Goal: Information Seeking & Learning: Learn about a topic

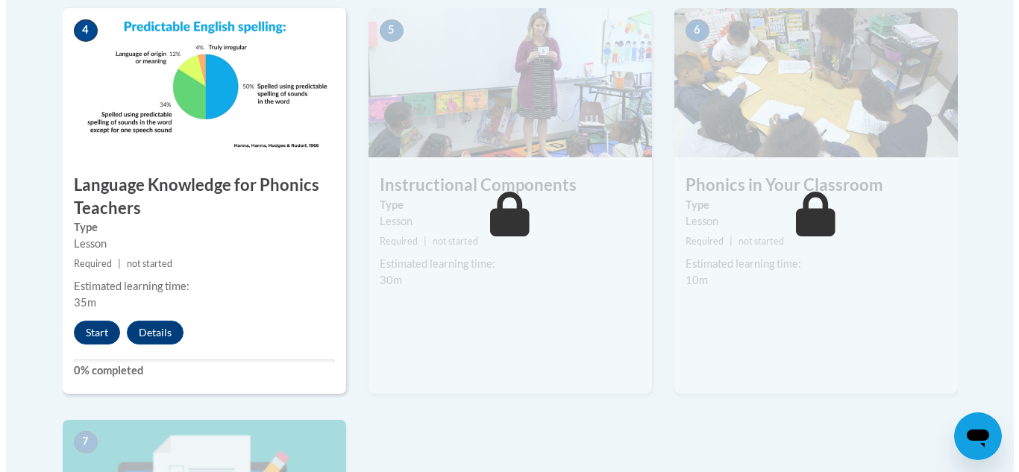
scroll to position [946, 0]
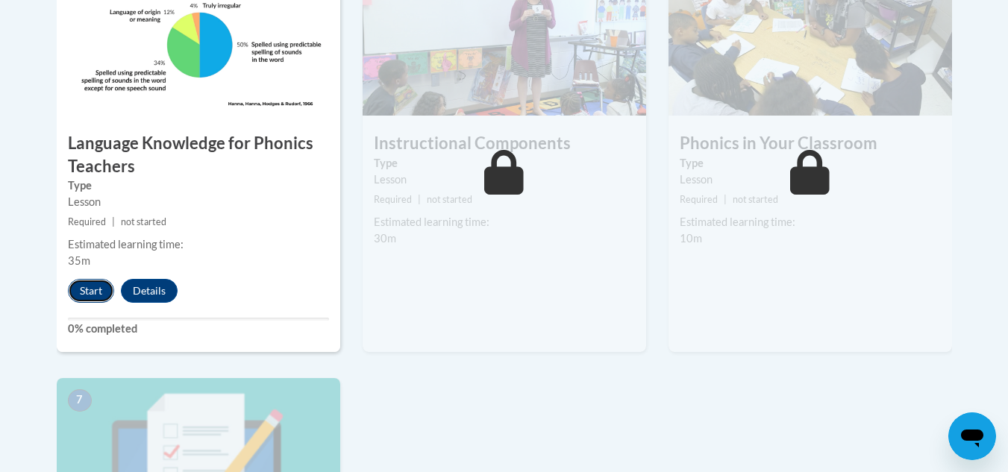
click at [96, 287] on button "Start" at bounding box center [91, 291] width 46 height 24
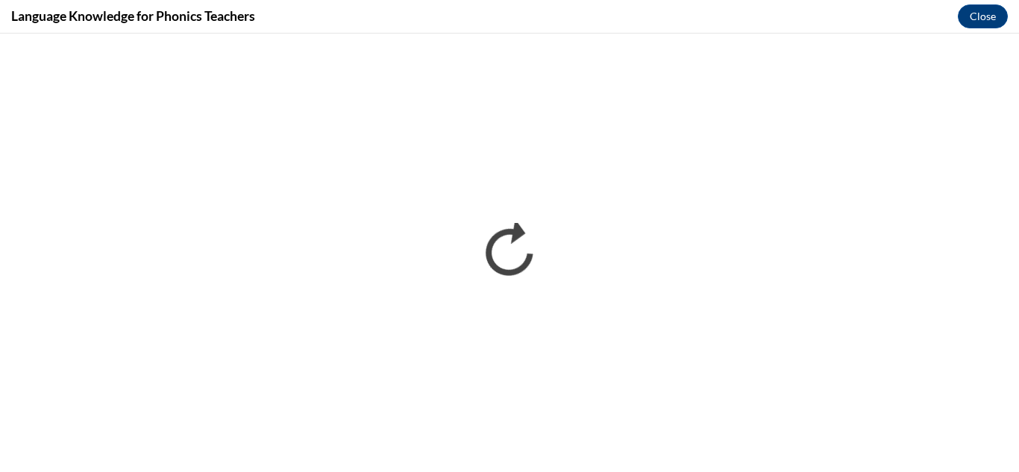
scroll to position [0, 0]
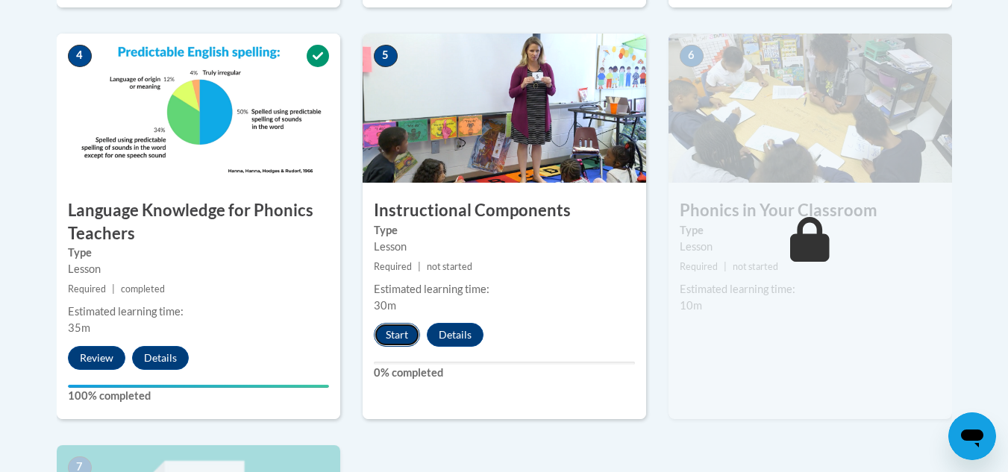
click at [404, 331] on button "Start" at bounding box center [397, 335] width 46 height 24
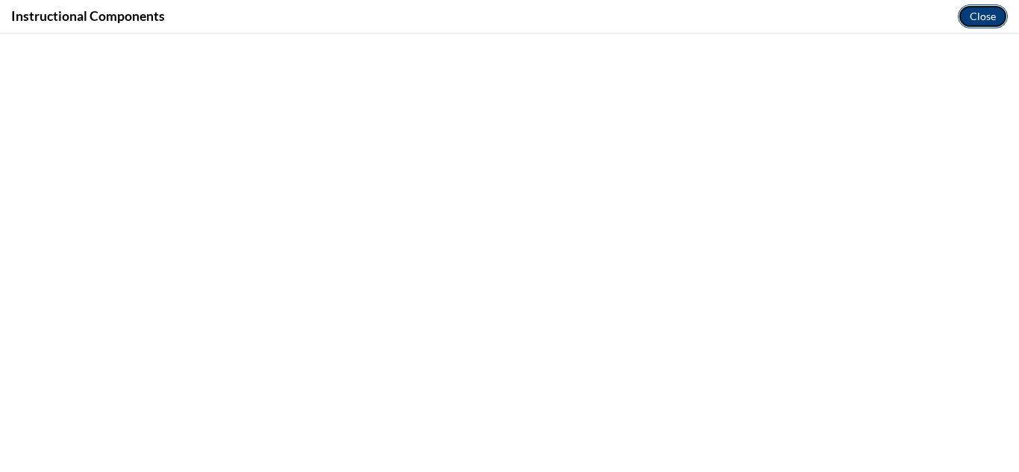
click at [985, 18] on button "Close" at bounding box center [983, 16] width 50 height 24
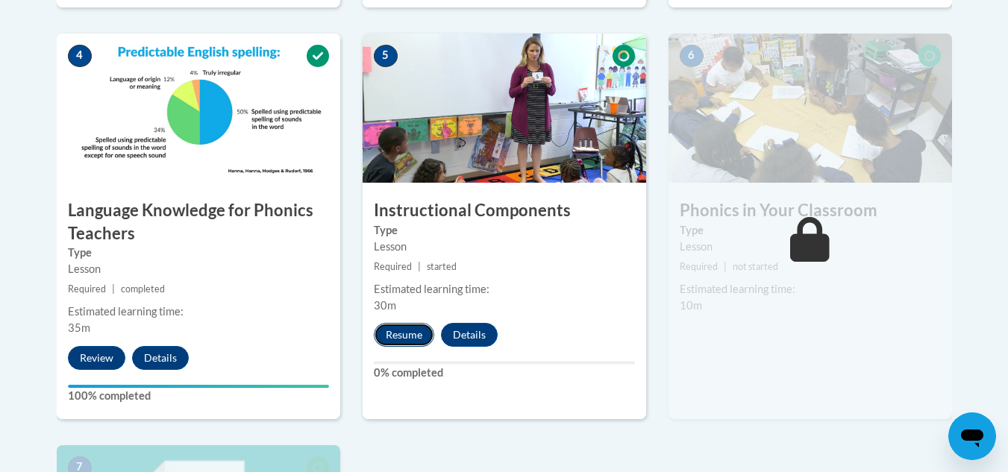
click at [402, 332] on button "Resume" at bounding box center [404, 335] width 60 height 24
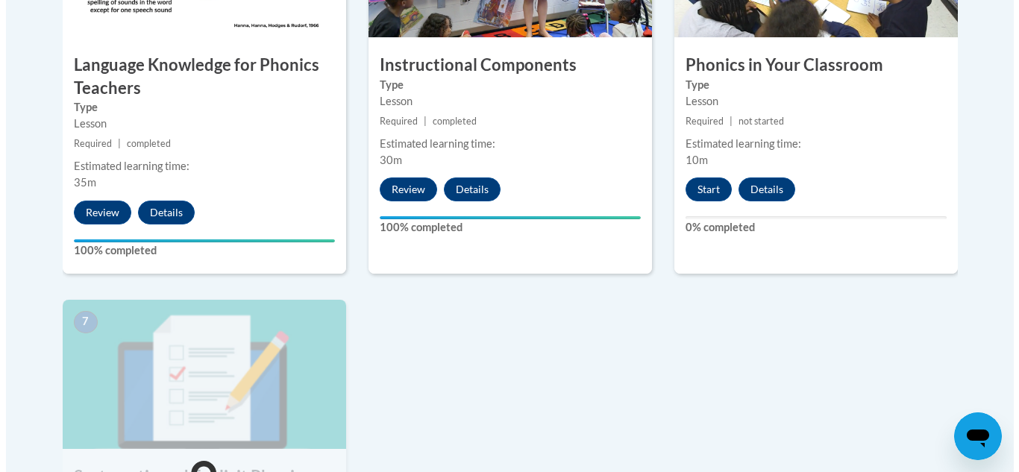
scroll to position [1028, 0]
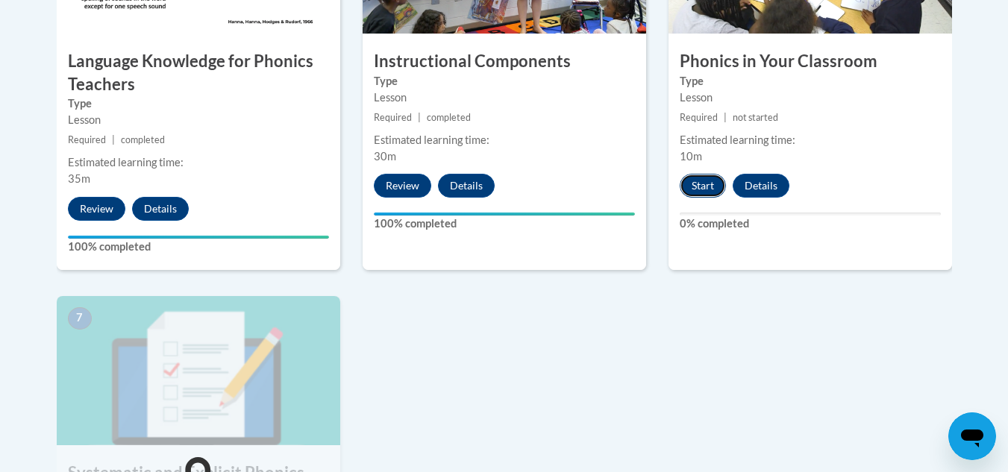
click at [713, 178] on button "Start" at bounding box center [703, 186] width 46 height 24
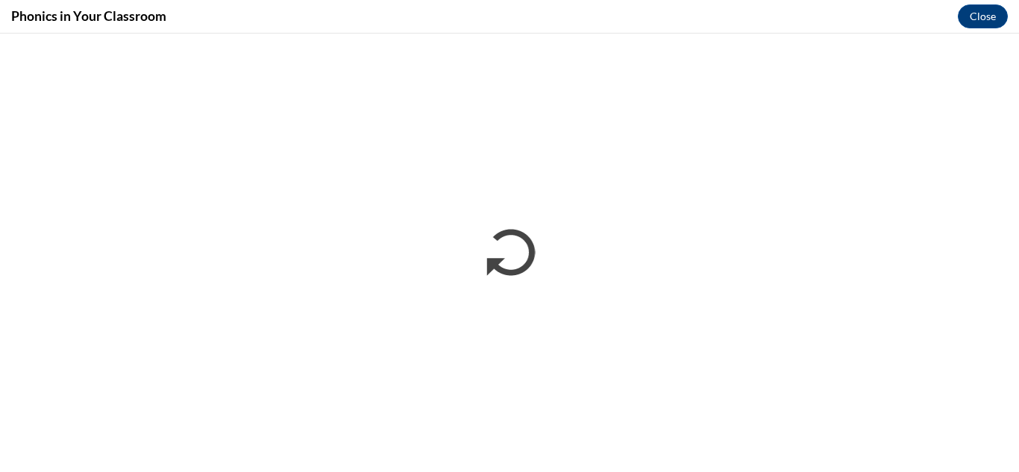
scroll to position [0, 0]
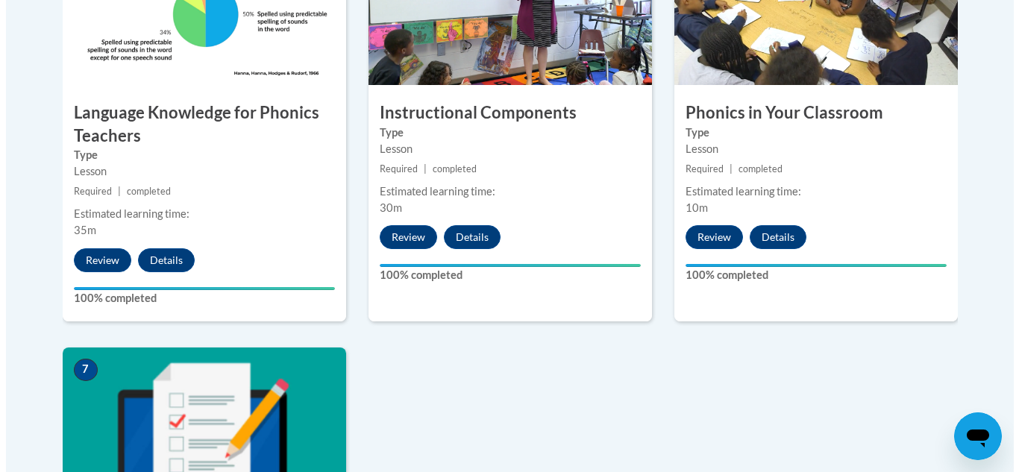
scroll to position [1355, 0]
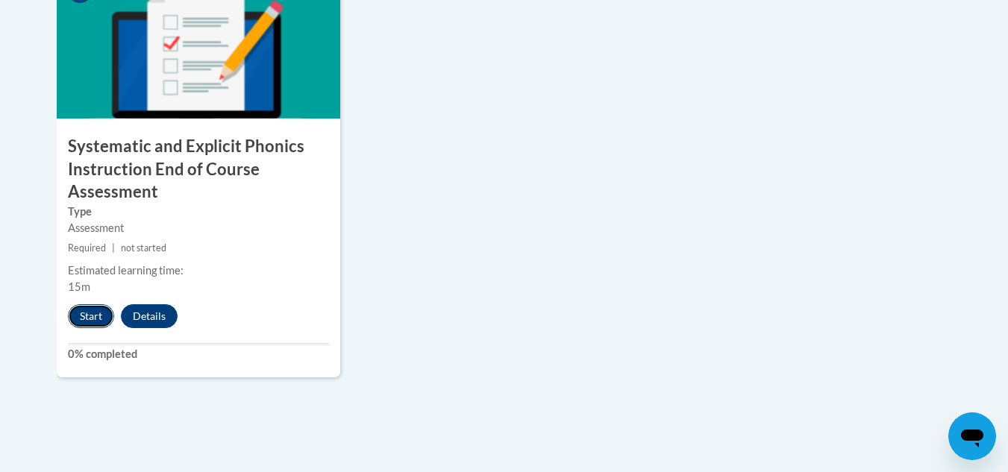
click at [99, 307] on button "Start" at bounding box center [91, 316] width 46 height 24
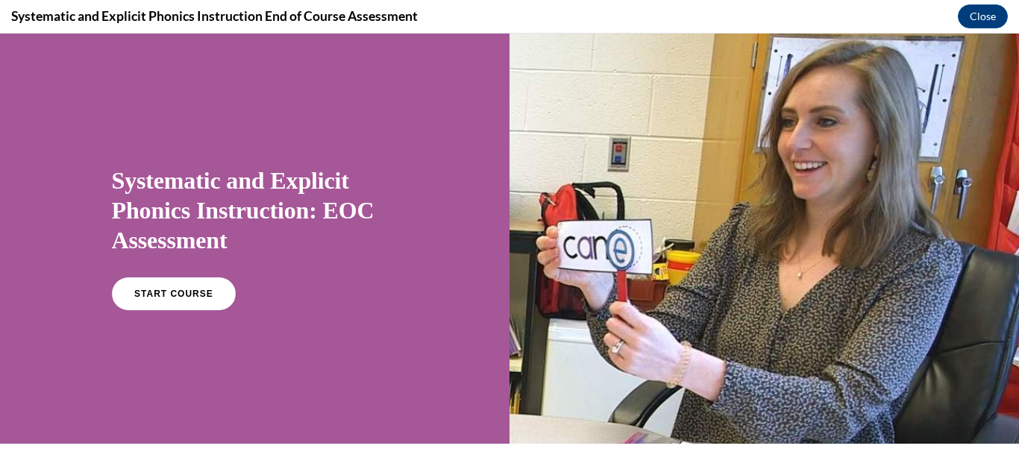
scroll to position [0, 0]
click at [172, 298] on span "START COURSE" at bounding box center [173, 294] width 83 height 11
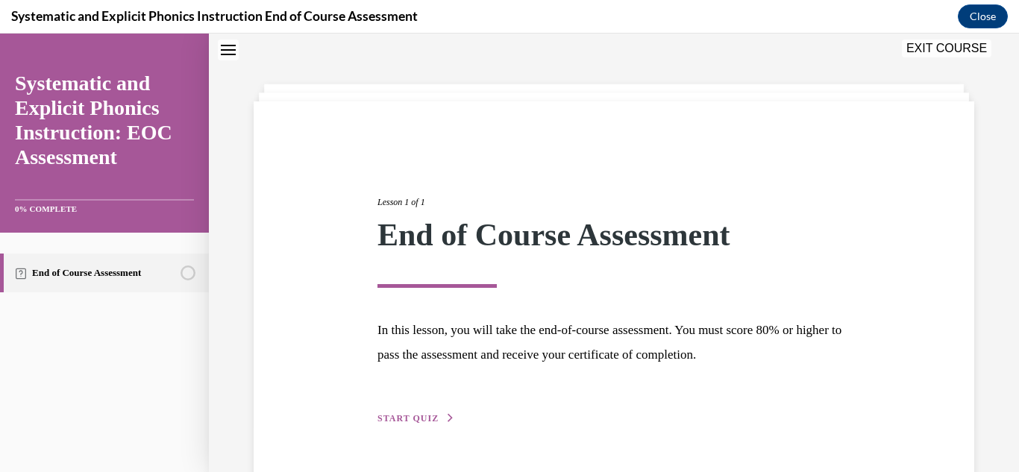
scroll to position [90, 0]
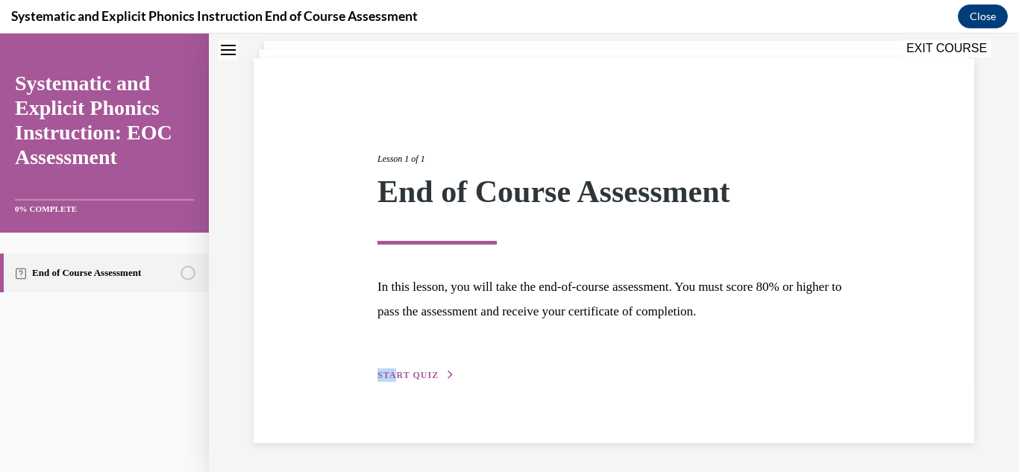
drag, startPoint x: 403, startPoint y: 365, endPoint x: 394, endPoint y: 376, distance: 14.3
click at [394, 376] on div "Lesson 1 of 1 End of Course Assessment In this lesson, you will take the end-of…" at bounding box center [613, 251] width 495 height 266
click at [394, 376] on span "START QUIZ" at bounding box center [408, 375] width 61 height 10
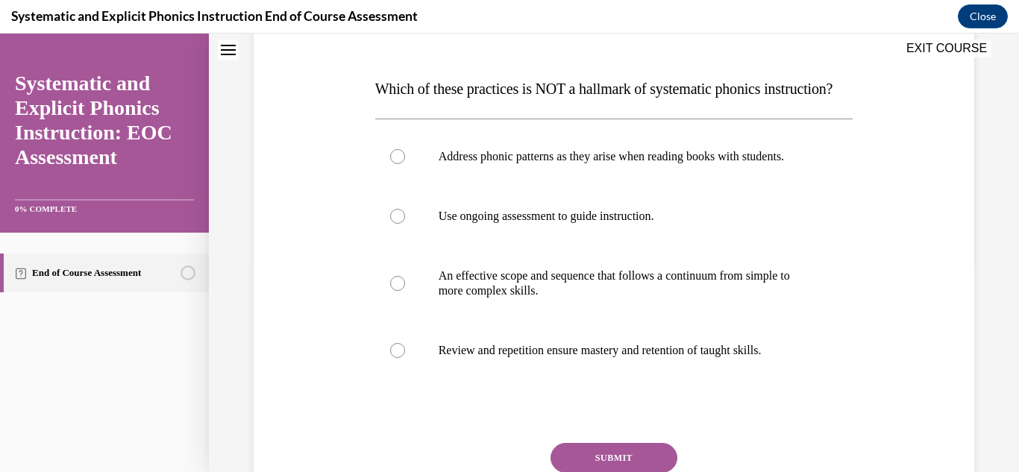
scroll to position [215, 0]
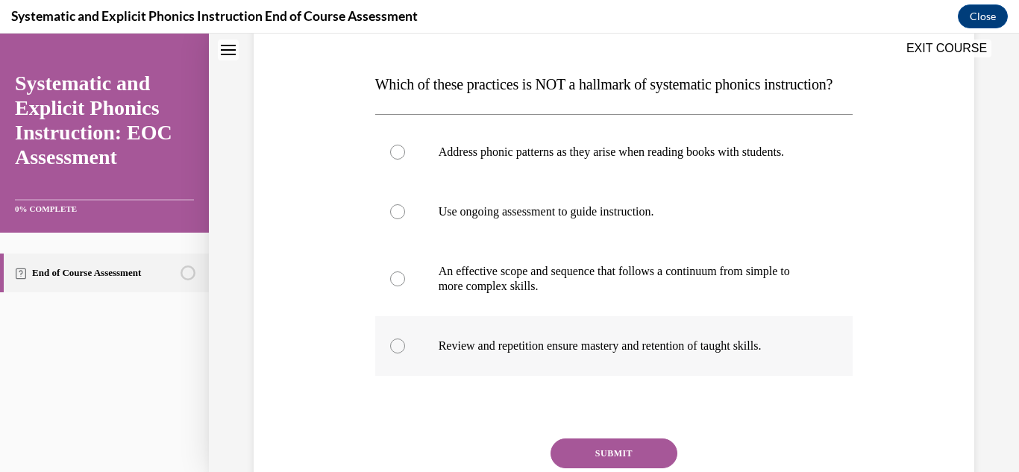
click at [516, 354] on p "Review and repetition ensure mastery and retention of taught skills." at bounding box center [628, 346] width 378 height 15
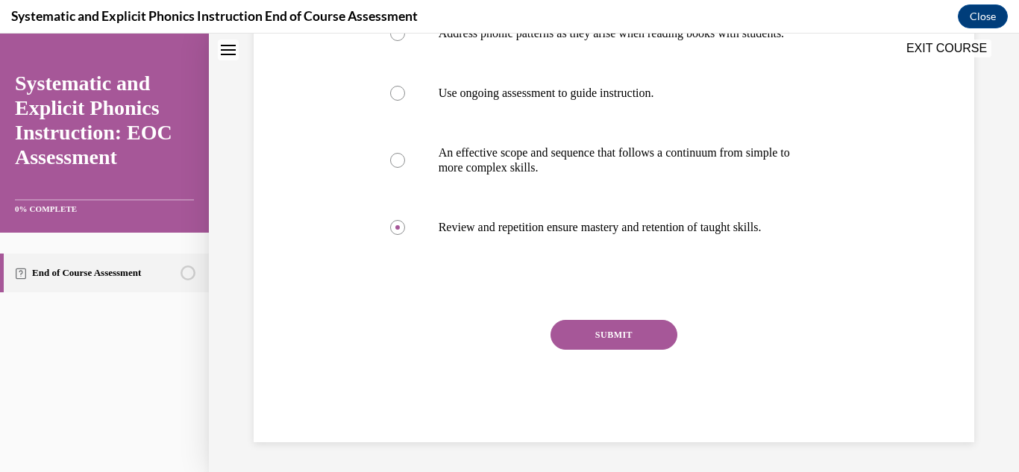
click at [639, 324] on button "SUBMIT" at bounding box center [614, 335] width 127 height 30
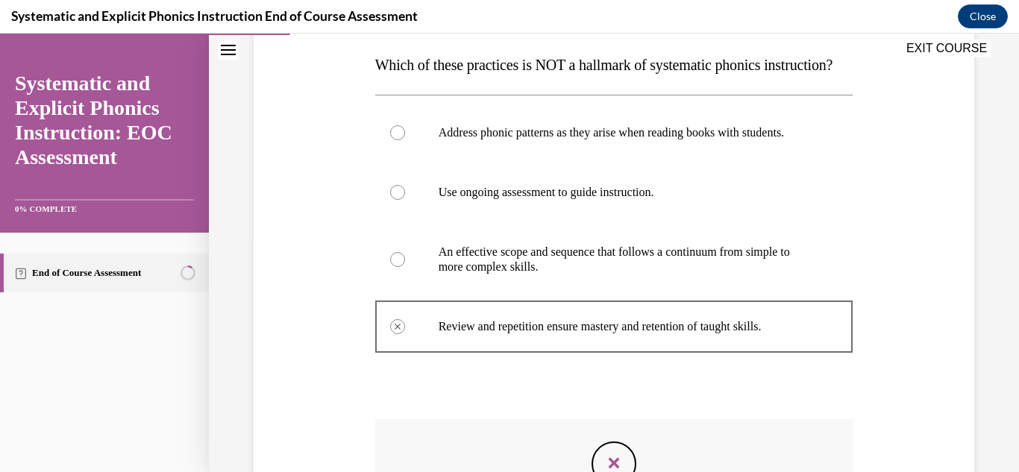
scroll to position [222, 0]
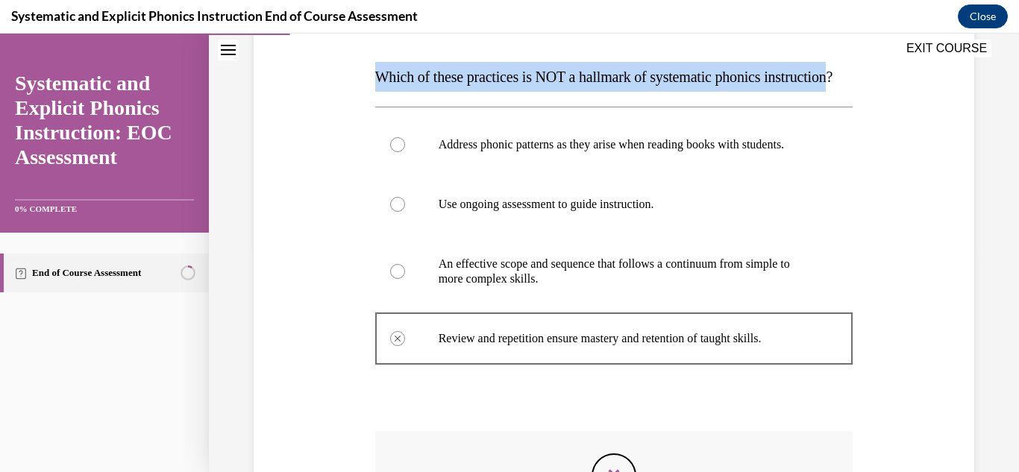
drag, startPoint x: 374, startPoint y: 75, endPoint x: 442, endPoint y: 94, distance: 70.6
click at [442, 92] on p "Which of these practices is NOT a hallmark of systematic phonics instruction?" at bounding box center [614, 77] width 478 height 30
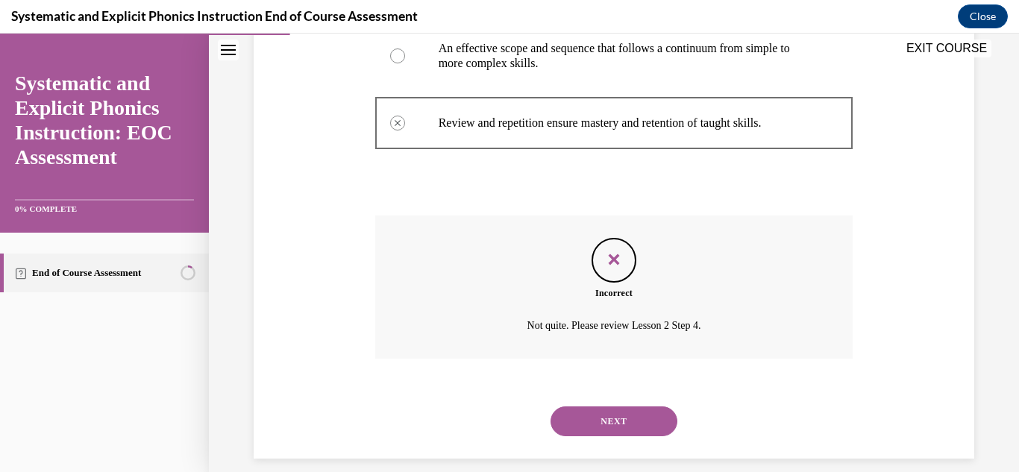
click at [624, 437] on button "NEXT" at bounding box center [614, 422] width 127 height 30
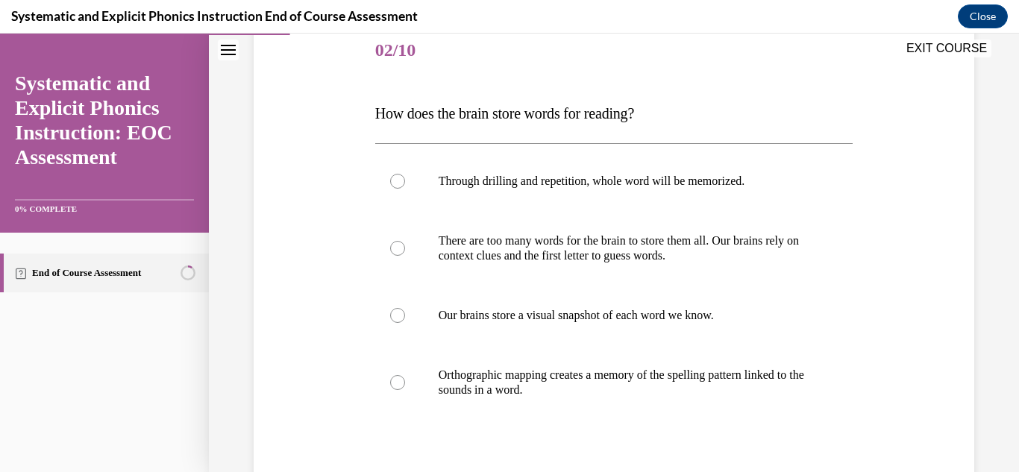
scroll to position [190, 0]
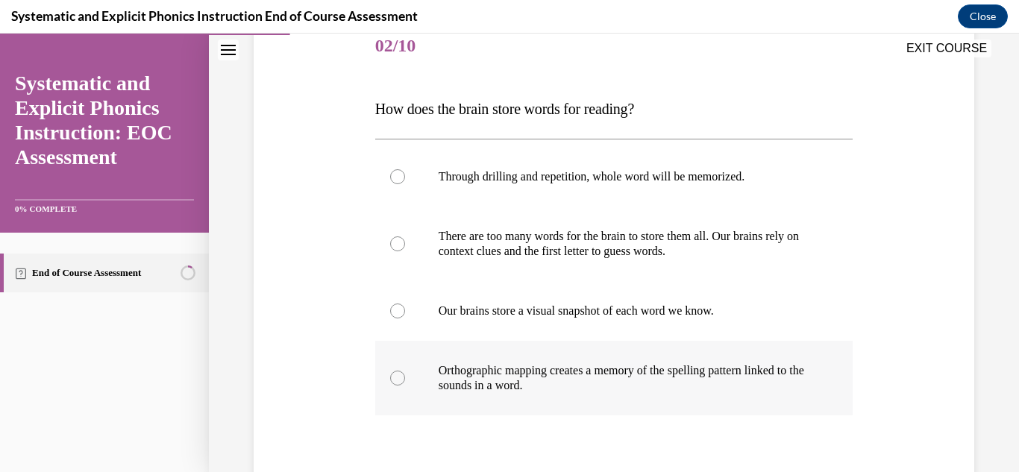
click at [439, 370] on p "Orthographic mapping creates a memory of the spelling pattern linked to the sou…" at bounding box center [628, 378] width 378 height 30
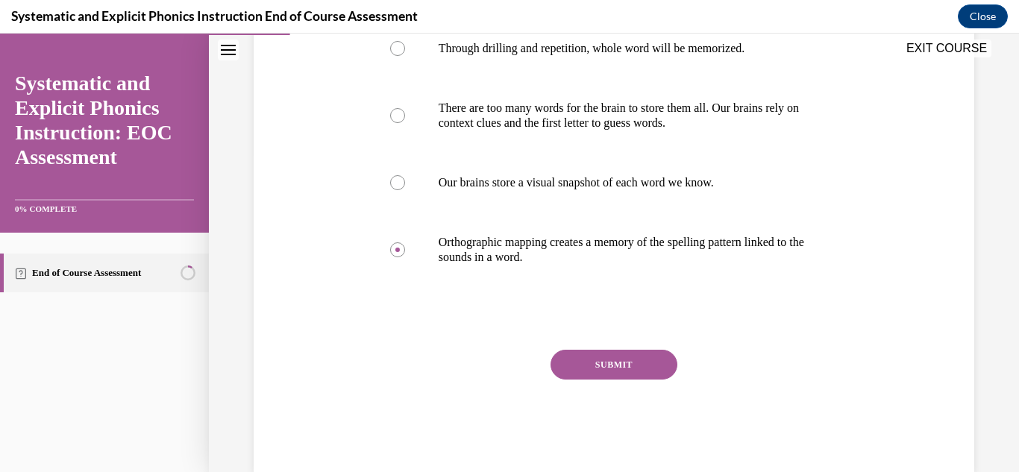
click at [644, 358] on button "SUBMIT" at bounding box center [614, 365] width 127 height 30
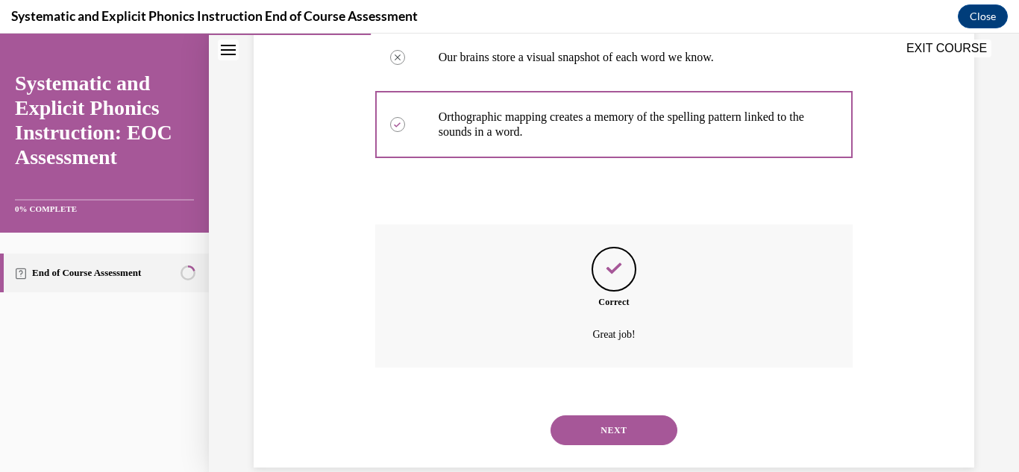
scroll to position [469, 0]
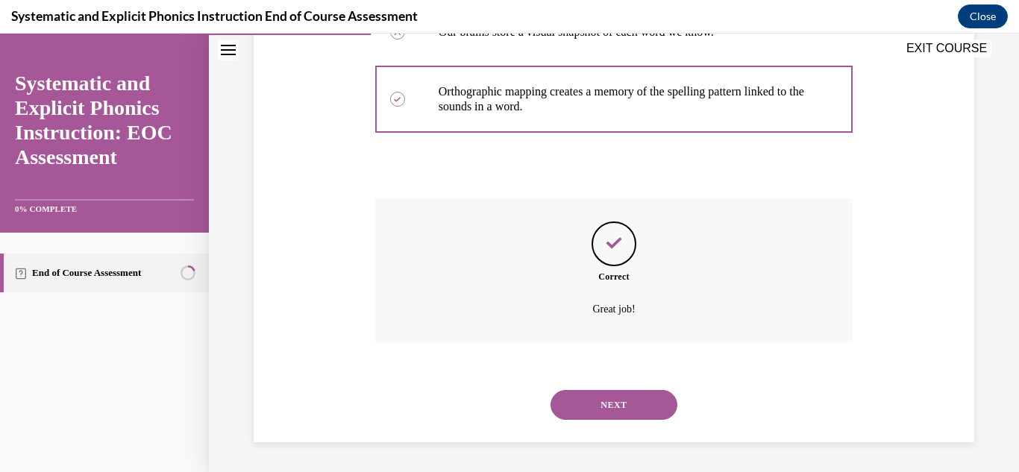
click at [608, 412] on button "NEXT" at bounding box center [614, 405] width 127 height 30
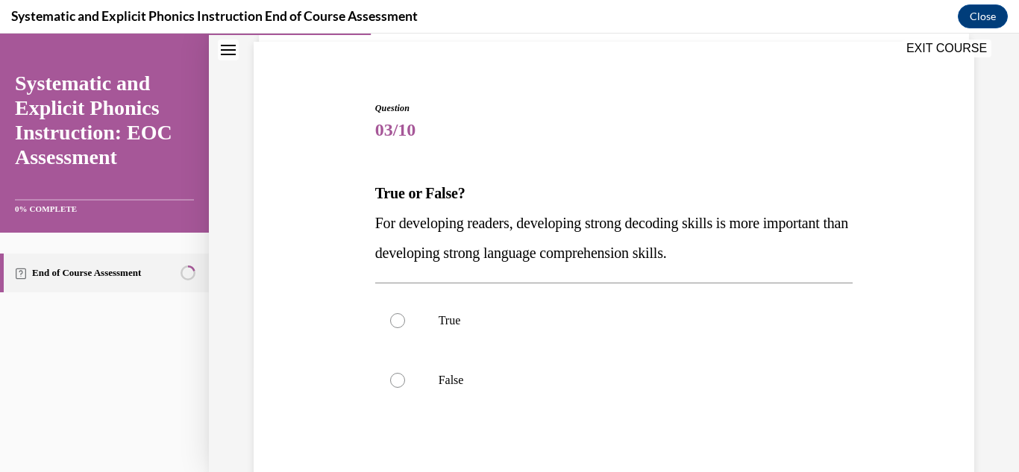
scroll to position [124, 0]
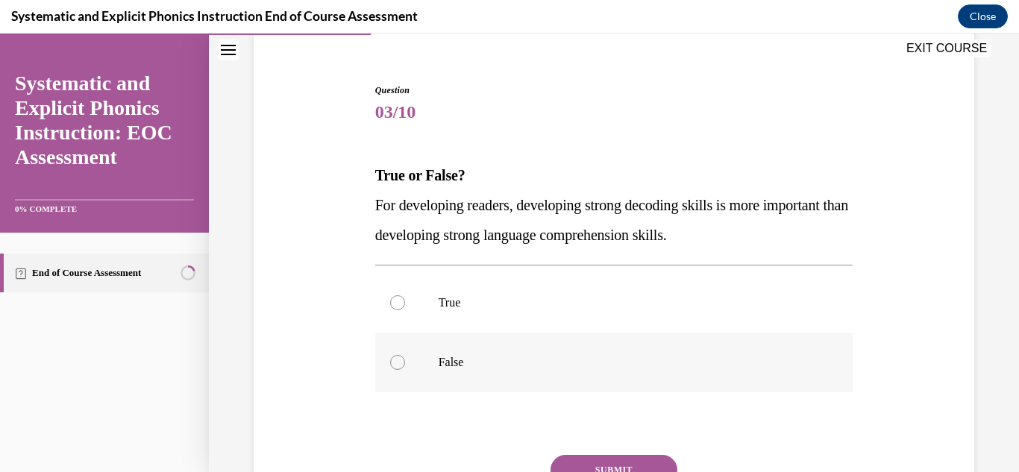
click at [491, 354] on div at bounding box center [614, 363] width 478 height 60
click at [616, 466] on button "SUBMIT" at bounding box center [614, 470] width 127 height 30
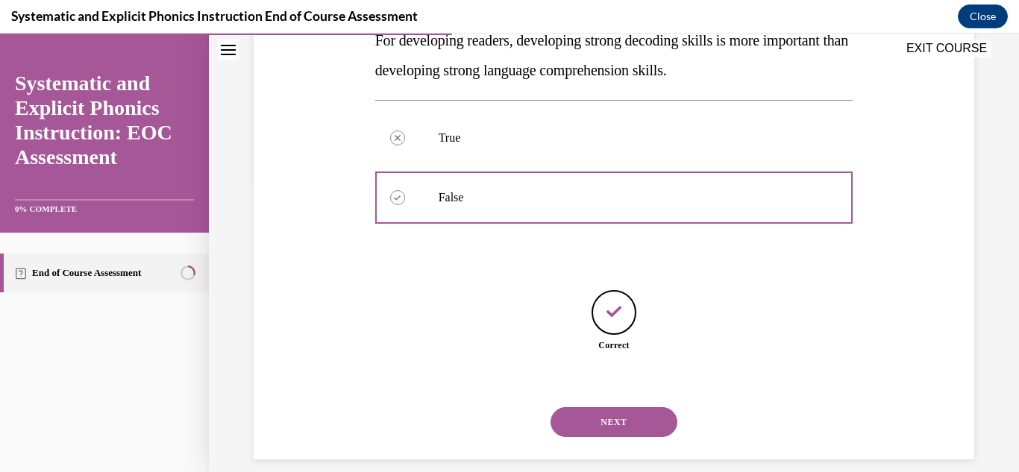
scroll to position [306, 0]
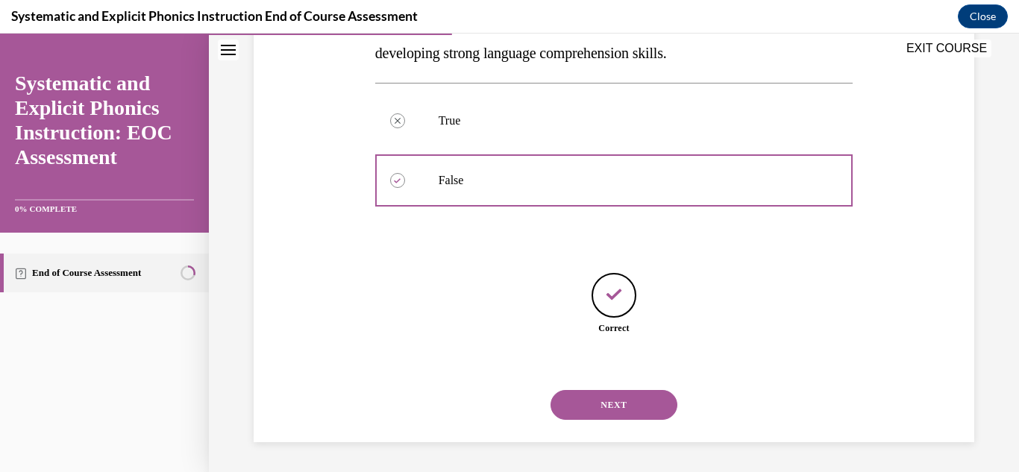
click at [601, 405] on button "NEXT" at bounding box center [614, 405] width 127 height 30
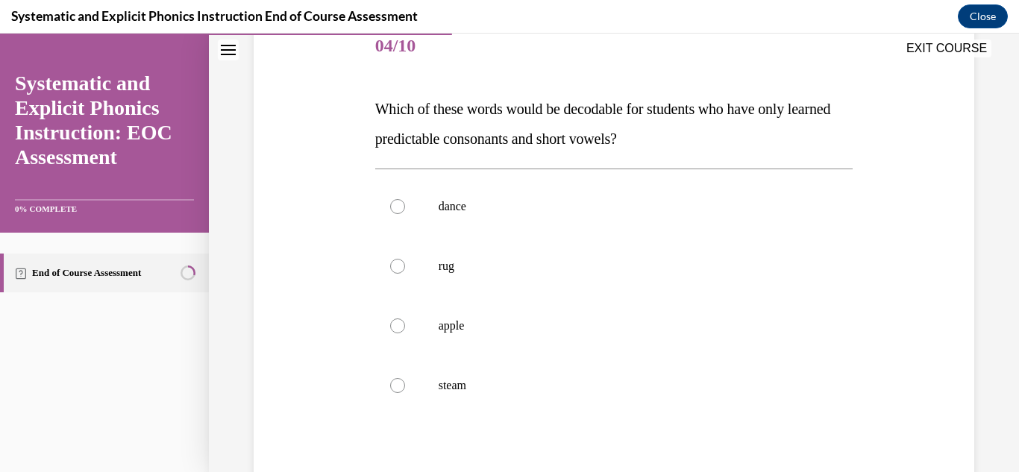
scroll to position [197, 0]
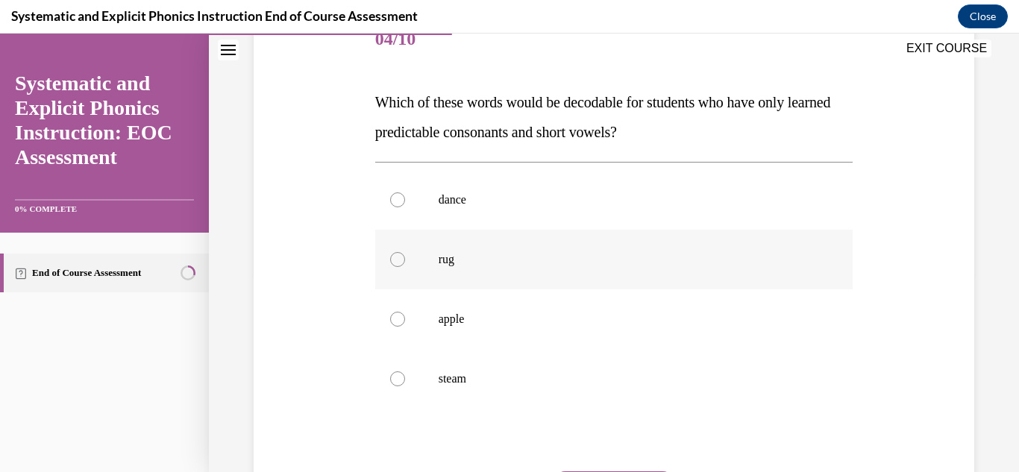
click at [475, 257] on p "rug" at bounding box center [628, 259] width 378 height 15
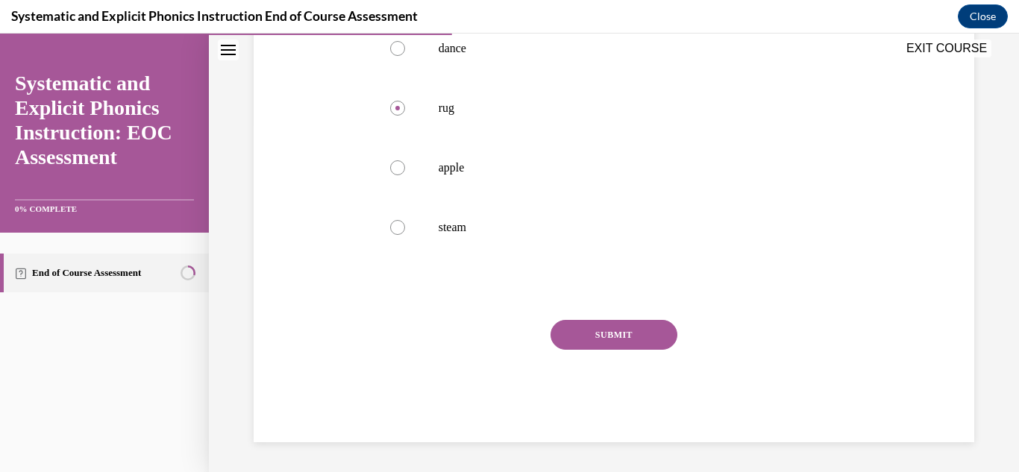
click at [589, 337] on button "SUBMIT" at bounding box center [614, 335] width 127 height 30
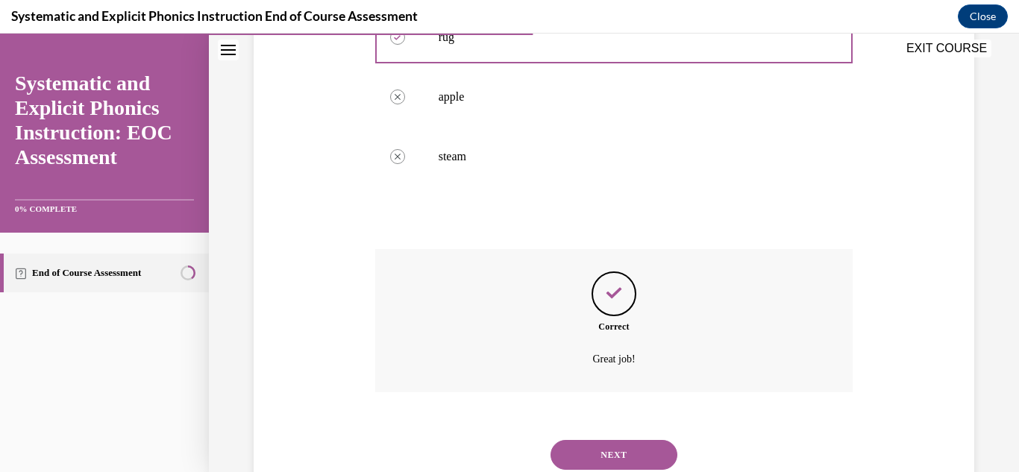
scroll to position [469, 0]
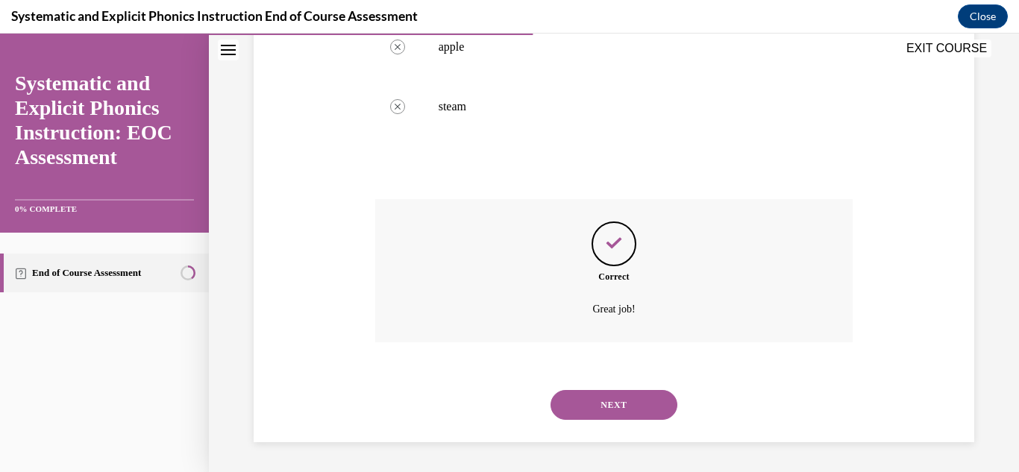
click at [619, 414] on button "NEXT" at bounding box center [614, 405] width 127 height 30
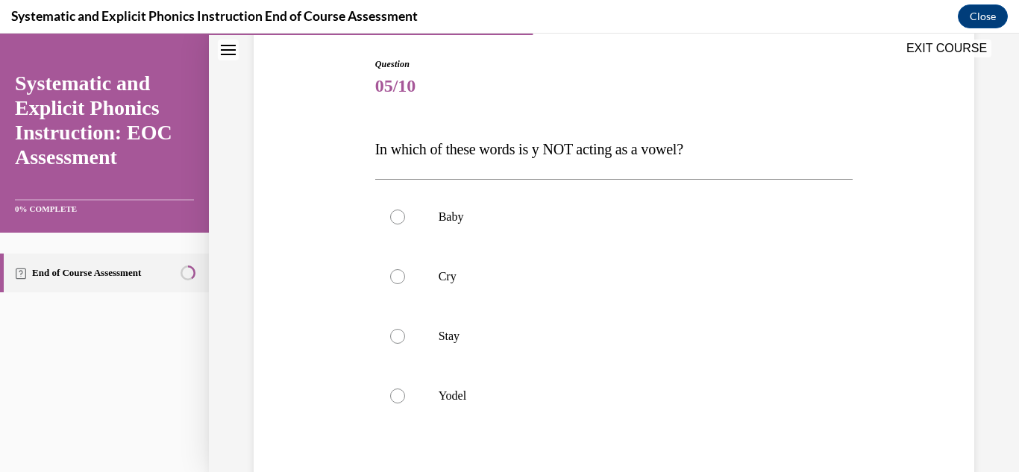
scroll to position [151, 0]
click at [504, 304] on div at bounding box center [614, 276] width 478 height 60
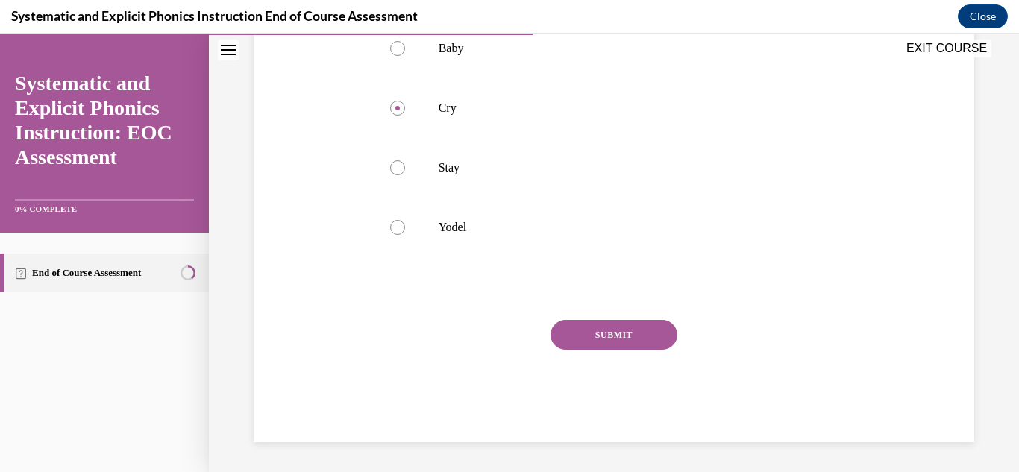
click at [578, 330] on button "SUBMIT" at bounding box center [614, 335] width 127 height 30
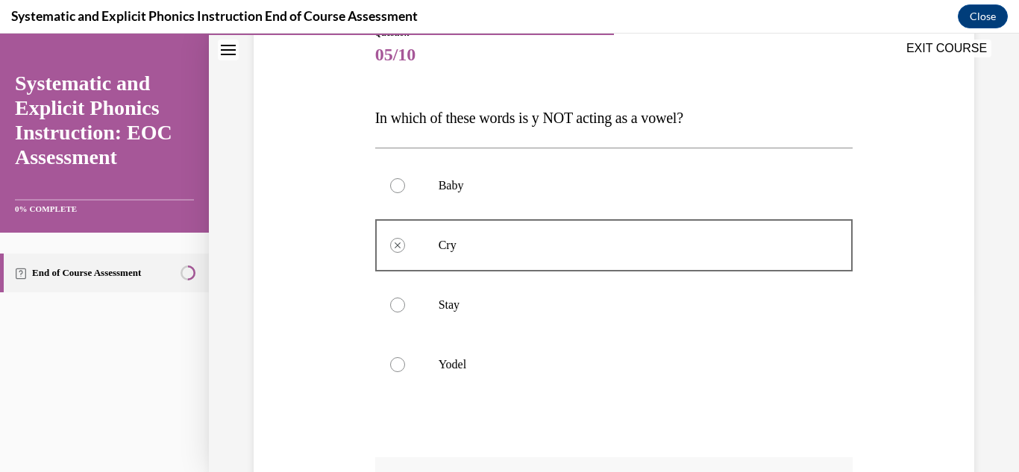
scroll to position [422, 0]
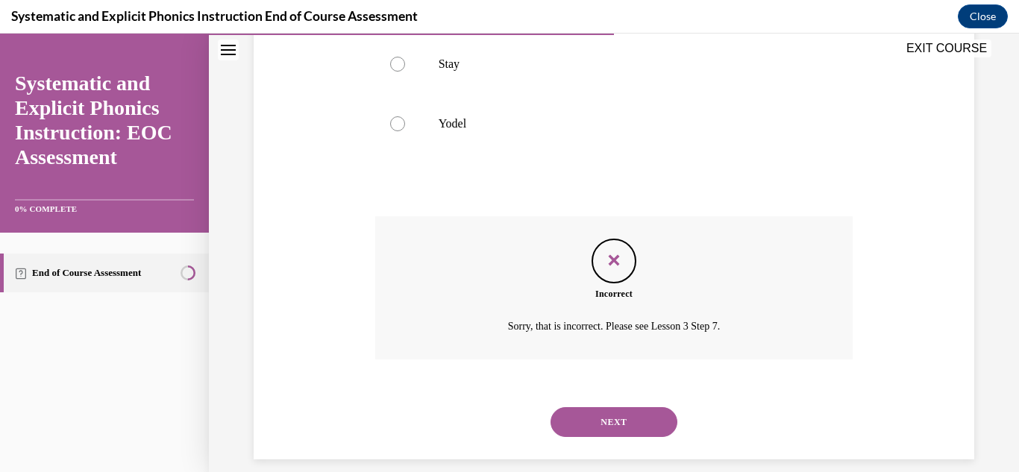
click at [615, 419] on button "NEXT" at bounding box center [614, 422] width 127 height 30
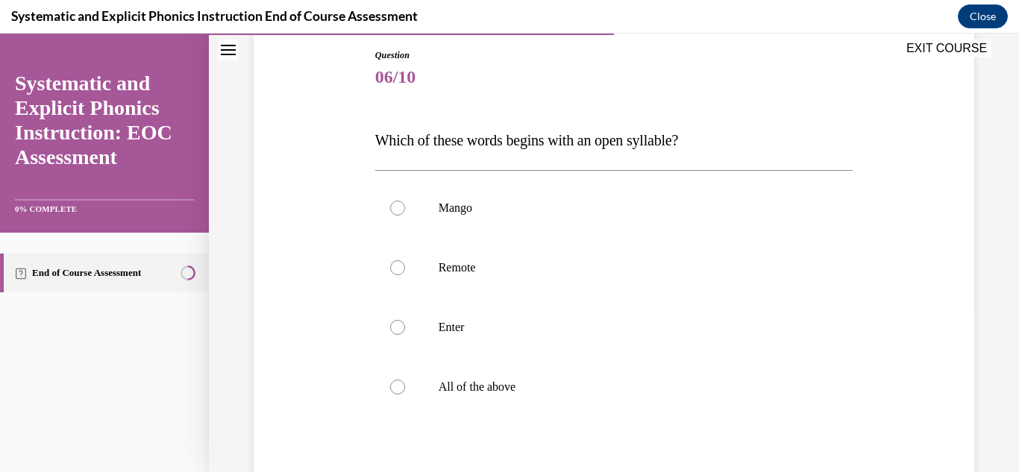
scroll to position [170, 0]
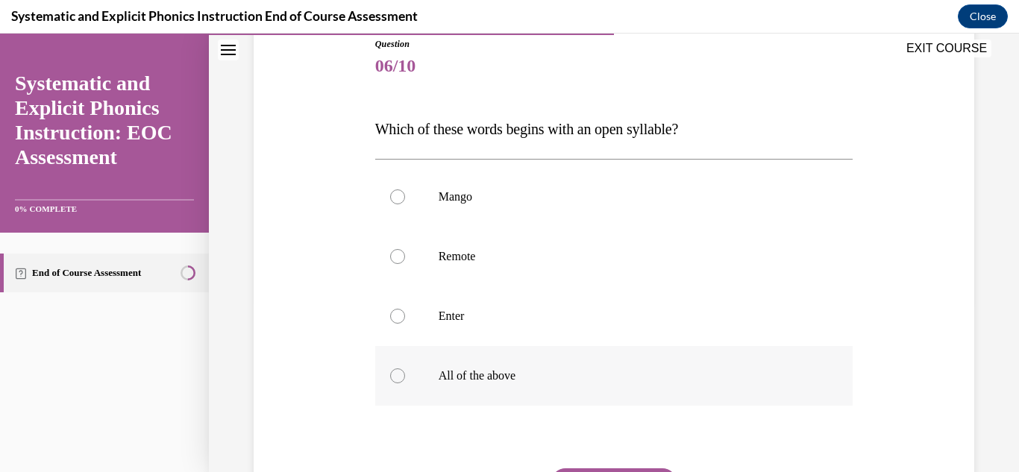
click at [391, 401] on div at bounding box center [614, 376] width 478 height 60
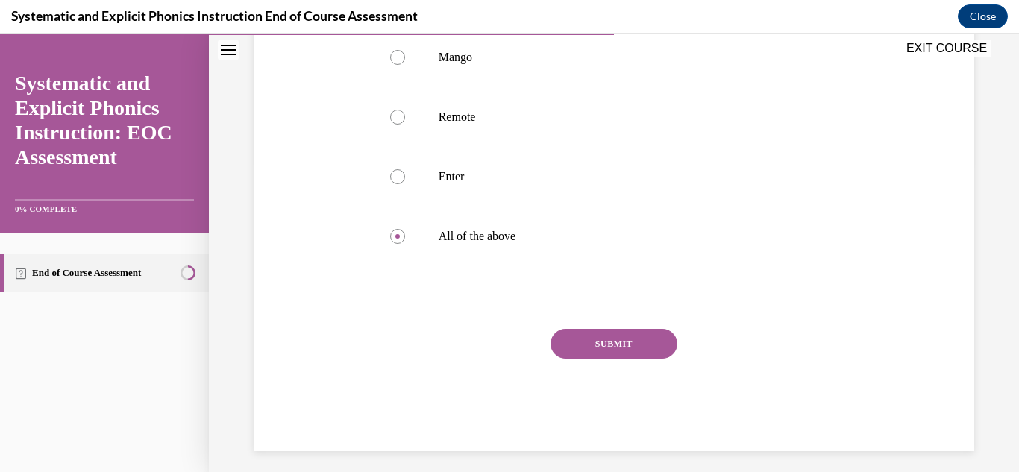
click at [625, 329] on button "SUBMIT" at bounding box center [614, 344] width 127 height 30
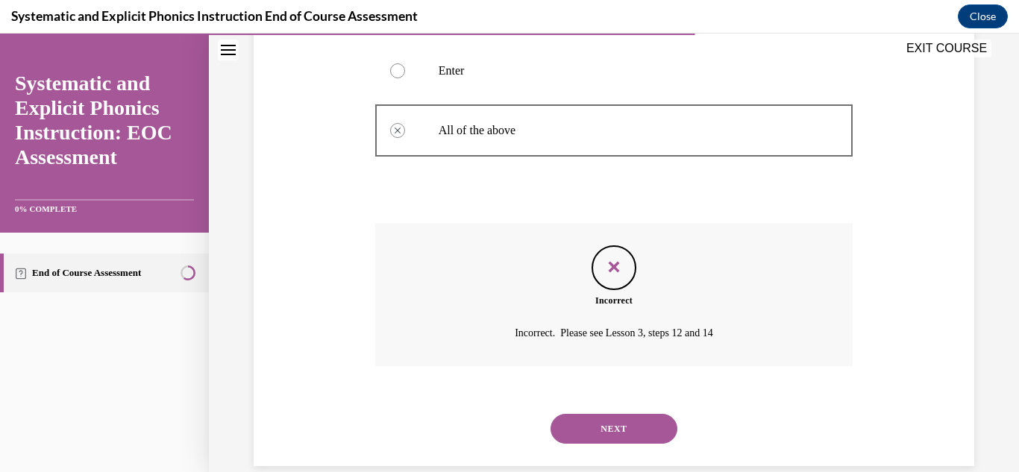
scroll to position [420, 0]
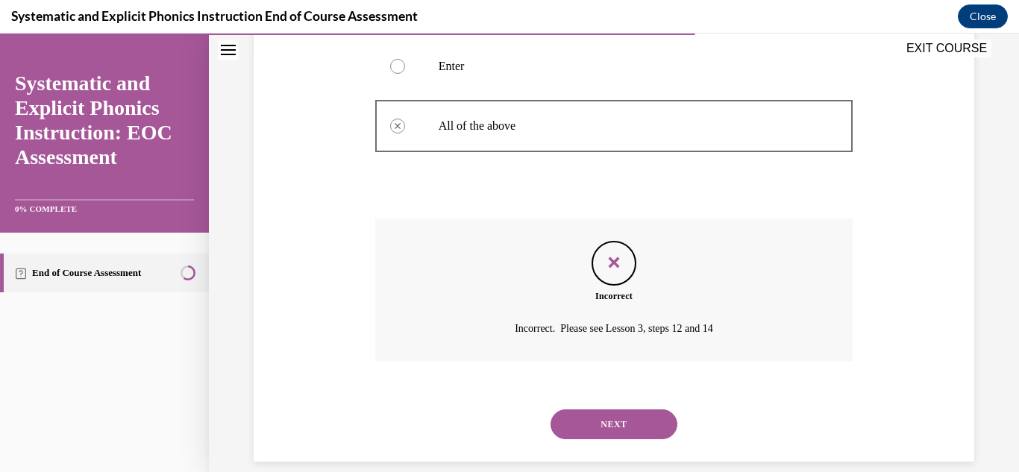
click at [646, 413] on button "NEXT" at bounding box center [614, 425] width 127 height 30
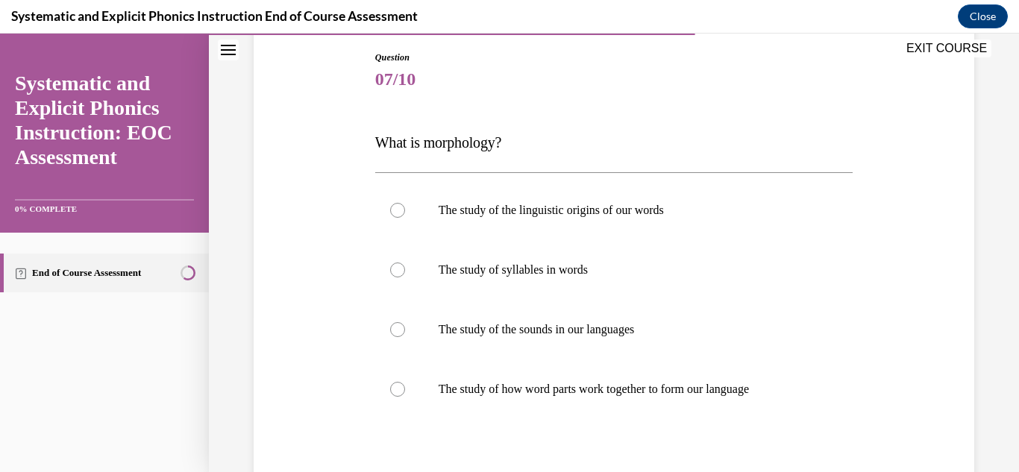
scroll to position [158, 0]
click at [455, 338] on div at bounding box center [614, 328] width 478 height 60
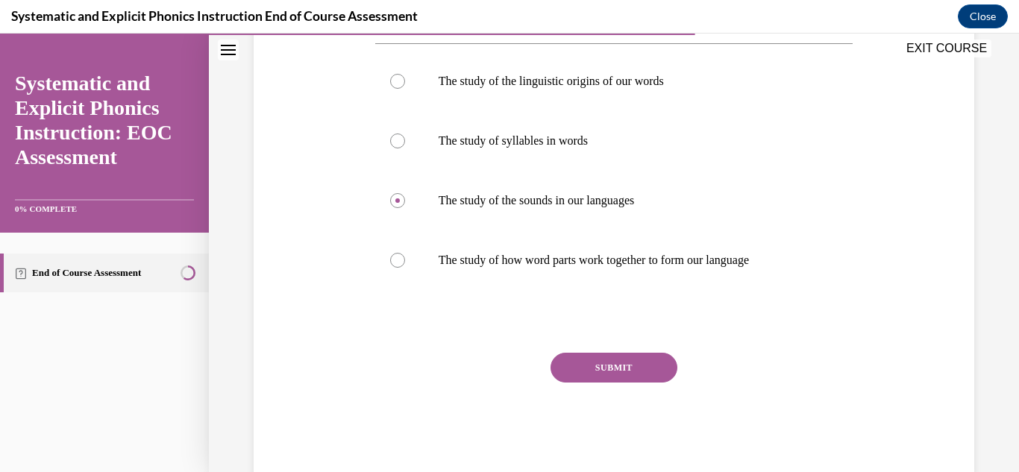
scroll to position [289, 0]
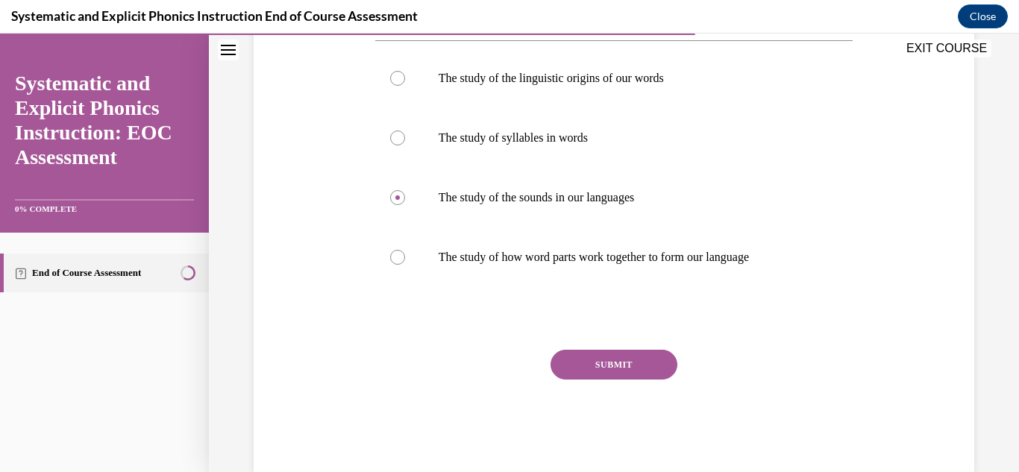
click at [618, 360] on button "SUBMIT" at bounding box center [614, 365] width 127 height 30
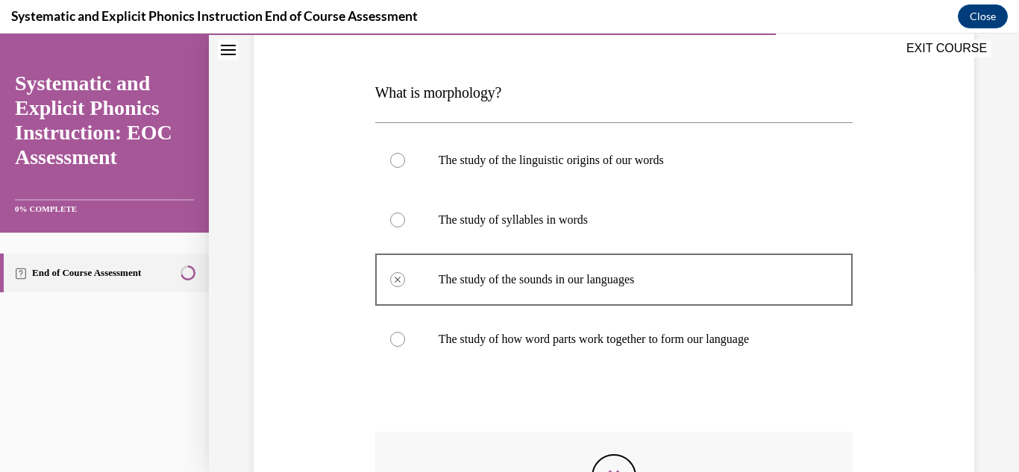
scroll to position [440, 0]
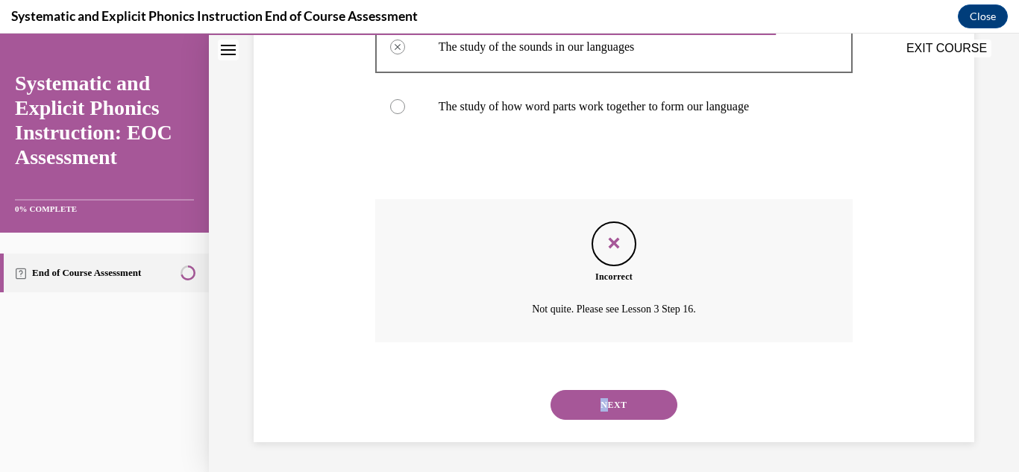
drag, startPoint x: 622, startPoint y: 385, endPoint x: 599, endPoint y: 401, distance: 27.9
click at [599, 401] on div "NEXT" at bounding box center [614, 405] width 478 height 60
click at [599, 401] on button "NEXT" at bounding box center [614, 405] width 127 height 30
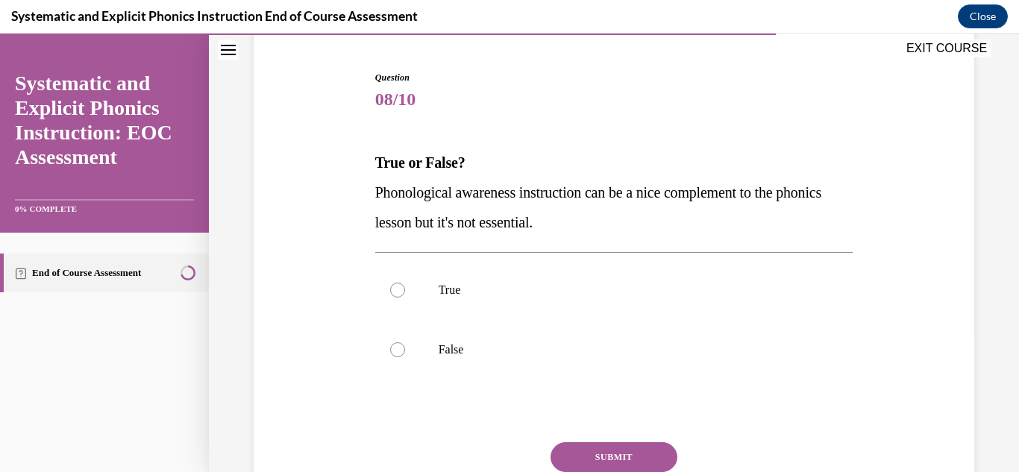
scroll to position [148, 0]
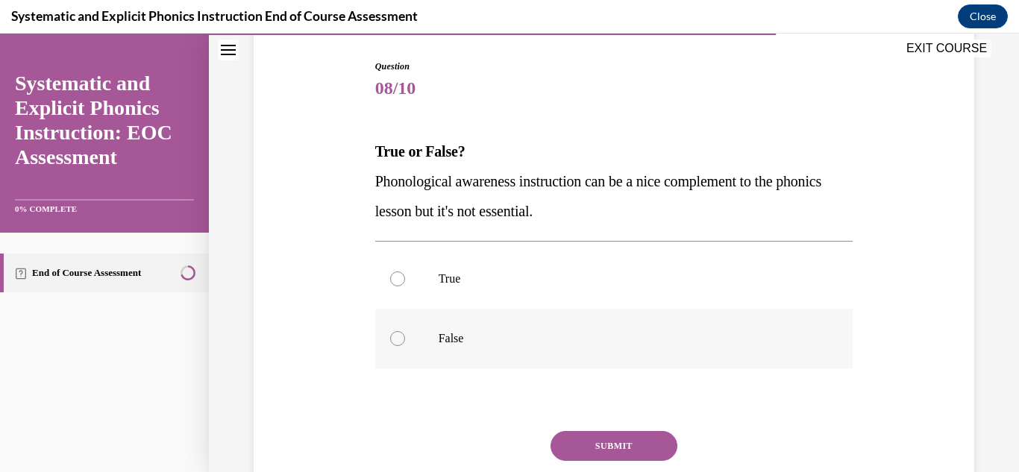
click at [499, 326] on div at bounding box center [614, 339] width 478 height 60
click at [611, 433] on button "SUBMIT" at bounding box center [614, 446] width 127 height 30
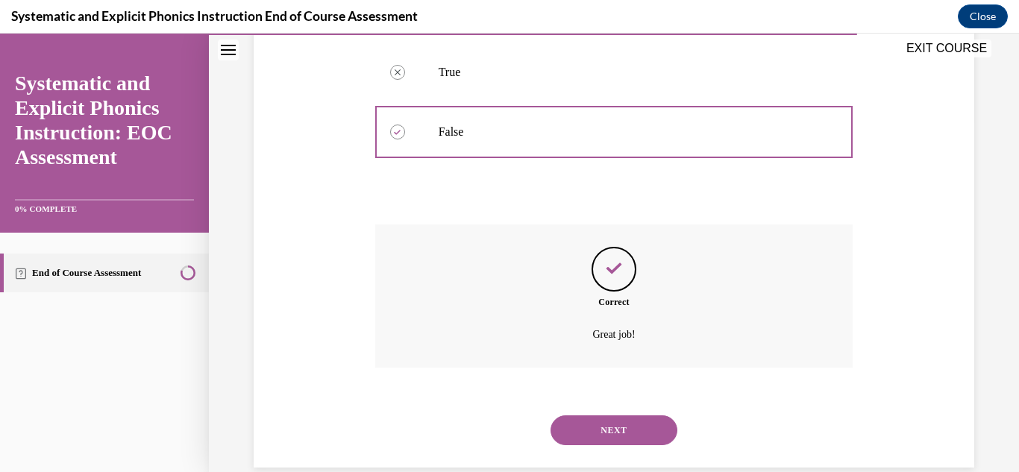
scroll to position [380, 0]
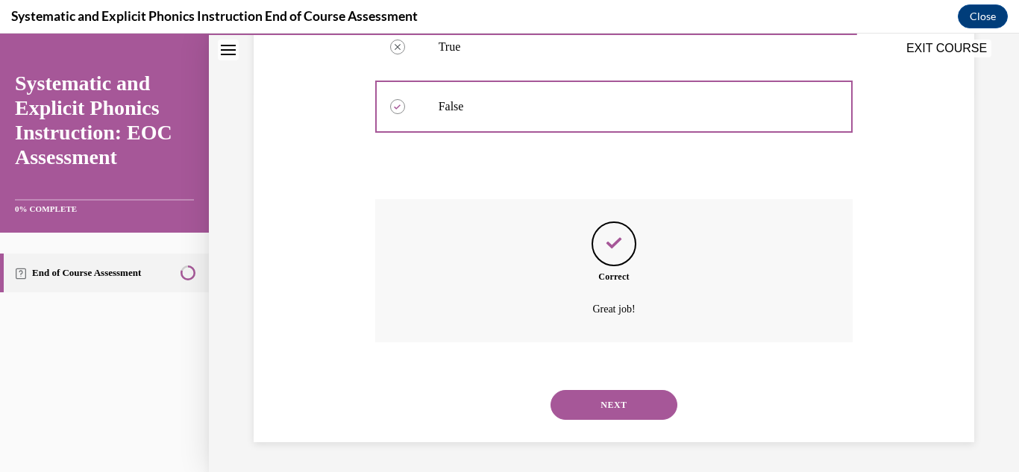
click at [639, 399] on button "NEXT" at bounding box center [614, 405] width 127 height 30
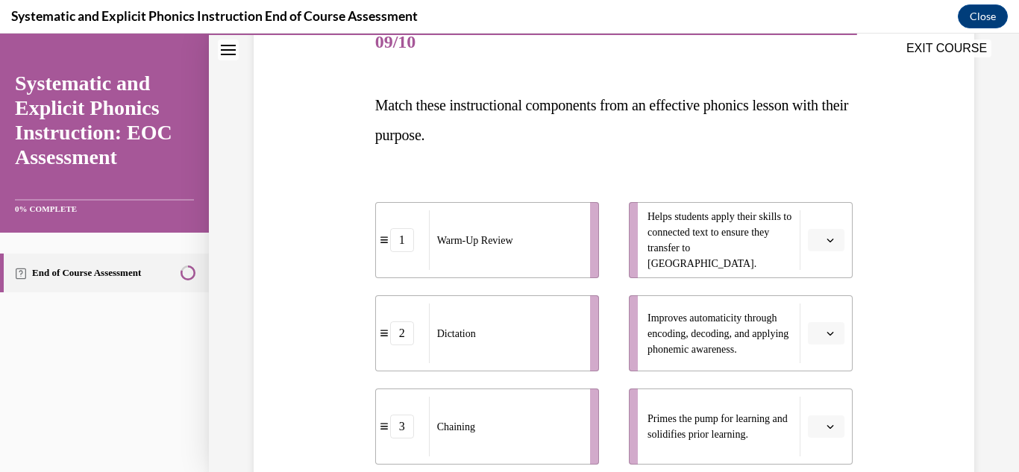
scroll to position [193, 0]
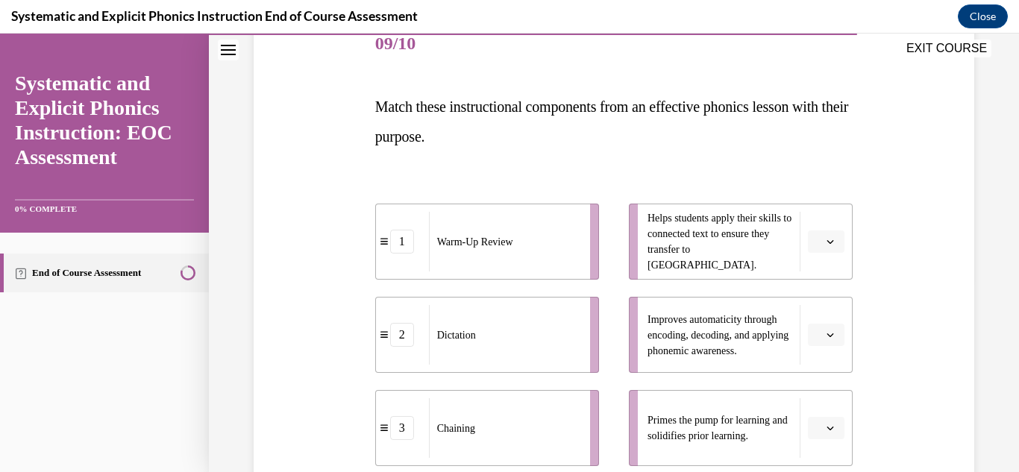
click at [824, 251] on button "button" at bounding box center [826, 242] width 37 height 22
click at [814, 308] on span "1" at bounding box center [811, 305] width 5 height 12
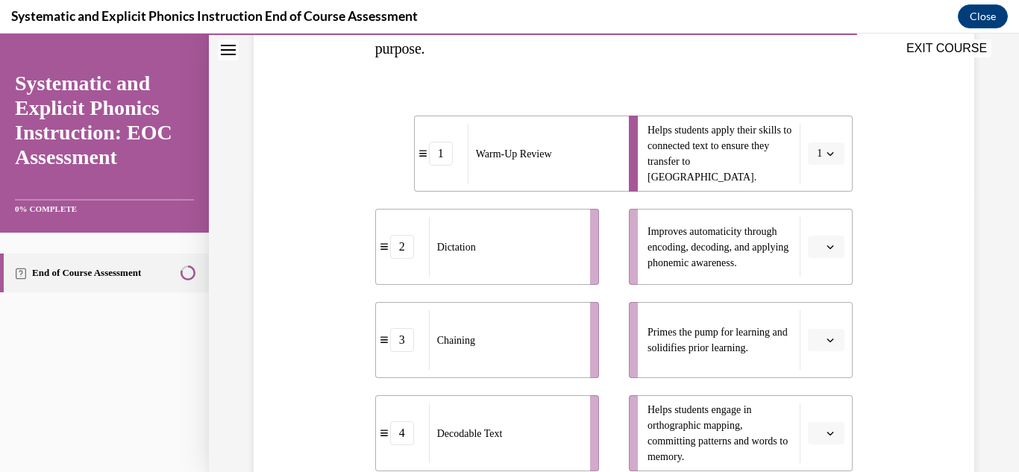
scroll to position [284, 0]
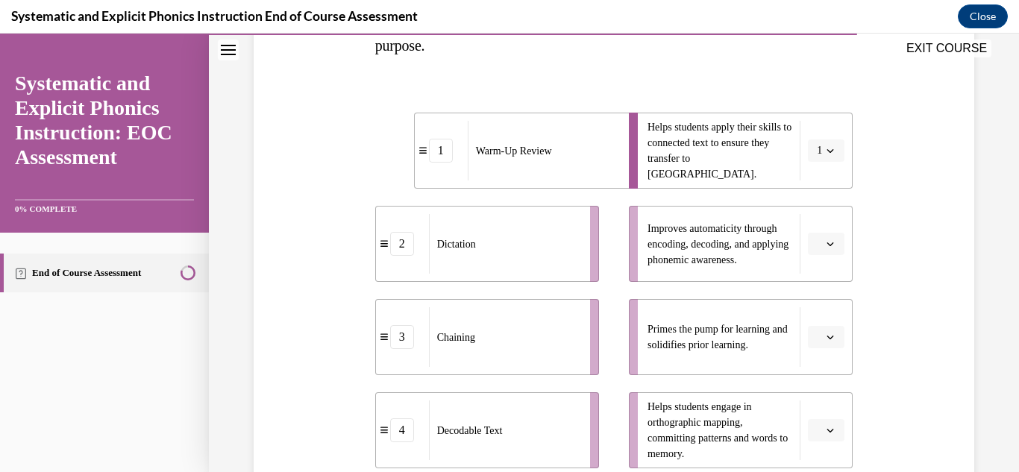
click at [819, 238] on button "button" at bounding box center [826, 244] width 37 height 22
click at [812, 328] on div "2" at bounding box center [815, 337] width 37 height 30
click at [827, 340] on icon "button" at bounding box center [830, 337] width 7 height 7
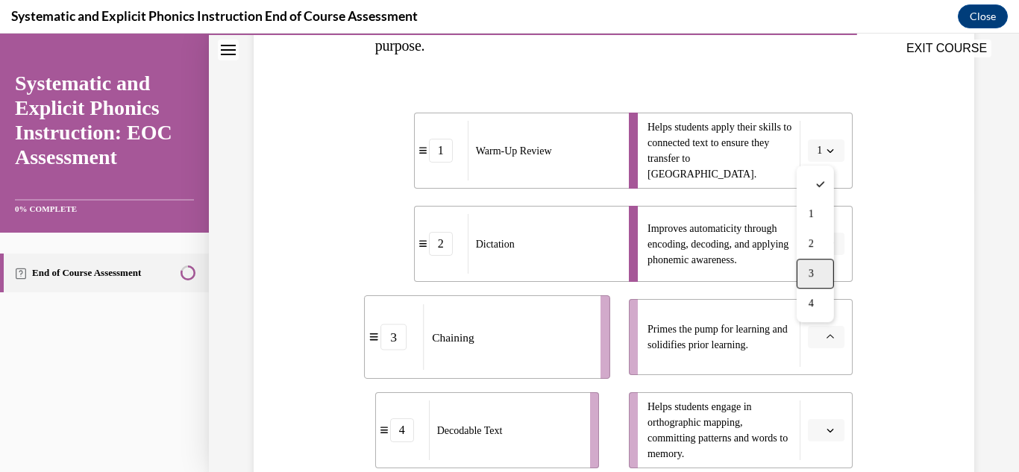
click at [815, 280] on div "3" at bounding box center [815, 274] width 37 height 30
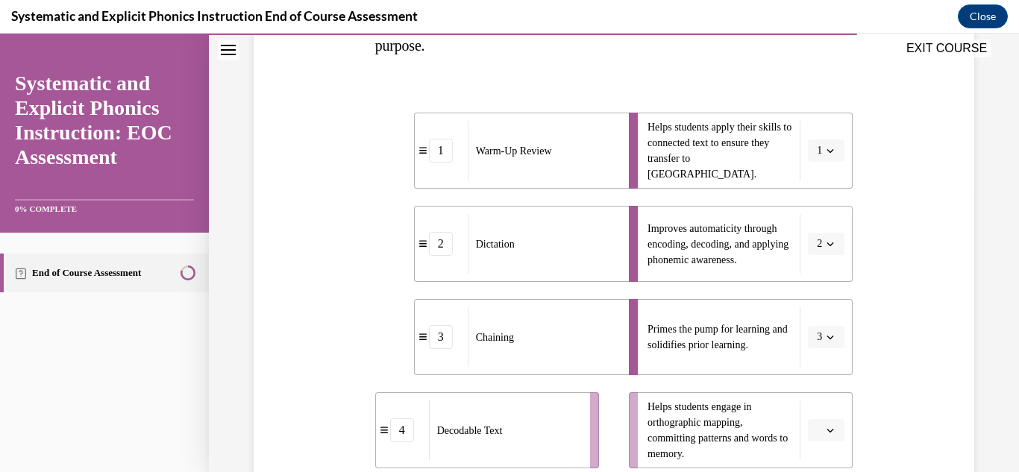
click at [820, 419] on button "button" at bounding box center [826, 430] width 37 height 22
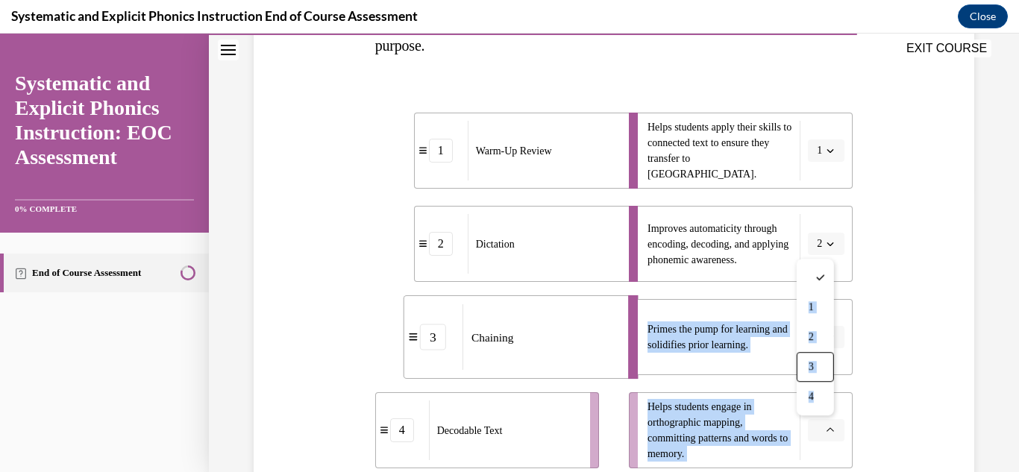
drag, startPoint x: 819, startPoint y: 387, endPoint x: 1019, endPoint y: 257, distance: 238.8
click at [1007, 257] on div "SKIP TO LESSON EXIT COURSE Systematic and Explicit Phonics Instruction: EOC Ass…" at bounding box center [509, 253] width 1019 height 439
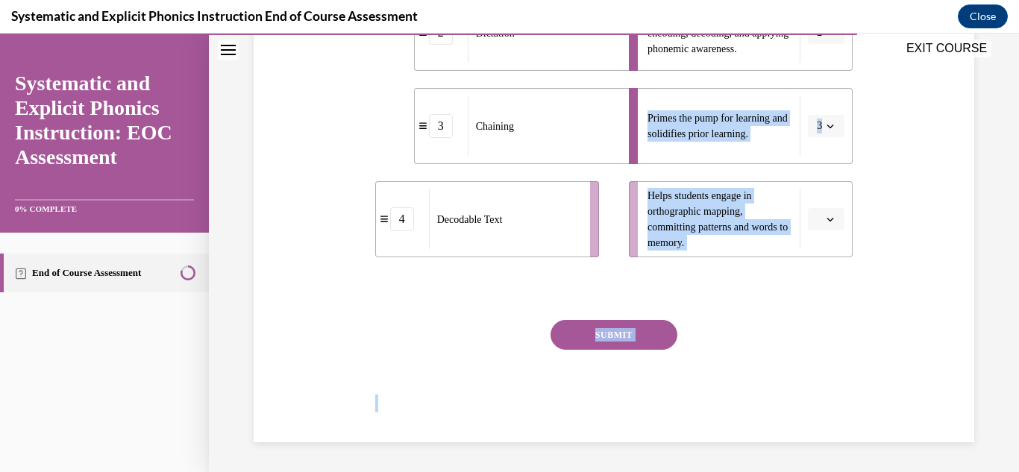
click at [819, 231] on li "Helps students engage in orthographic mapping, committing patterns and words to…" at bounding box center [741, 219] width 224 height 76
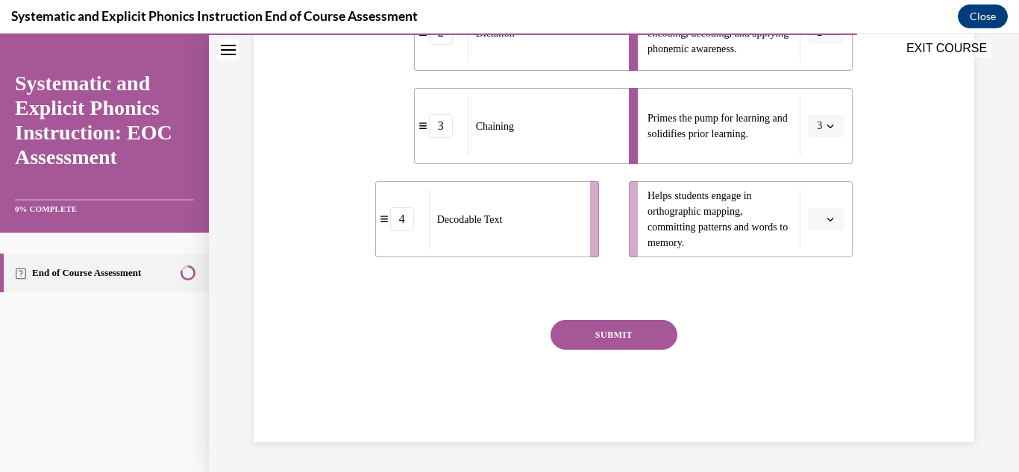
click at [819, 225] on button "button" at bounding box center [826, 219] width 37 height 22
click at [813, 363] on div "4" at bounding box center [815, 372] width 37 height 30
click at [612, 331] on button "SUBMIT" at bounding box center [614, 335] width 127 height 30
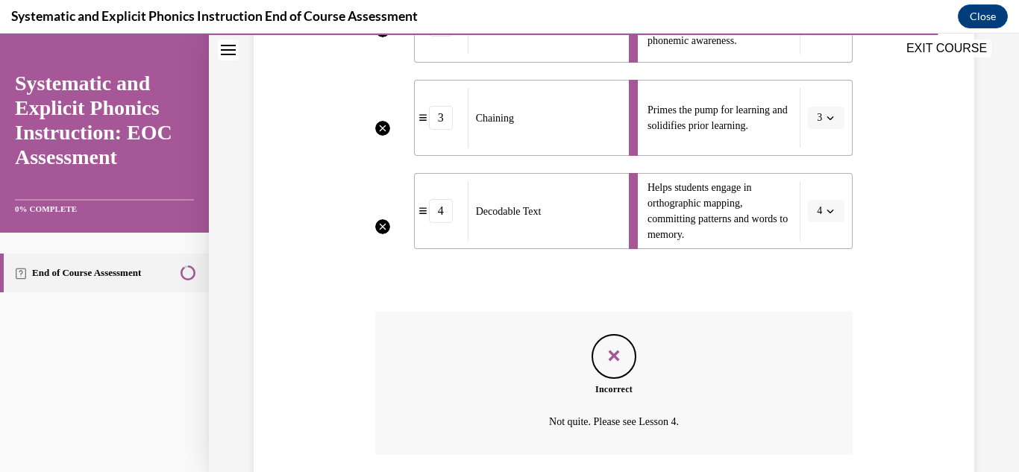
scroll to position [616, 0]
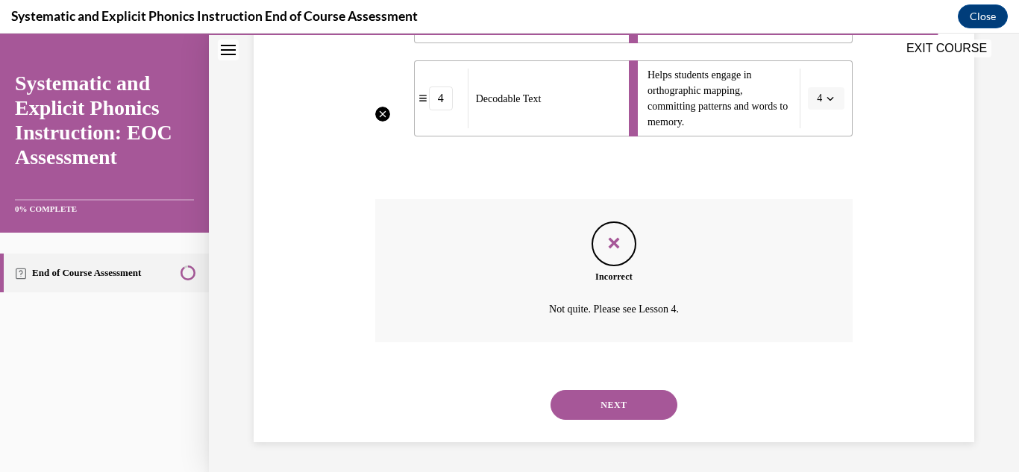
click at [627, 391] on div "NEXT" at bounding box center [614, 405] width 478 height 60
click at [627, 391] on button "NEXT" at bounding box center [614, 405] width 127 height 30
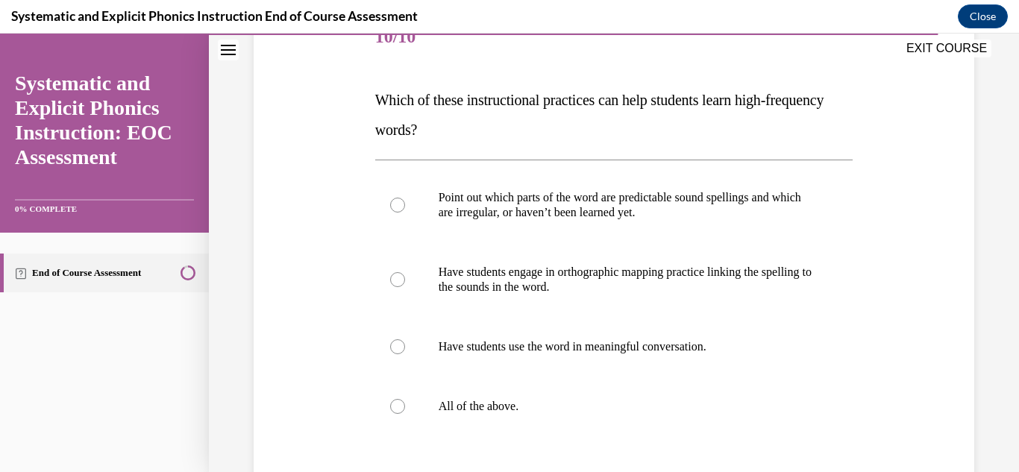
scroll to position [234, 0]
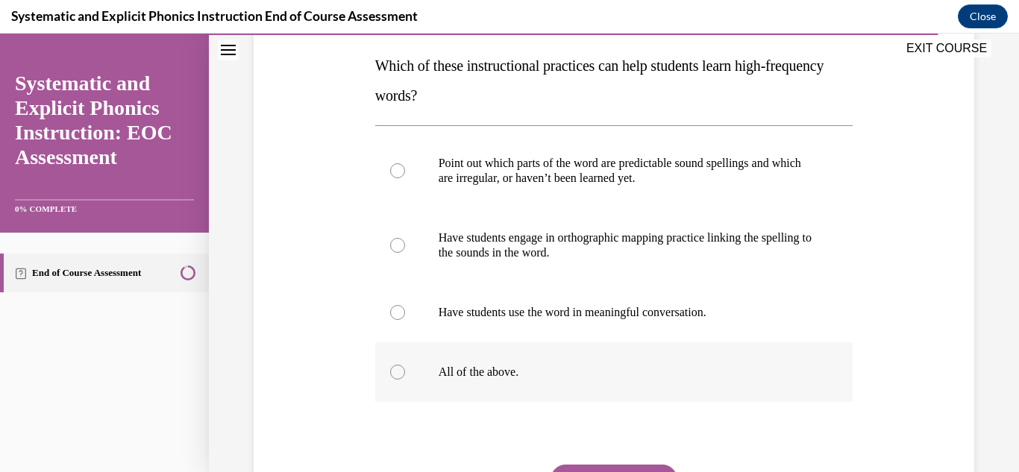
click at [487, 359] on div at bounding box center [614, 373] width 478 height 60
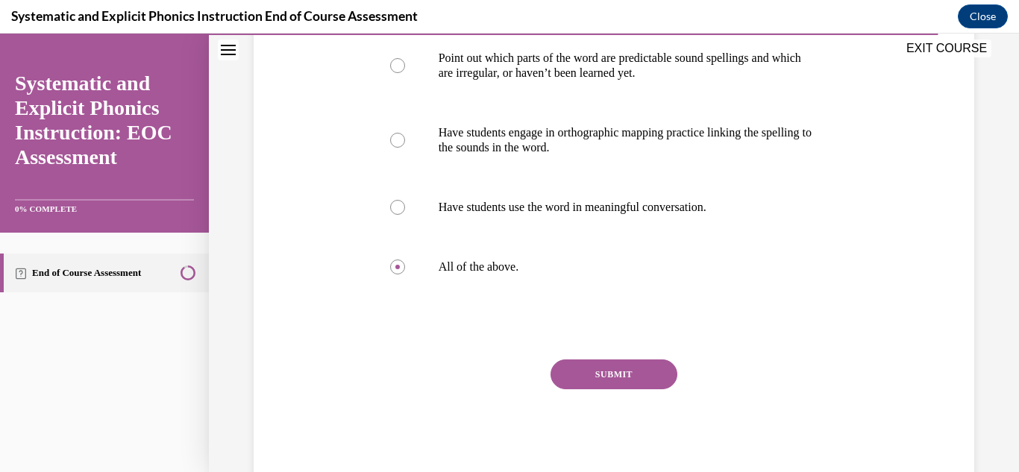
click at [649, 376] on button "SUBMIT" at bounding box center [614, 375] width 127 height 30
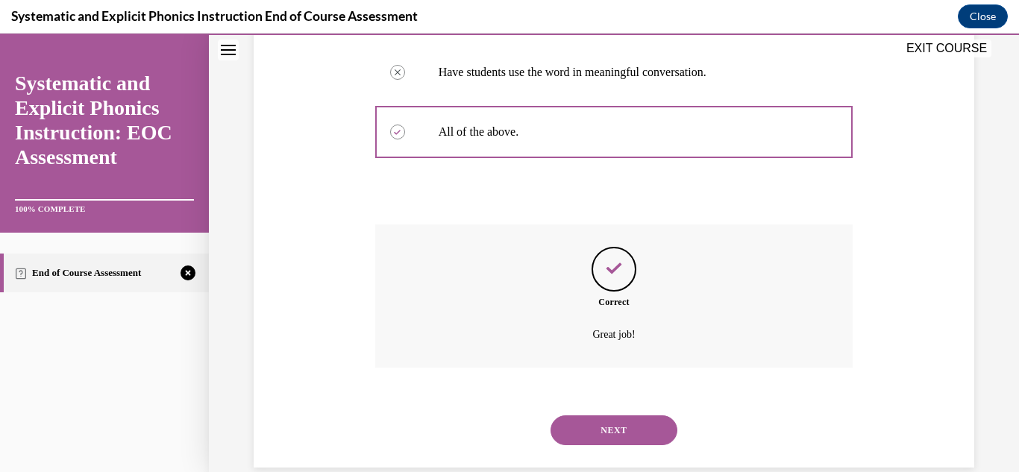
scroll to position [499, 0]
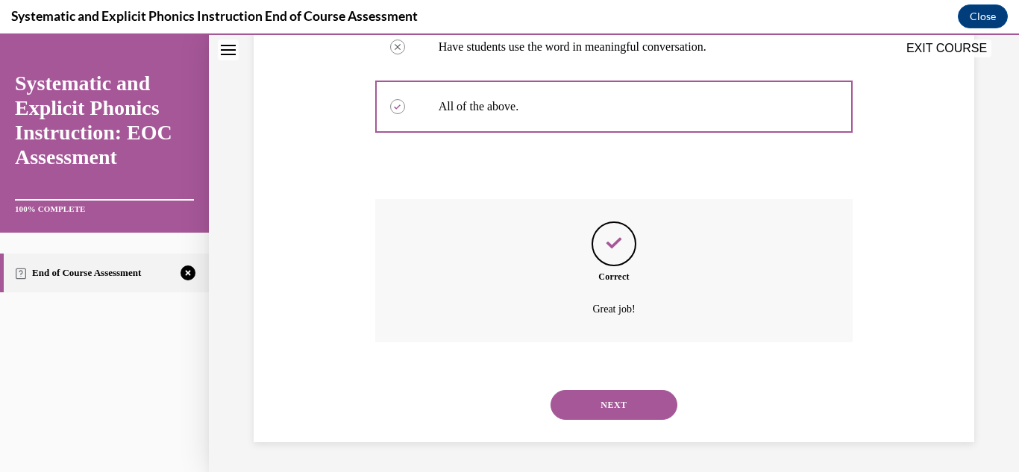
click at [632, 407] on button "NEXT" at bounding box center [614, 405] width 127 height 30
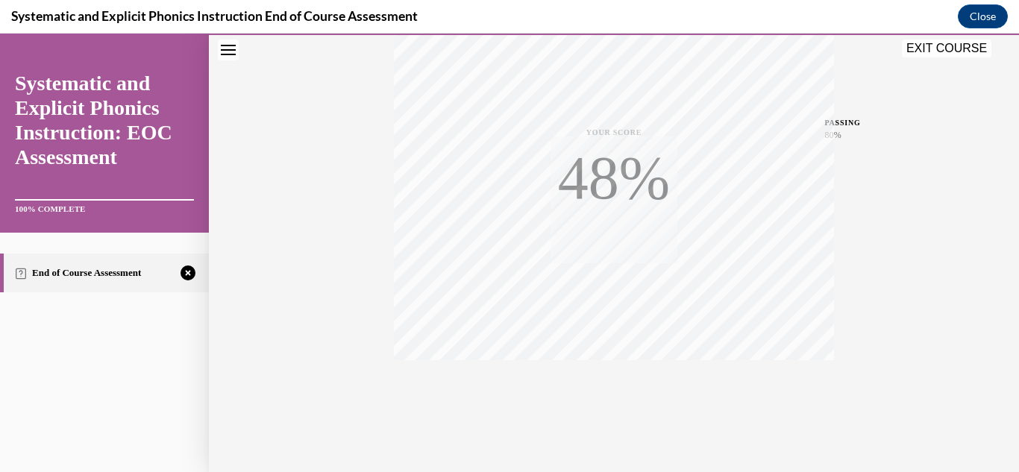
scroll to position [326, 0]
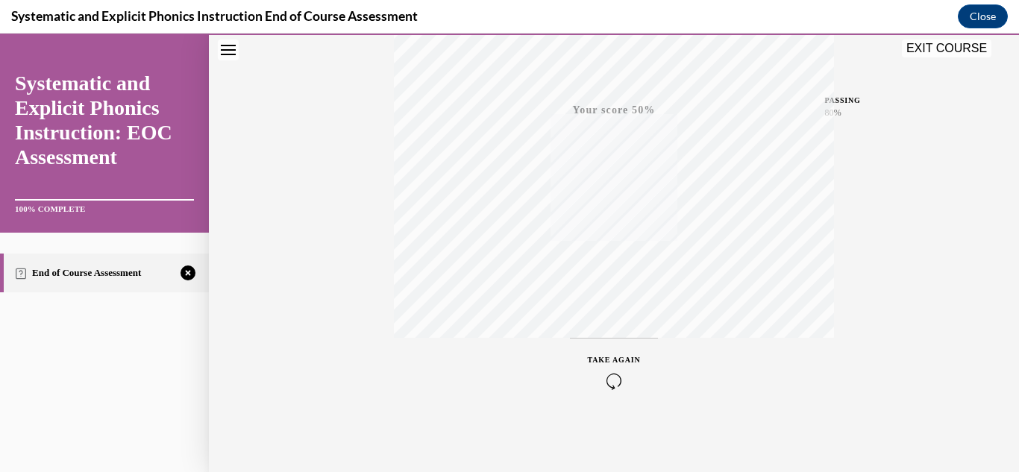
click at [602, 375] on icon "button" at bounding box center [614, 381] width 53 height 16
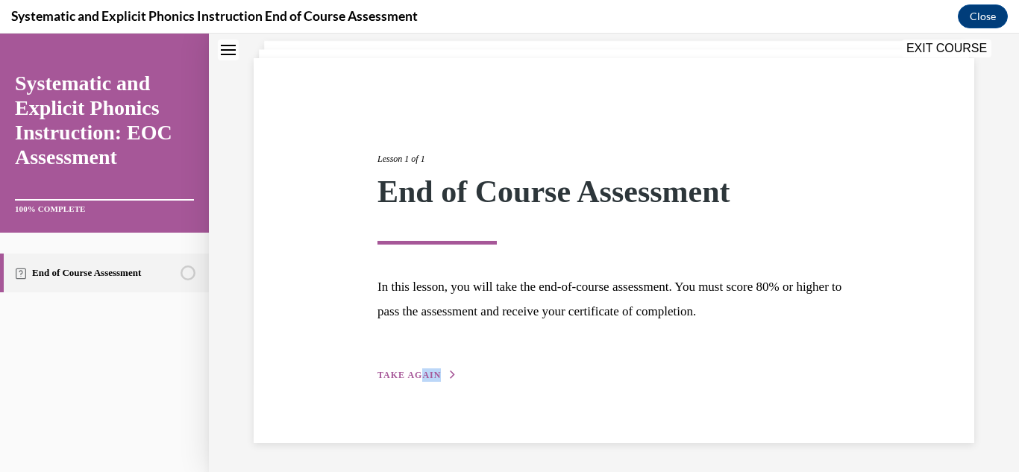
drag, startPoint x: 438, startPoint y: 383, endPoint x: 414, endPoint y: 370, distance: 27.0
click at [414, 370] on div "Lesson 1 of 1 End of Course Assessment In this lesson, you will take the end-of…" at bounding box center [614, 250] width 721 height 385
click at [414, 370] on span "TAKE AGAIN" at bounding box center [409, 375] width 63 height 10
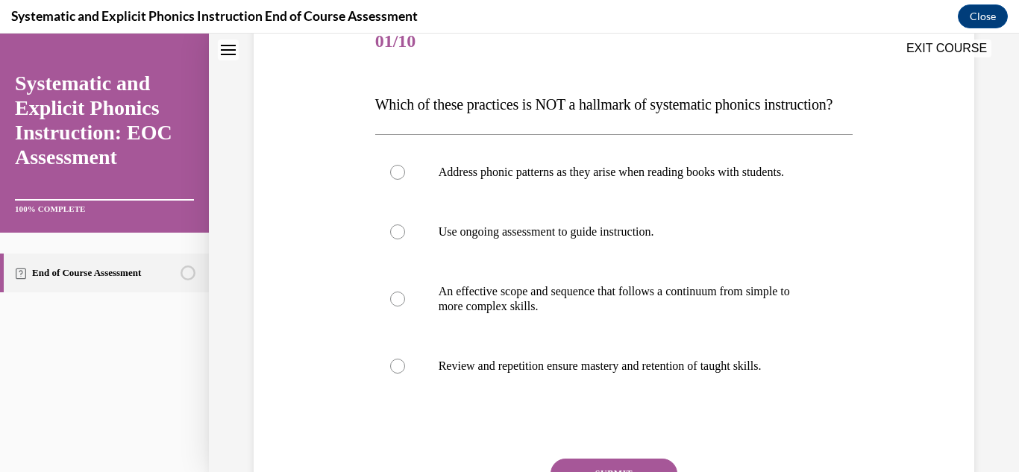
scroll to position [219, 0]
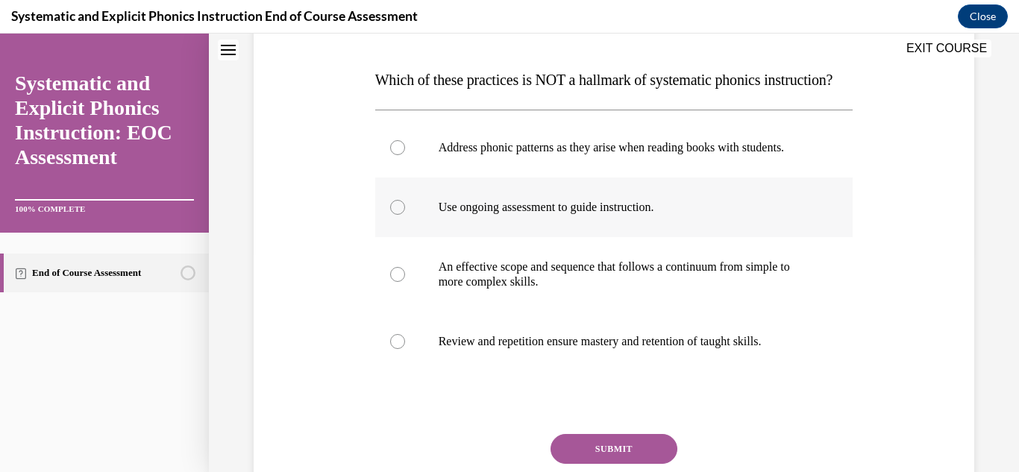
click at [528, 237] on div at bounding box center [614, 208] width 478 height 60
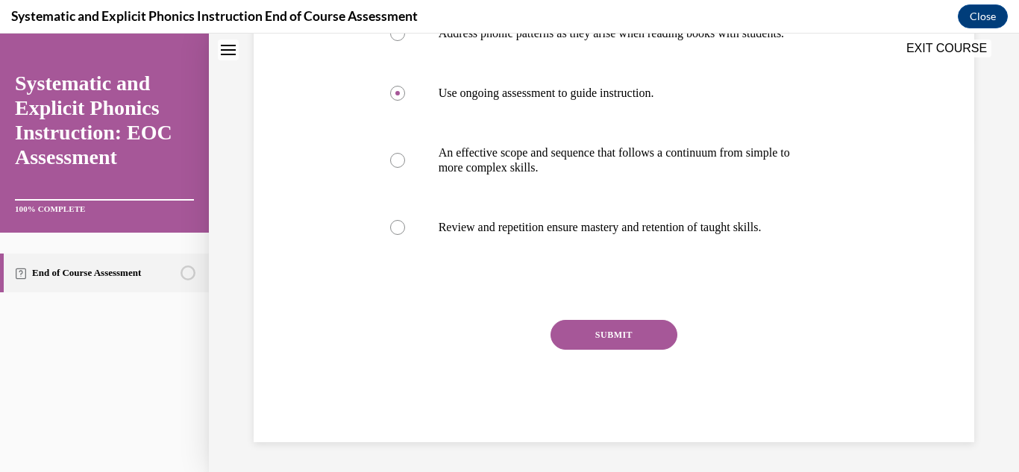
scroll to position [378, 0]
click at [604, 328] on button "SUBMIT" at bounding box center [614, 335] width 127 height 30
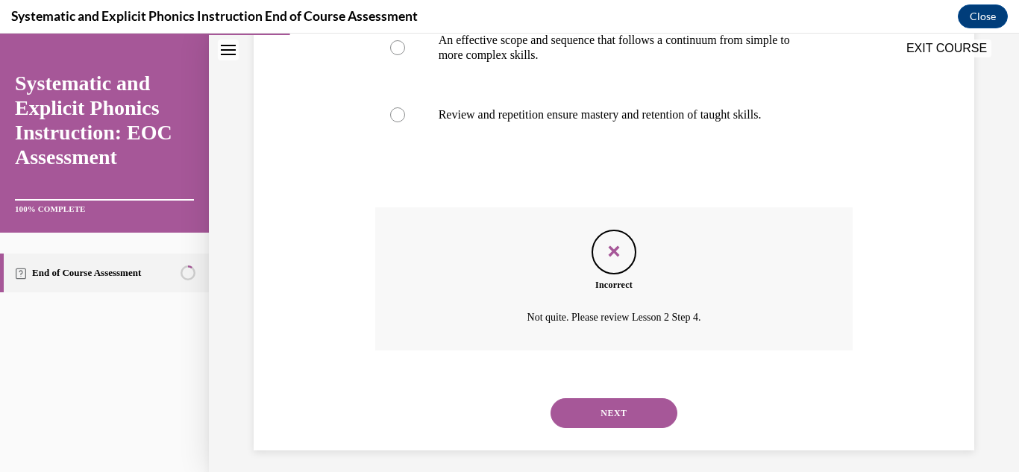
scroll to position [465, 0]
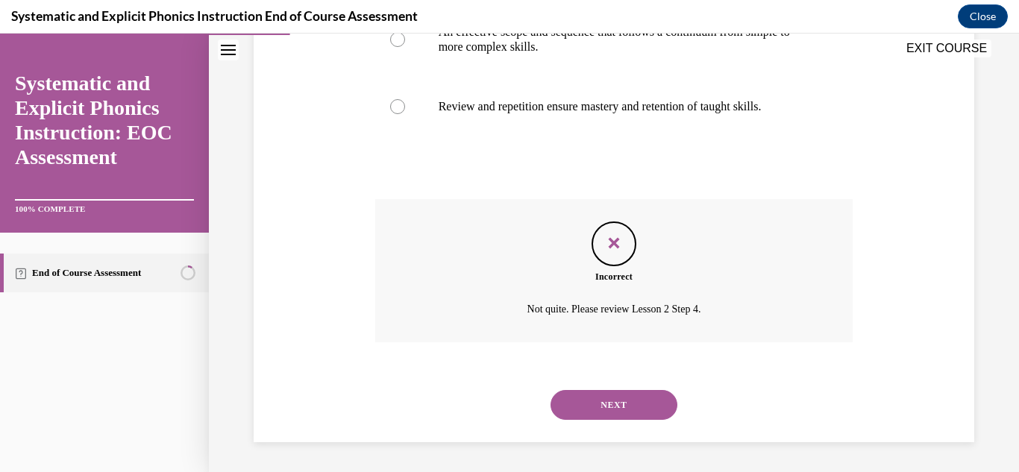
click at [638, 420] on button "NEXT" at bounding box center [614, 405] width 127 height 30
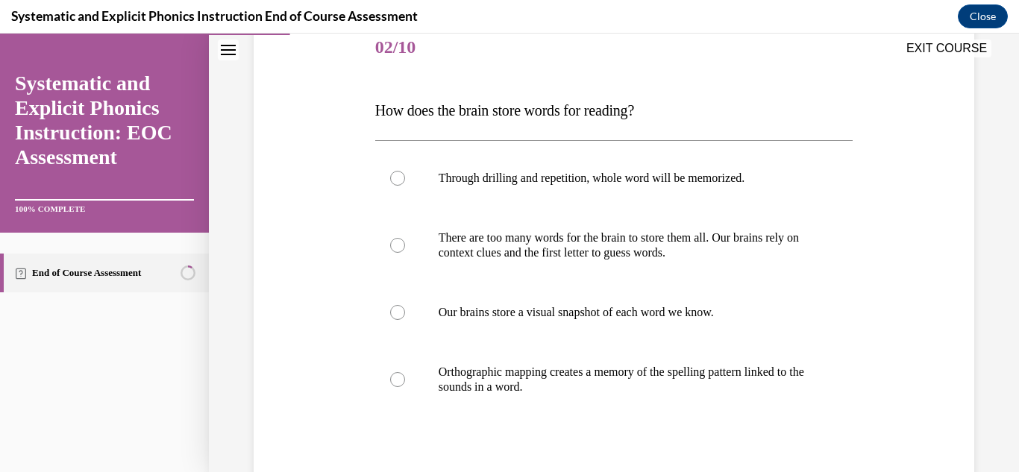
scroll to position [190, 0]
click at [584, 363] on p "Orthographic mapping creates a memory of the spelling pattern linked to the sou…" at bounding box center [628, 378] width 378 height 30
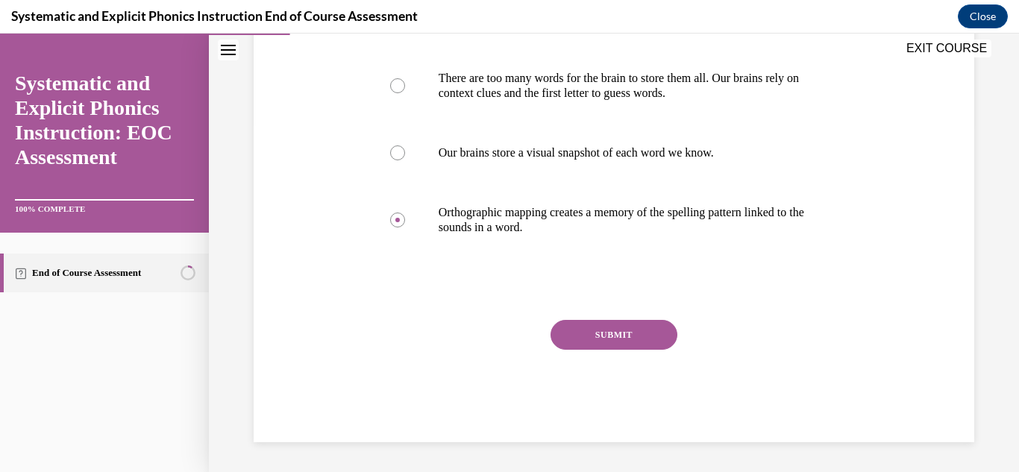
click at [649, 346] on button "SUBMIT" at bounding box center [614, 335] width 127 height 30
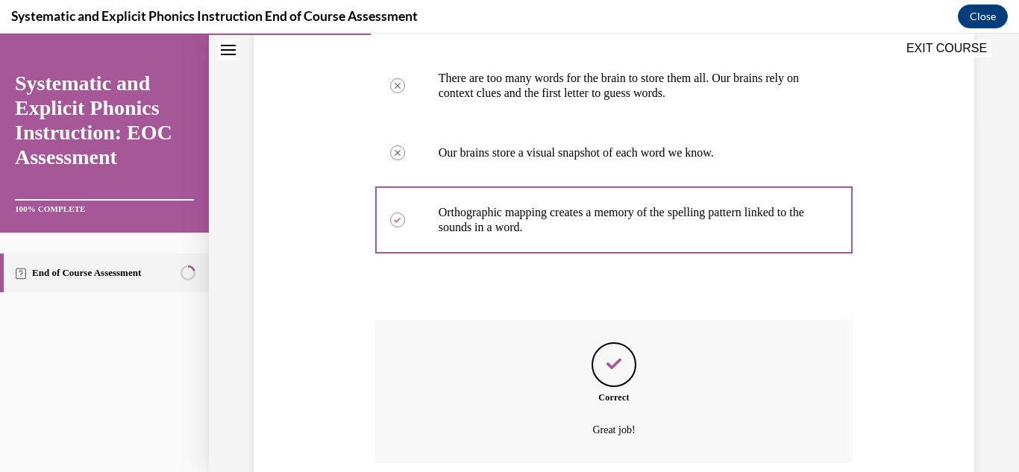
scroll to position [469, 0]
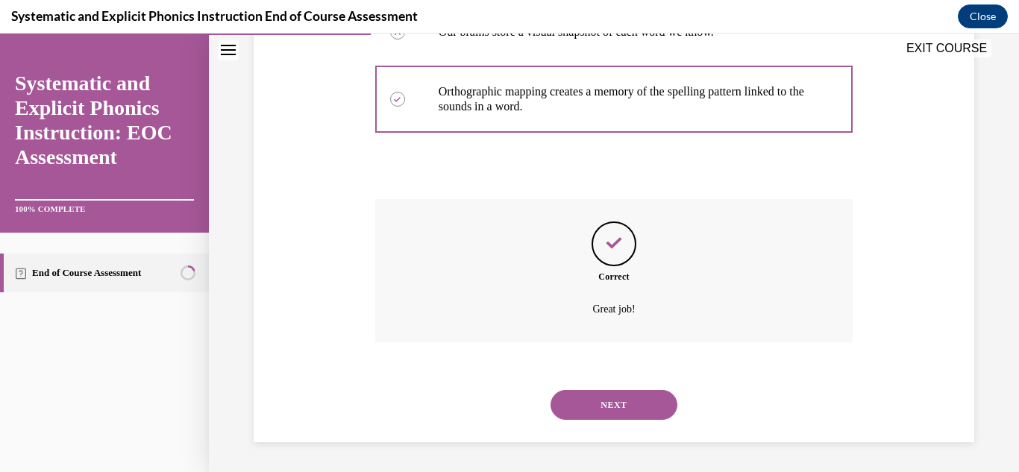
click at [634, 404] on button "NEXT" at bounding box center [614, 405] width 127 height 30
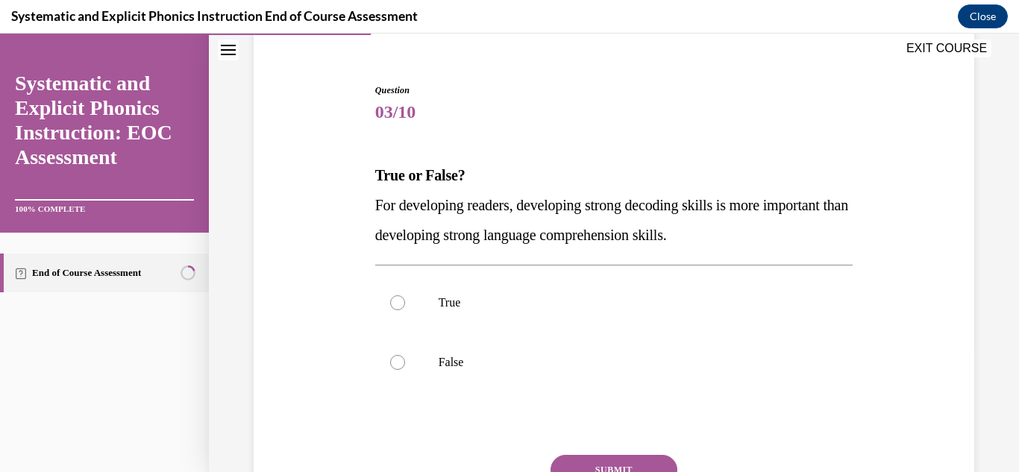
scroll to position [126, 0]
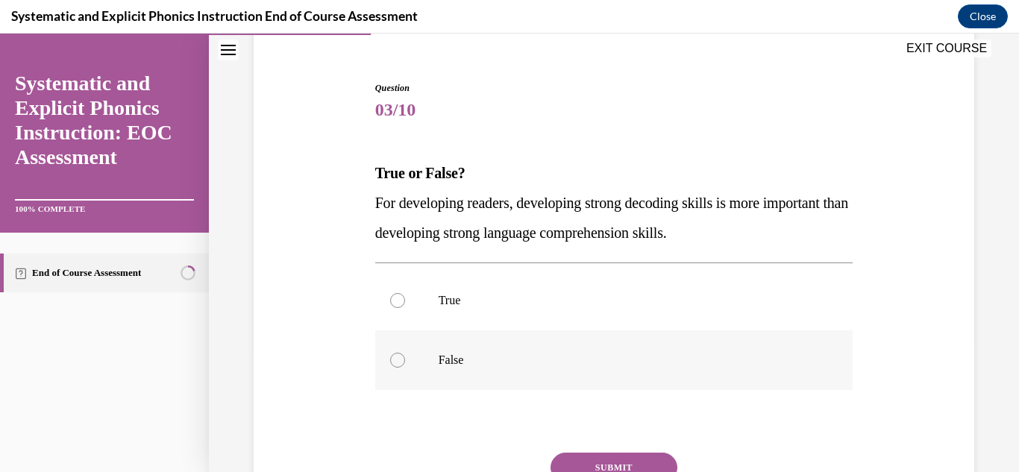
click at [544, 343] on div at bounding box center [614, 361] width 478 height 60
click at [617, 459] on button "SUBMIT" at bounding box center [614, 468] width 127 height 30
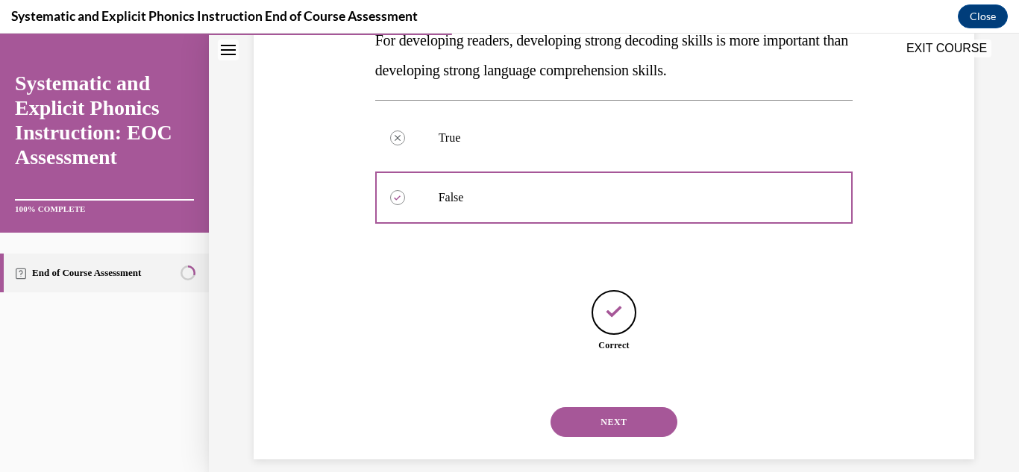
scroll to position [306, 0]
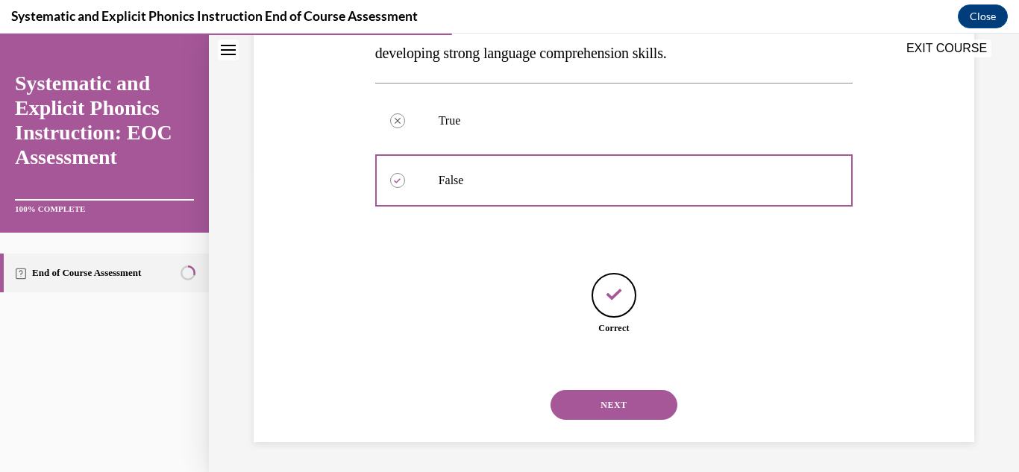
click at [603, 413] on button "NEXT" at bounding box center [614, 405] width 127 height 30
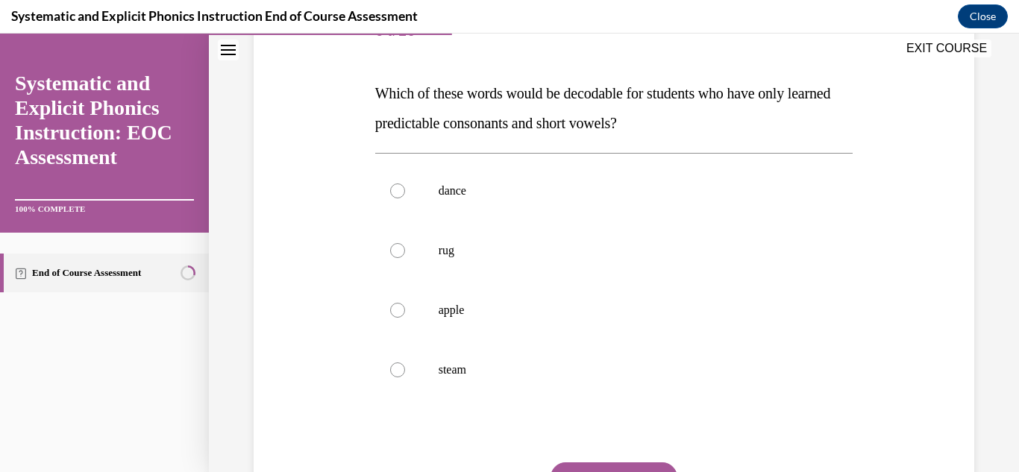
scroll to position [216, 0]
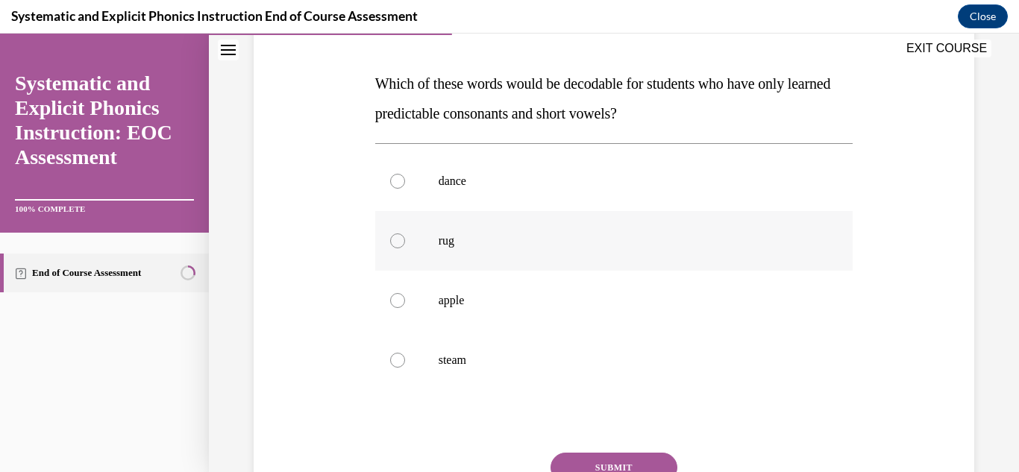
click at [476, 248] on div at bounding box center [614, 241] width 478 height 60
click at [583, 466] on button "SUBMIT" at bounding box center [614, 468] width 127 height 30
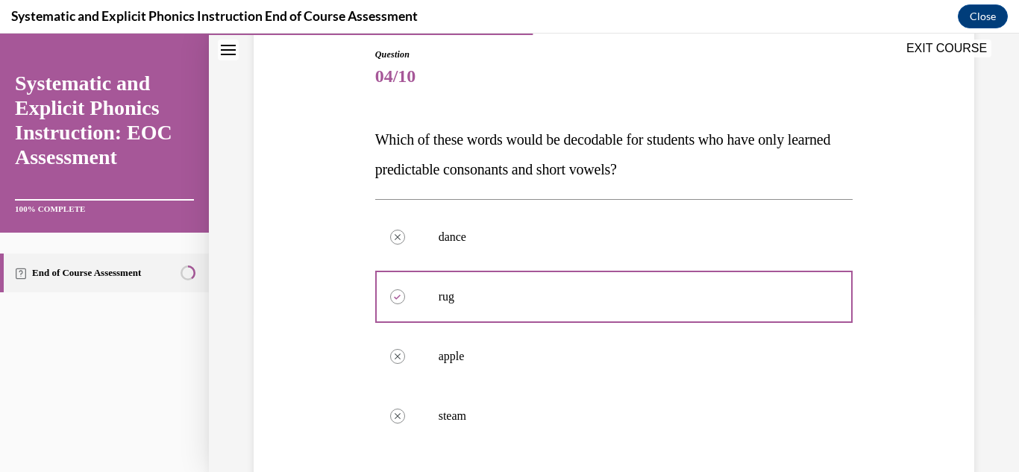
scroll to position [157, 0]
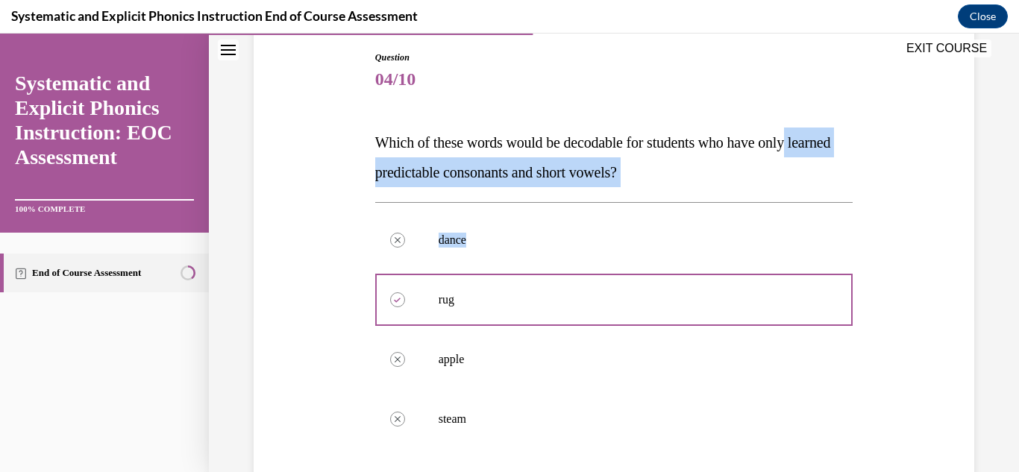
drag, startPoint x: 1007, startPoint y: 127, endPoint x: 1007, endPoint y: 276, distance: 149.2
click at [1007, 276] on div "Question 04/10 Which of these words would be decodable for students who have on…" at bounding box center [614, 354] width 810 height 861
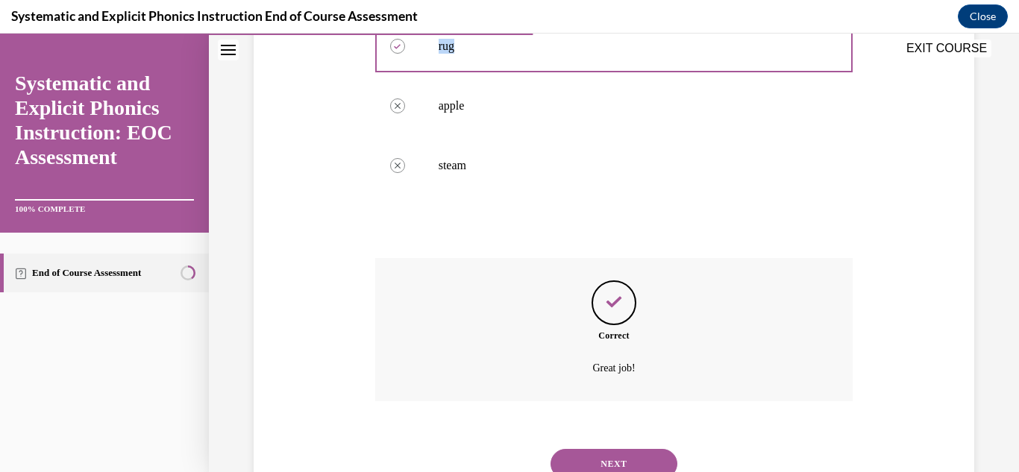
click at [628, 451] on button "NEXT" at bounding box center [614, 464] width 127 height 30
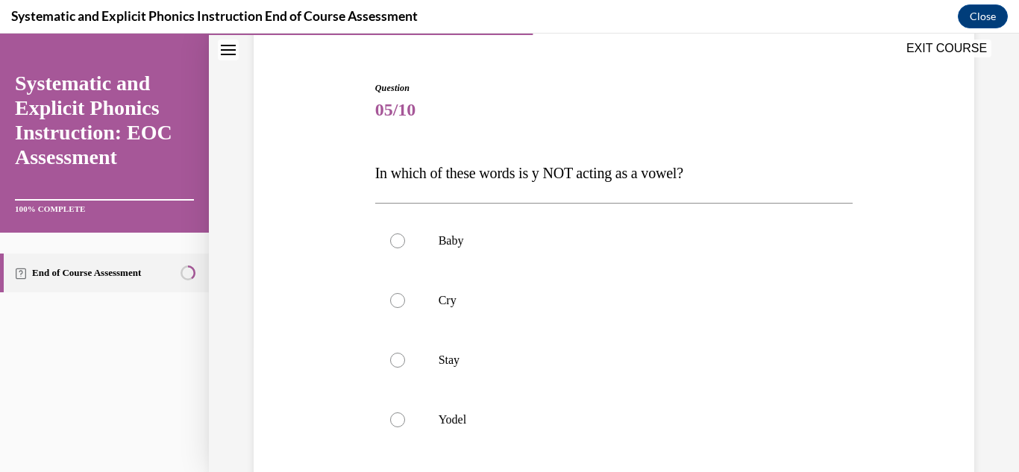
scroll to position [134, 0]
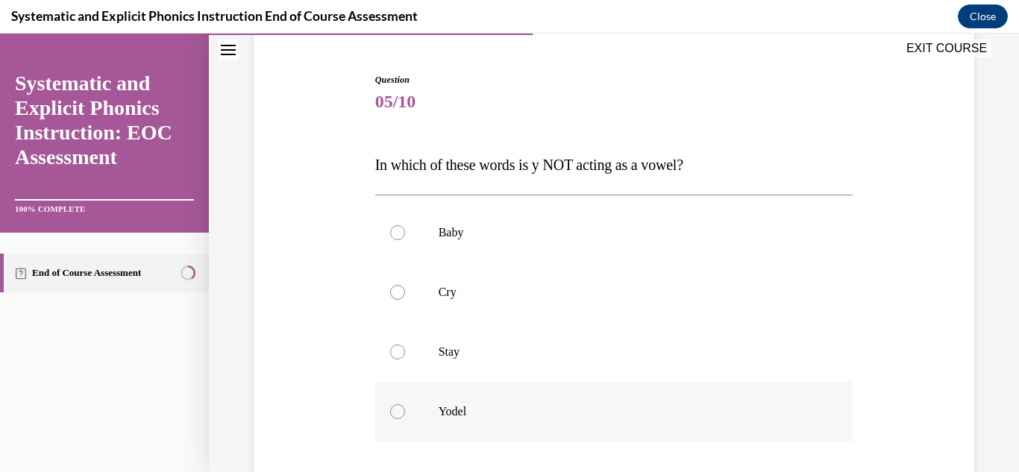
click at [463, 400] on div at bounding box center [614, 412] width 478 height 60
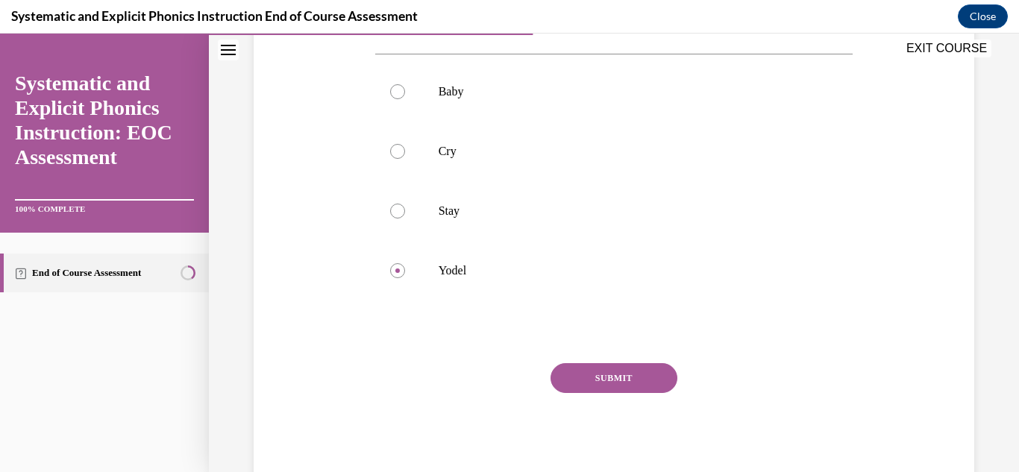
click at [597, 370] on button "SUBMIT" at bounding box center [614, 378] width 127 height 30
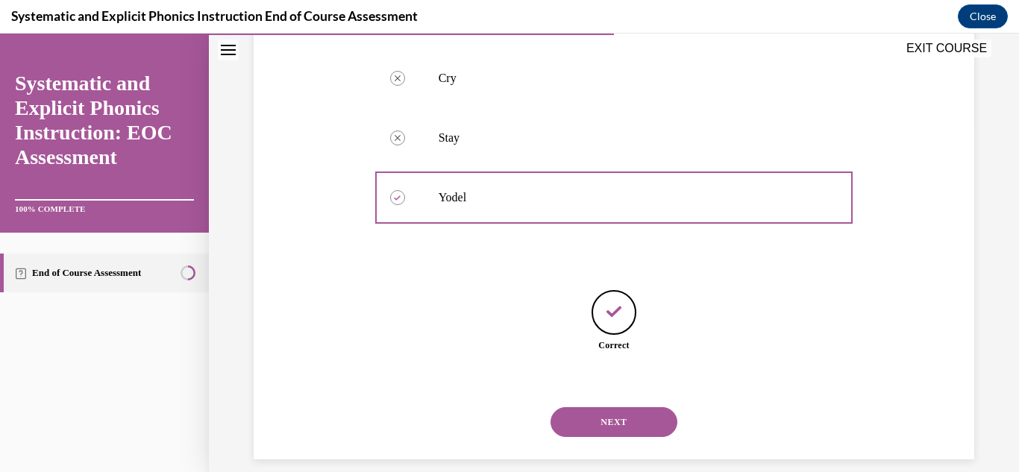
scroll to position [366, 0]
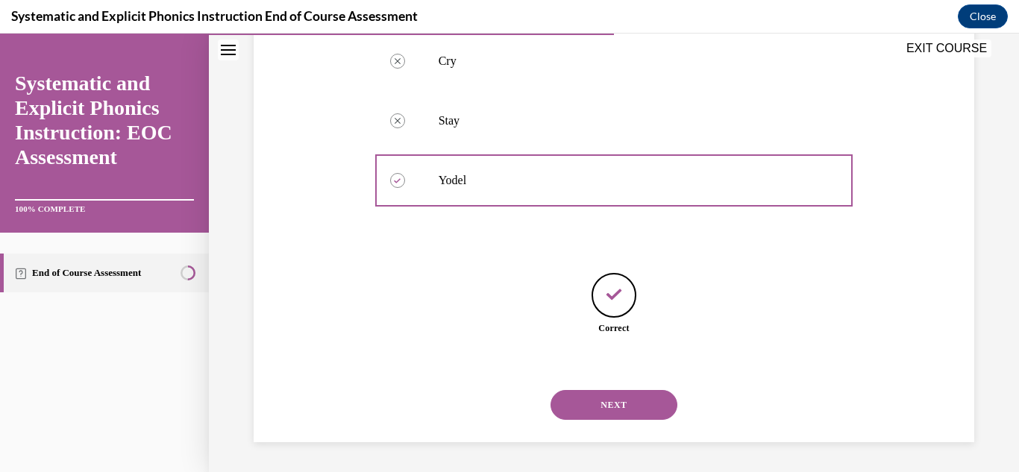
click at [622, 407] on button "NEXT" at bounding box center [614, 405] width 127 height 30
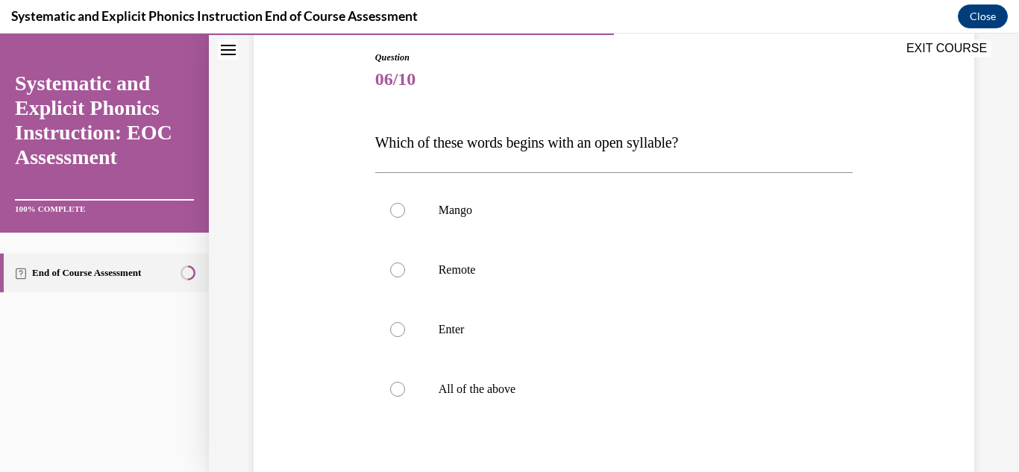
scroll to position [160, 0]
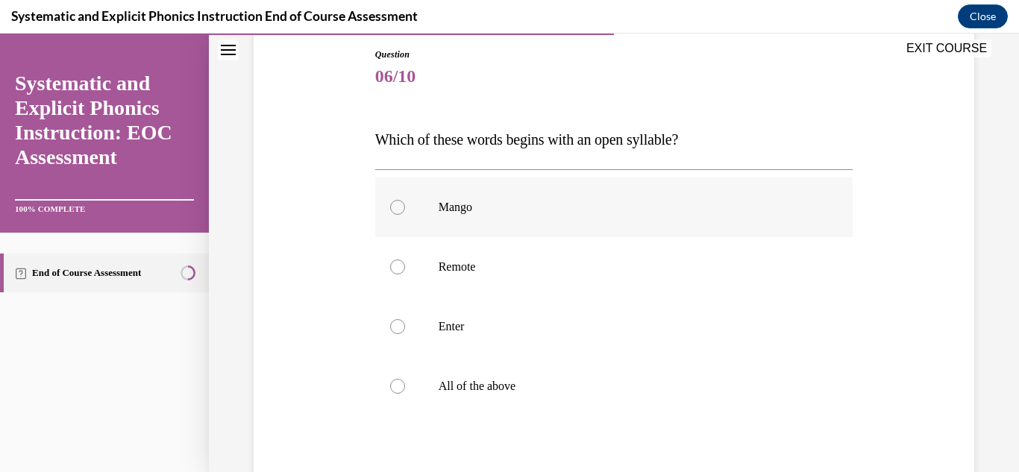
click at [542, 194] on div at bounding box center [614, 208] width 478 height 60
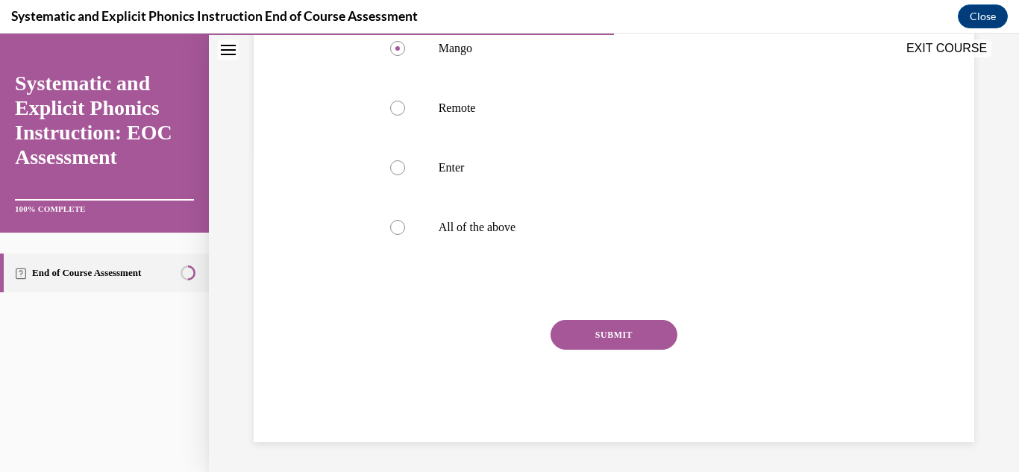
click at [628, 335] on button "SUBMIT" at bounding box center [614, 335] width 127 height 30
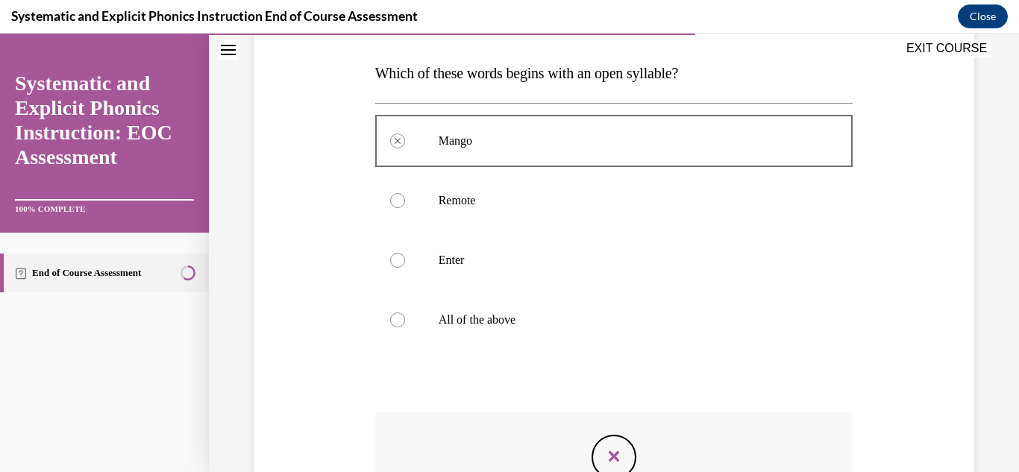
scroll to position [440, 0]
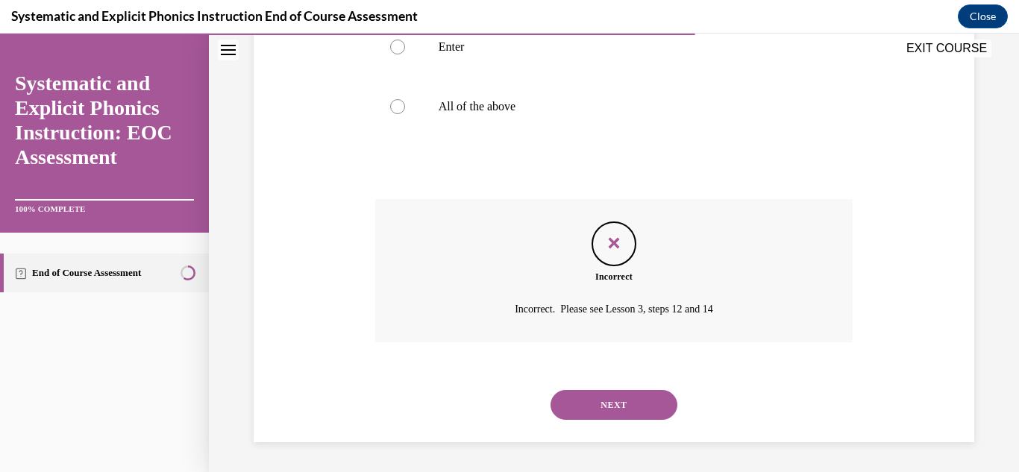
click at [623, 401] on button "NEXT" at bounding box center [614, 405] width 127 height 30
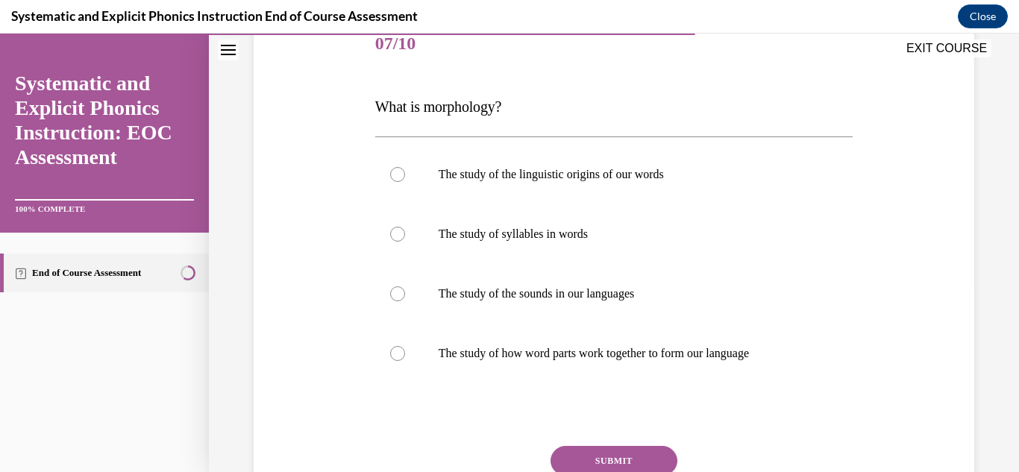
scroll to position [195, 0]
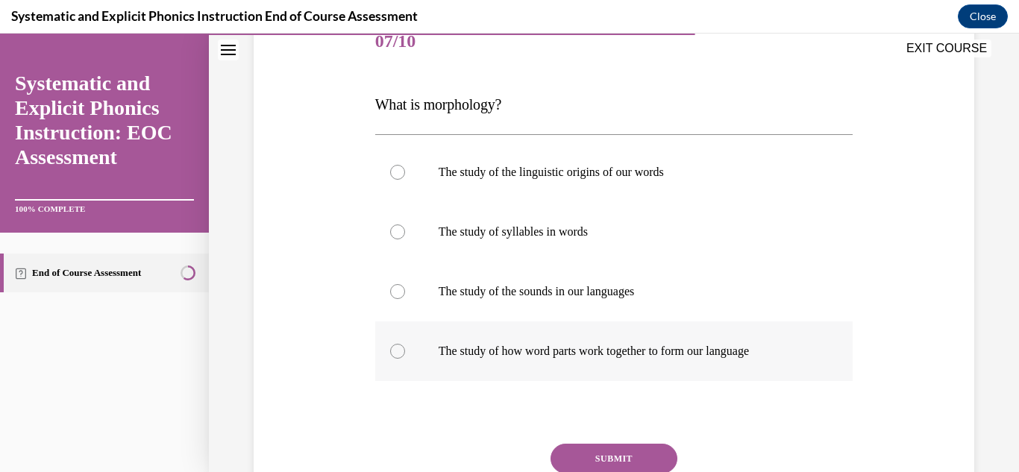
click at [649, 341] on div at bounding box center [614, 352] width 478 height 60
click at [622, 456] on button "SUBMIT" at bounding box center [614, 459] width 127 height 30
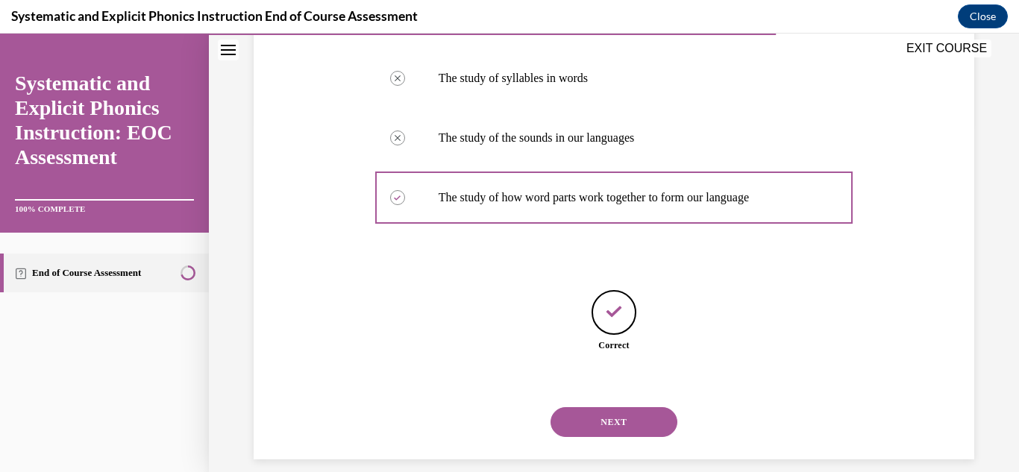
scroll to position [366, 0]
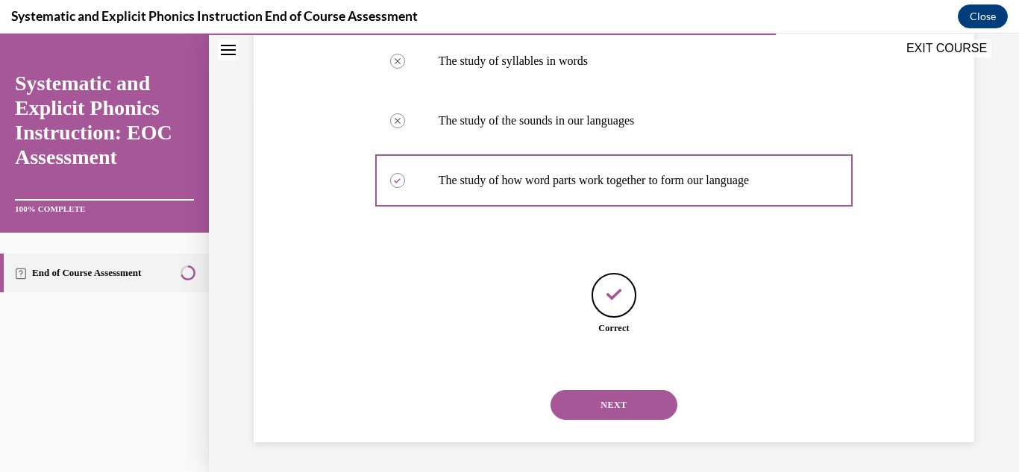
click at [587, 417] on button "NEXT" at bounding box center [614, 405] width 127 height 30
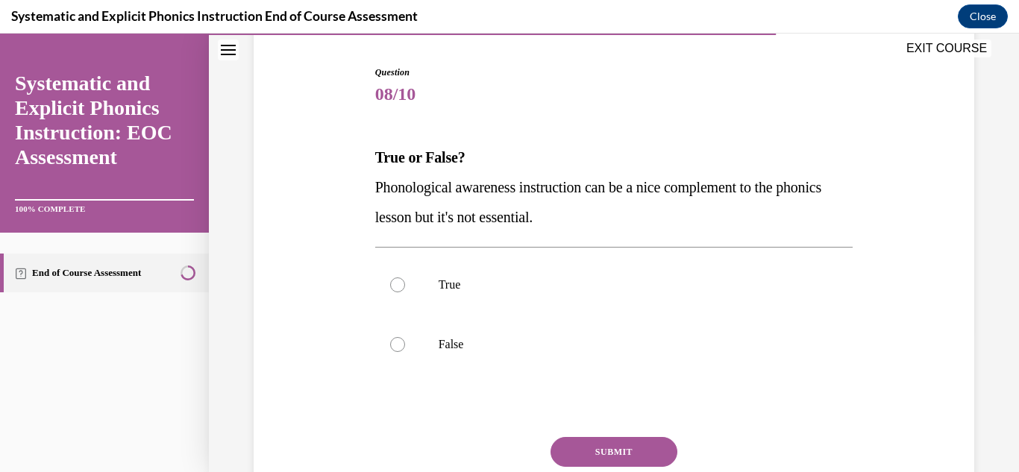
scroll to position [153, 0]
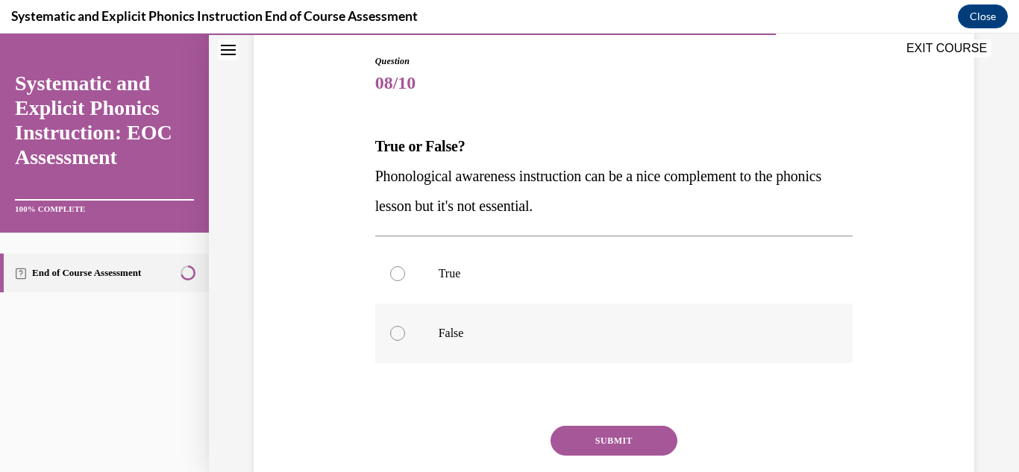
click at [519, 317] on div at bounding box center [614, 334] width 478 height 60
click at [610, 428] on button "SUBMIT" at bounding box center [614, 441] width 127 height 30
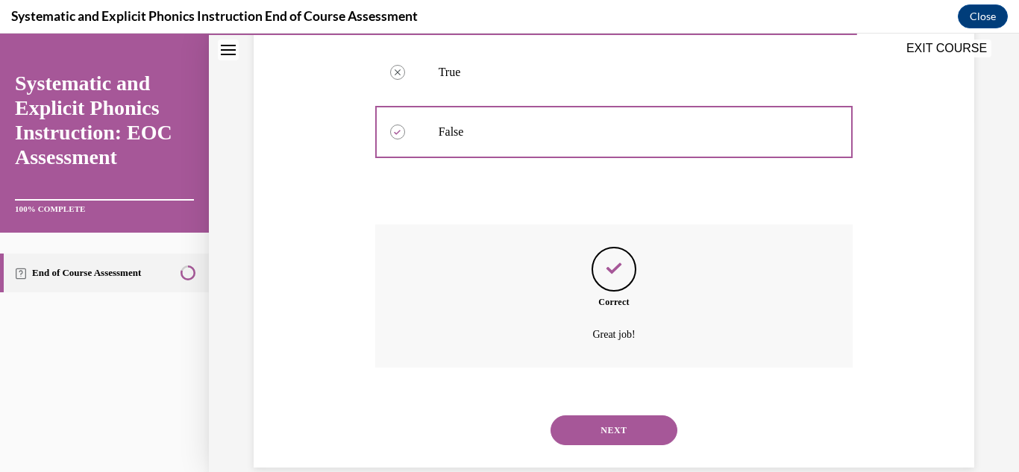
scroll to position [380, 0]
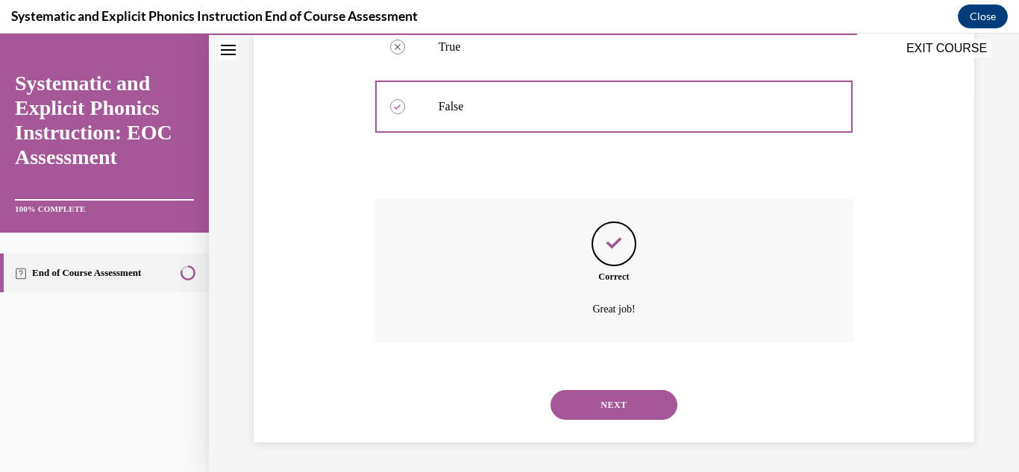
click at [587, 413] on button "NEXT" at bounding box center [614, 405] width 127 height 30
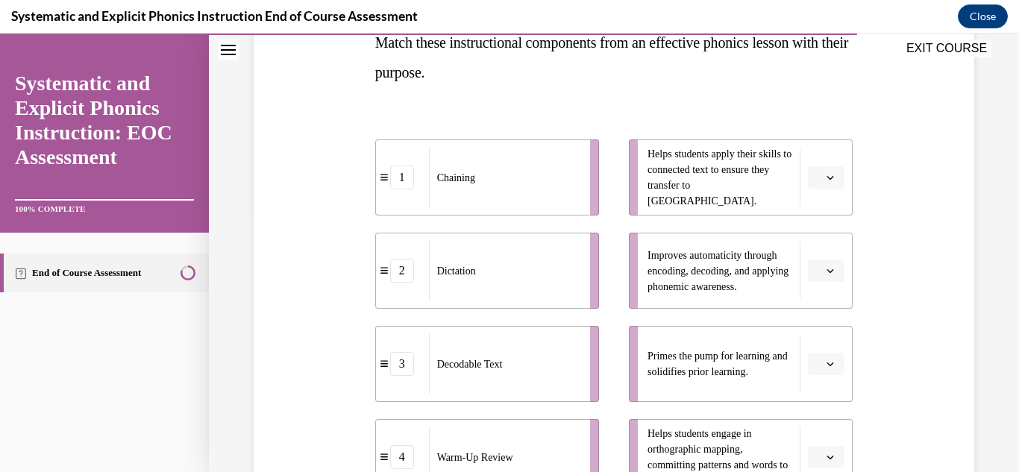
scroll to position [255, 0]
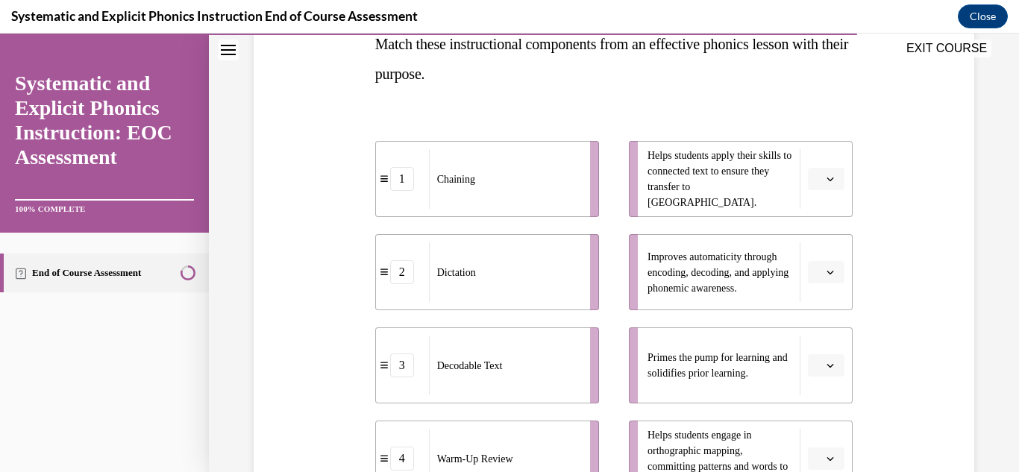
click at [825, 175] on span "button" at bounding box center [830, 179] width 10 height 10
click at [822, 323] on div "4" at bounding box center [815, 332] width 37 height 30
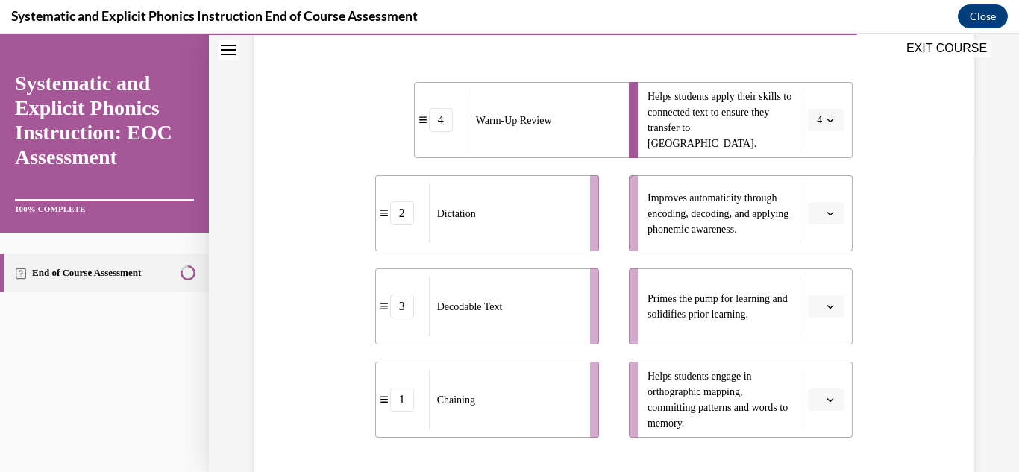
scroll to position [316, 0]
click at [828, 304] on icon "button" at bounding box center [831, 306] width 7 height 4
click at [809, 278] on div "4" at bounding box center [815, 272] width 37 height 30
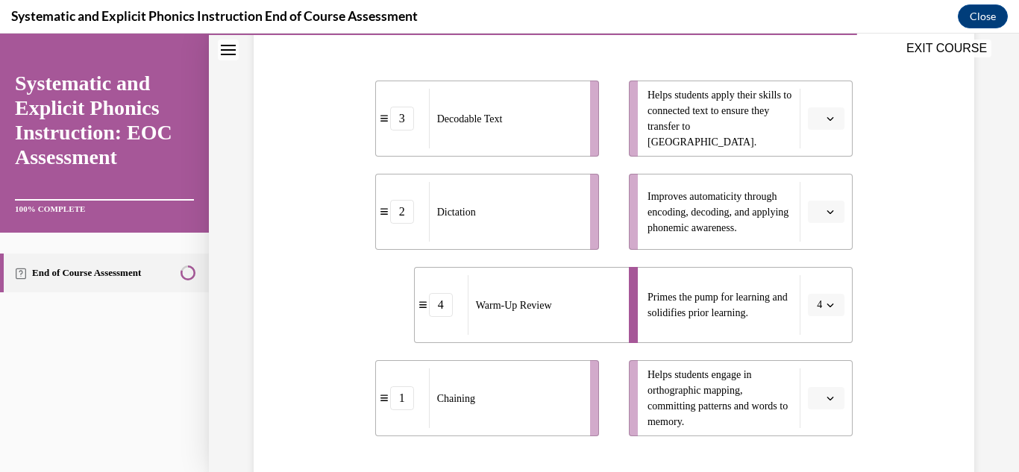
click at [827, 208] on icon "button" at bounding box center [830, 211] width 7 height 7
click at [807, 300] on div "2" at bounding box center [815, 305] width 37 height 30
click at [827, 398] on icon "button" at bounding box center [830, 398] width 7 height 7
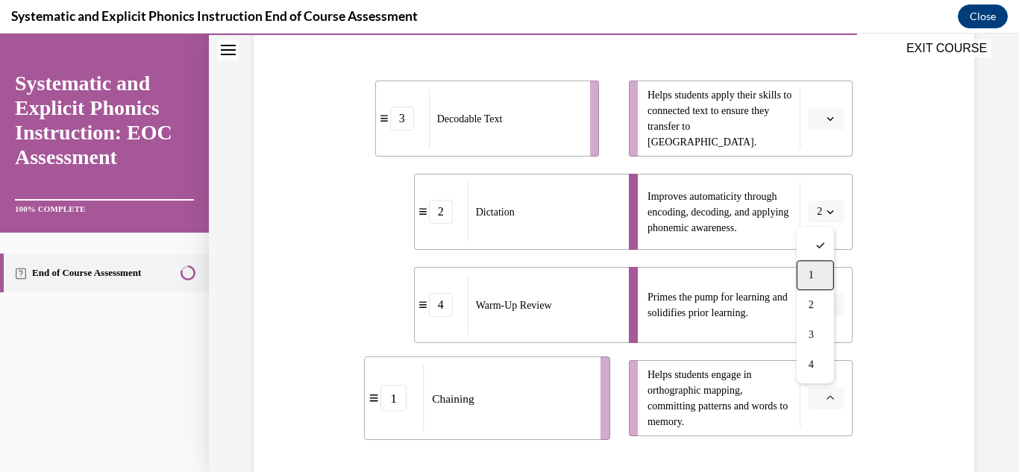
click at [819, 285] on div "1" at bounding box center [815, 275] width 37 height 30
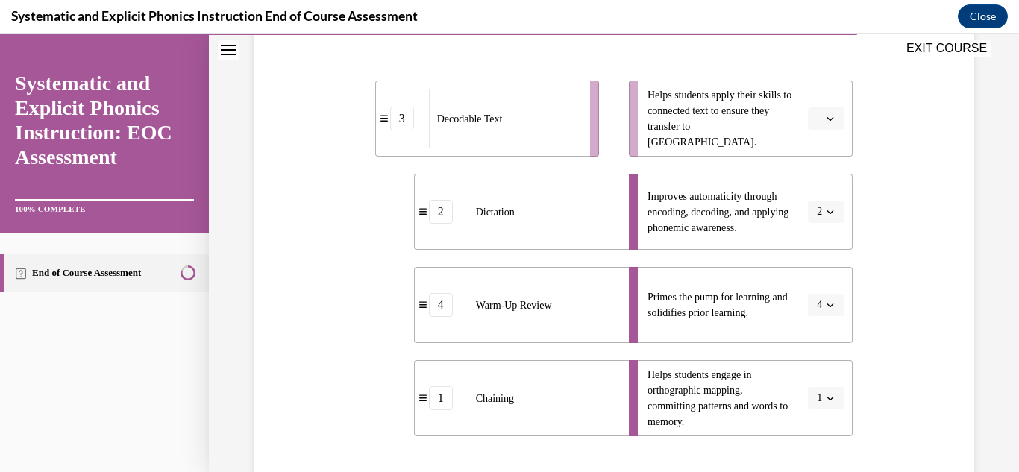
click at [808, 112] on button "button" at bounding box center [826, 118] width 37 height 22
click at [813, 231] on div "3" at bounding box center [815, 242] width 37 height 30
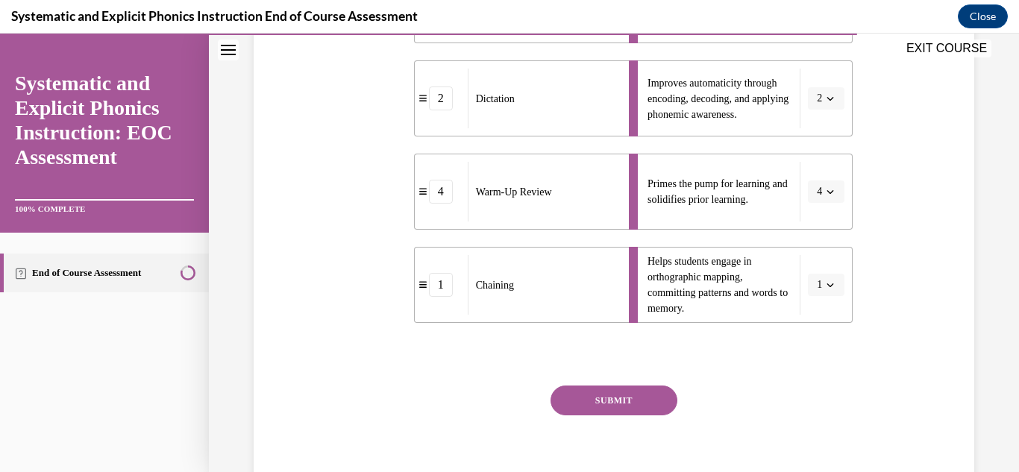
click at [660, 393] on button "SUBMIT" at bounding box center [614, 401] width 127 height 30
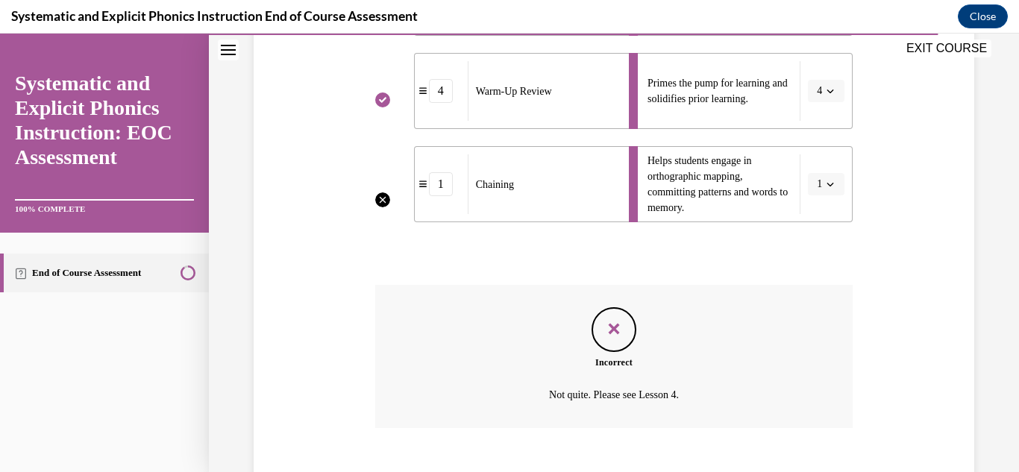
scroll to position [616, 0]
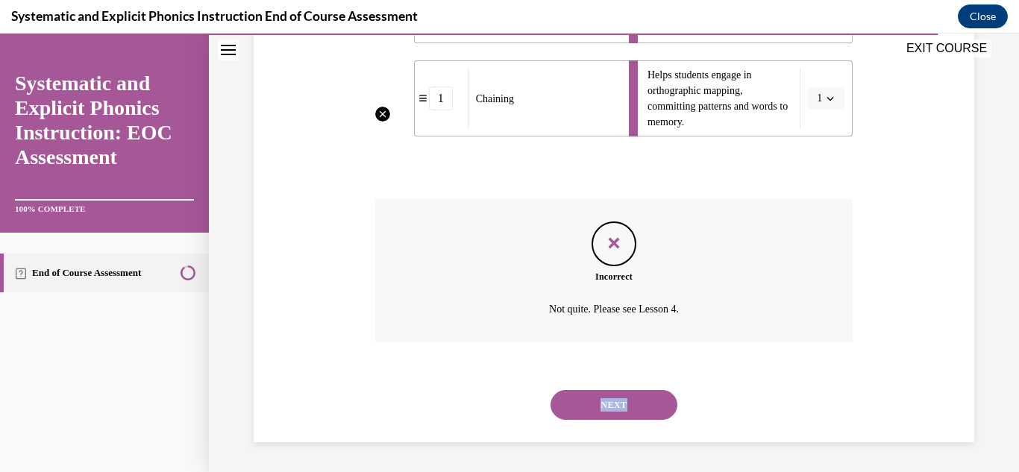
drag, startPoint x: 591, startPoint y: 420, endPoint x: 586, endPoint y: 408, distance: 13.0
click at [586, 408] on div "NEXT" at bounding box center [614, 405] width 478 height 60
click at [586, 408] on button "NEXT" at bounding box center [614, 405] width 127 height 30
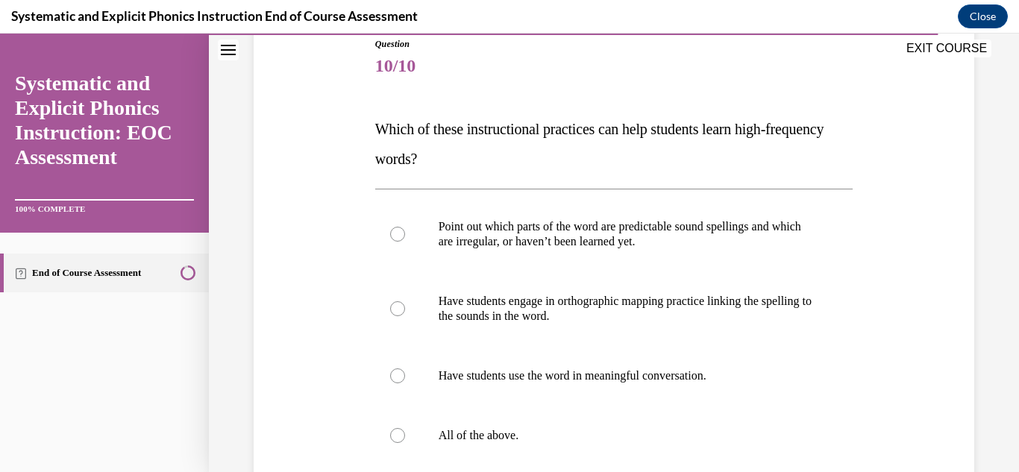
scroll to position [184, 0]
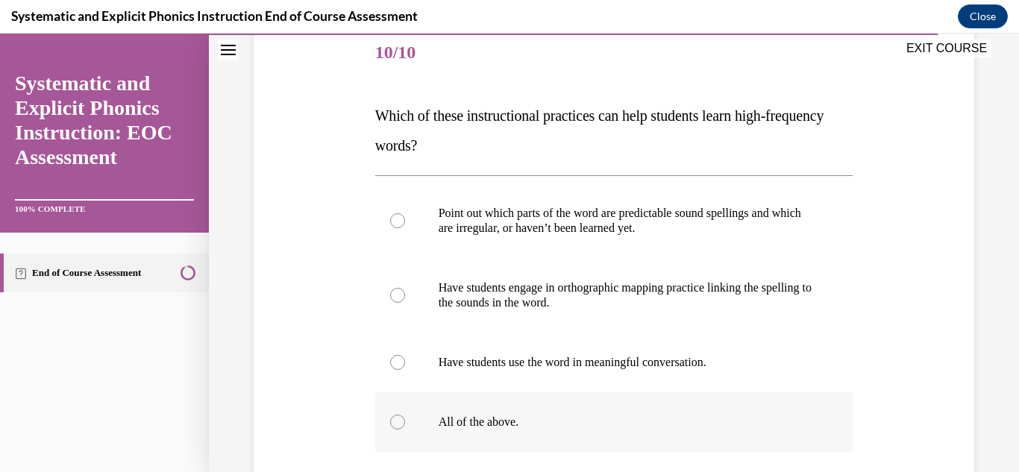
click at [540, 438] on div at bounding box center [614, 422] width 478 height 60
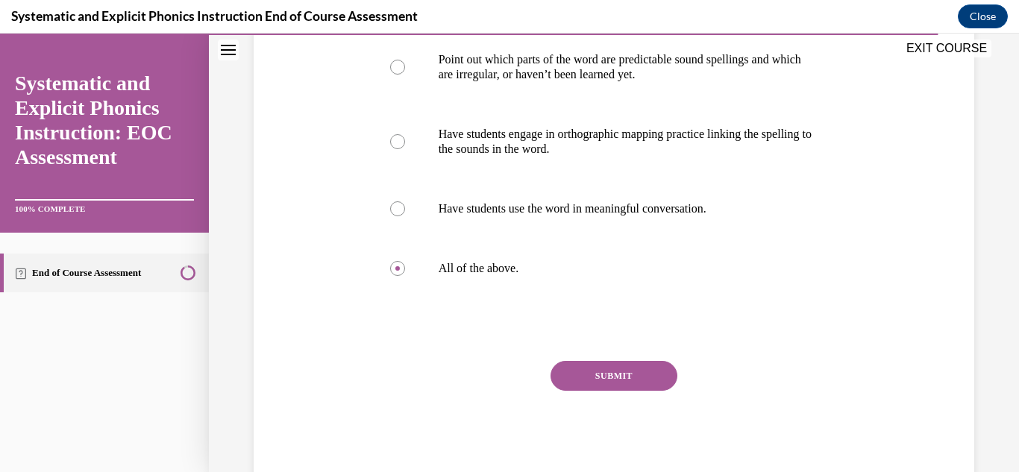
click at [607, 371] on button "SUBMIT" at bounding box center [614, 376] width 127 height 30
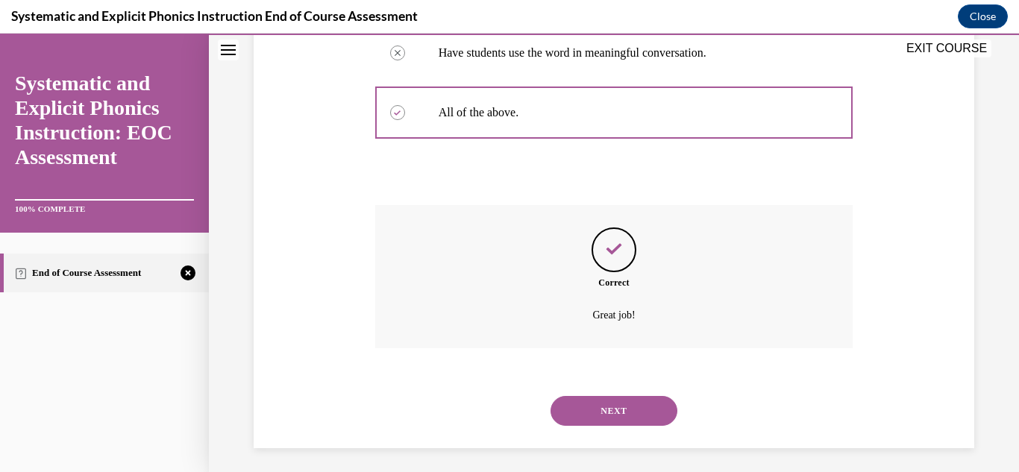
scroll to position [499, 0]
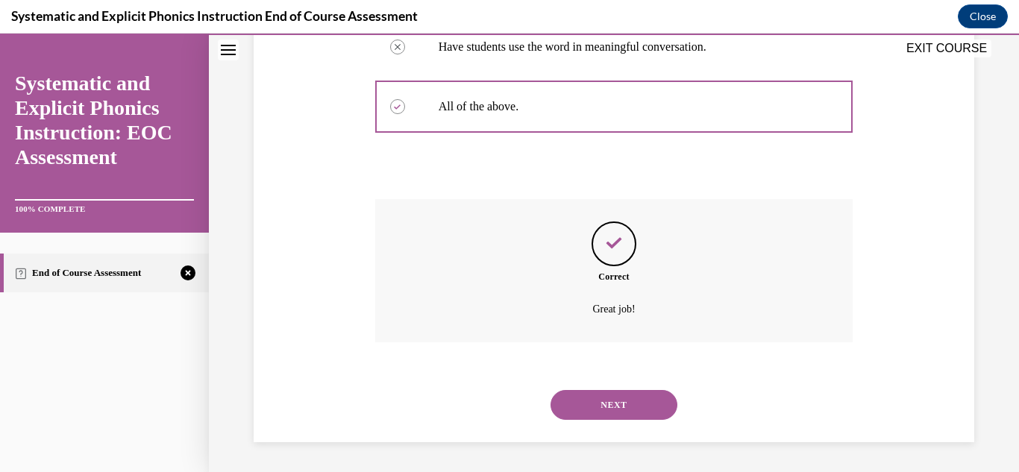
click at [637, 413] on button "NEXT" at bounding box center [614, 405] width 127 height 30
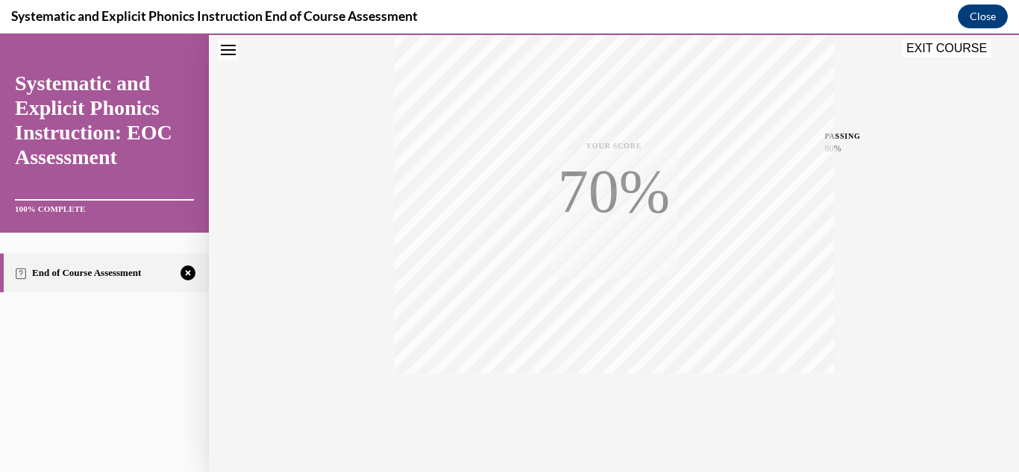
scroll to position [326, 0]
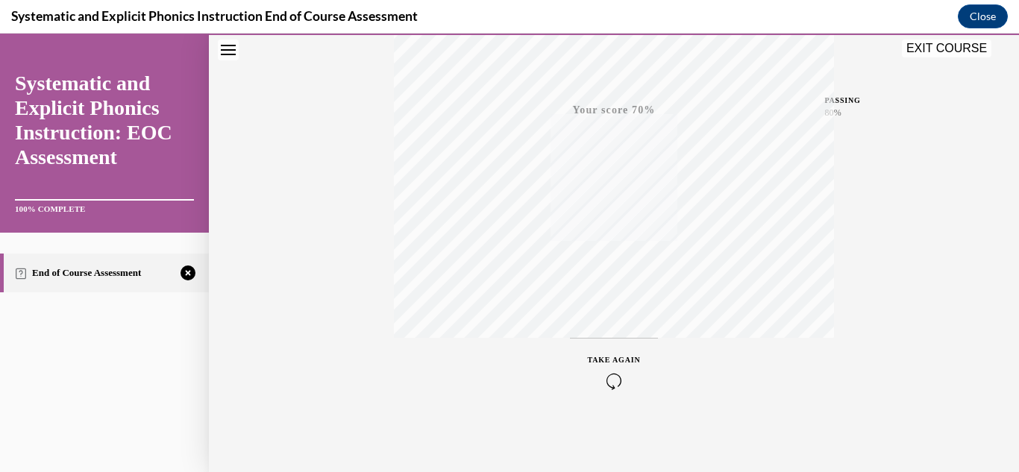
click at [617, 360] on span "TAKE AGAIN" at bounding box center [614, 360] width 53 height 8
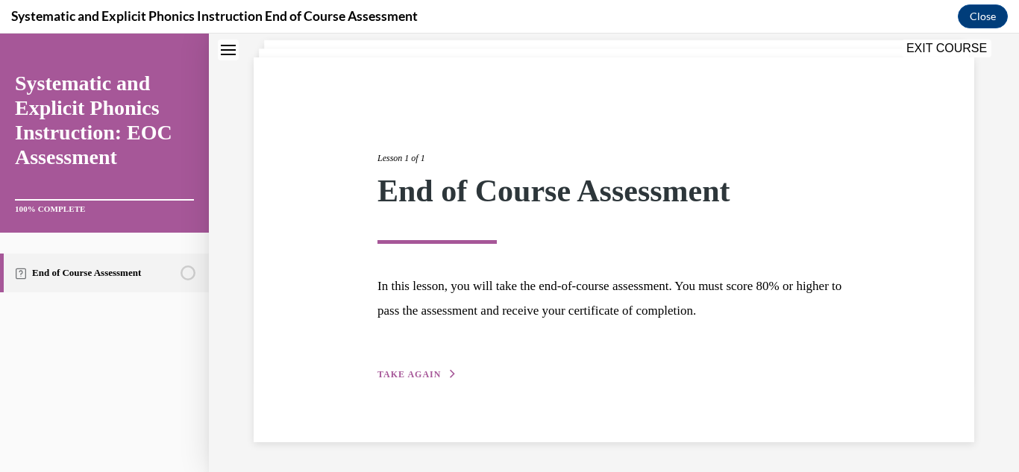
scroll to position [90, 0]
click at [414, 372] on span "TAKE AGAIN" at bounding box center [409, 375] width 63 height 10
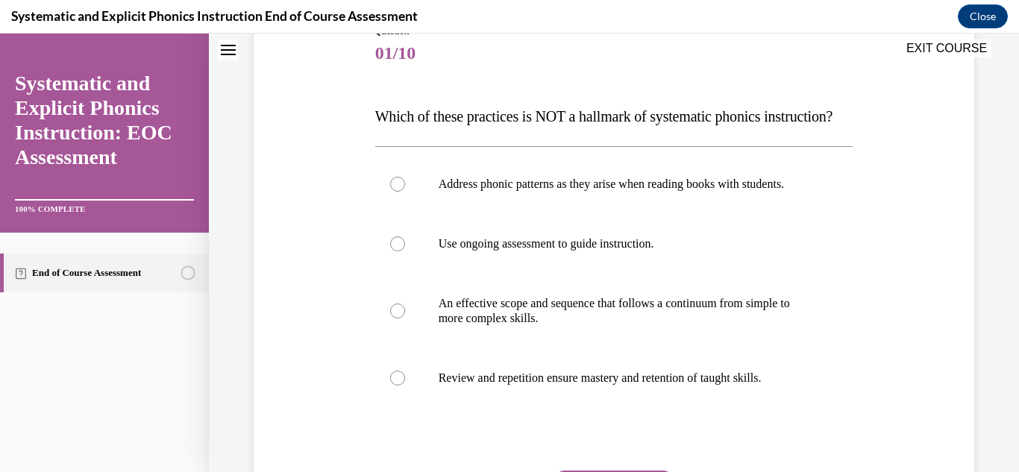
scroll to position [202, 0]
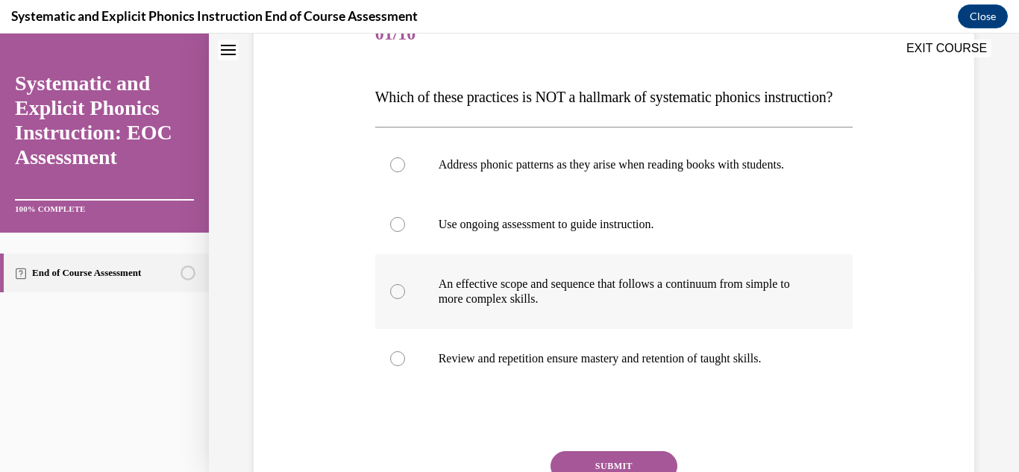
click at [519, 307] on p "An effective scope and sequence that follows a continuum from simple to more co…" at bounding box center [628, 292] width 378 height 30
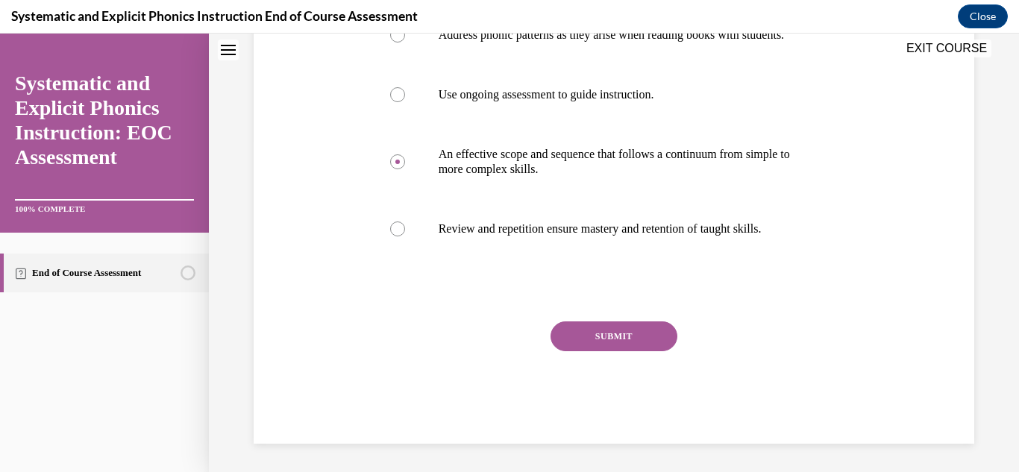
scroll to position [378, 0]
click at [625, 348] on button "SUBMIT" at bounding box center [614, 335] width 127 height 30
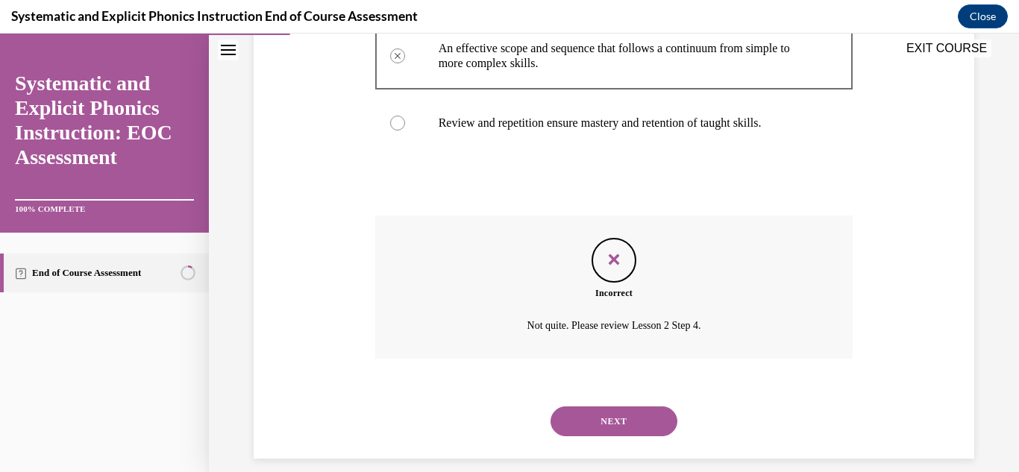
scroll to position [491, 0]
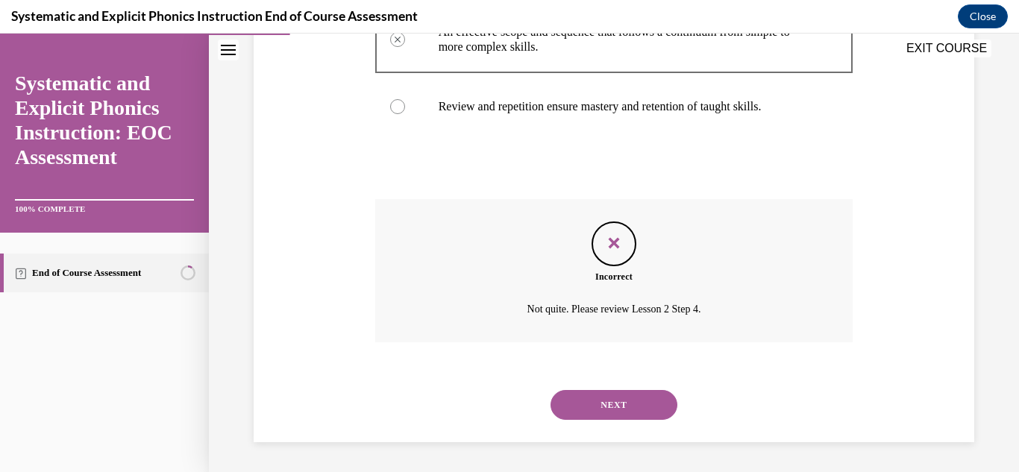
click at [643, 411] on button "NEXT" at bounding box center [614, 405] width 127 height 30
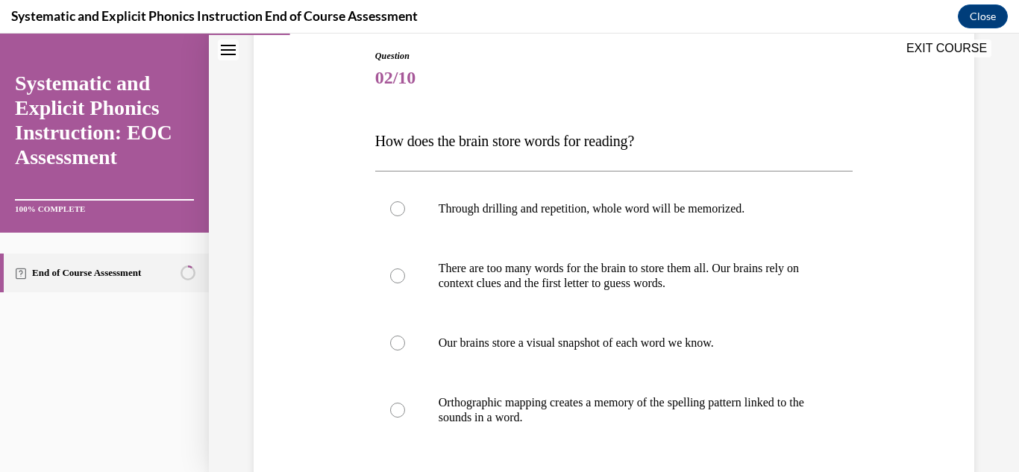
scroll to position [247, 0]
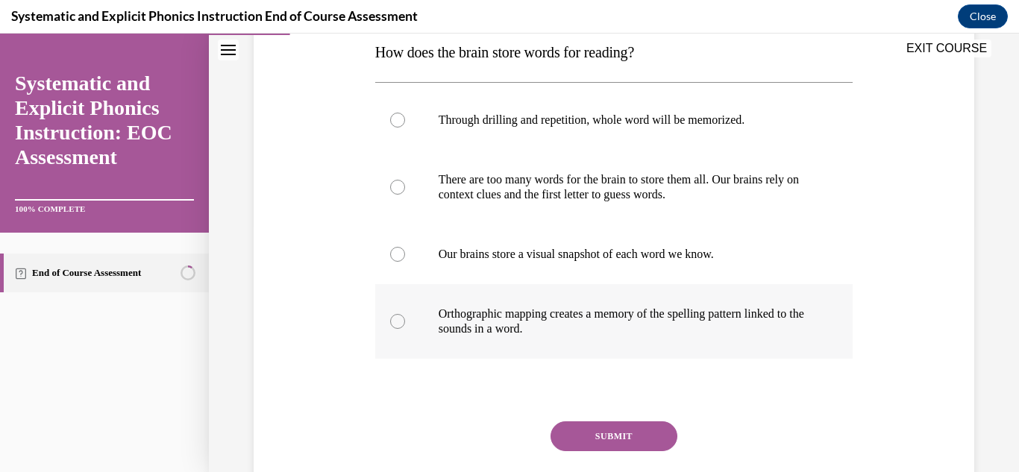
click at [588, 308] on p "Orthographic mapping creates a memory of the spelling pattern linked to the sou…" at bounding box center [628, 322] width 378 height 30
click at [598, 438] on button "SUBMIT" at bounding box center [614, 437] width 127 height 30
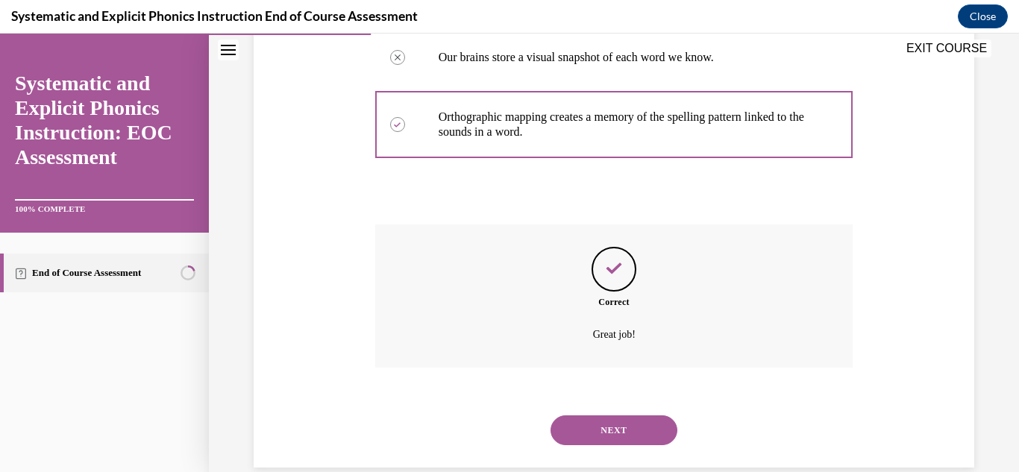
scroll to position [469, 0]
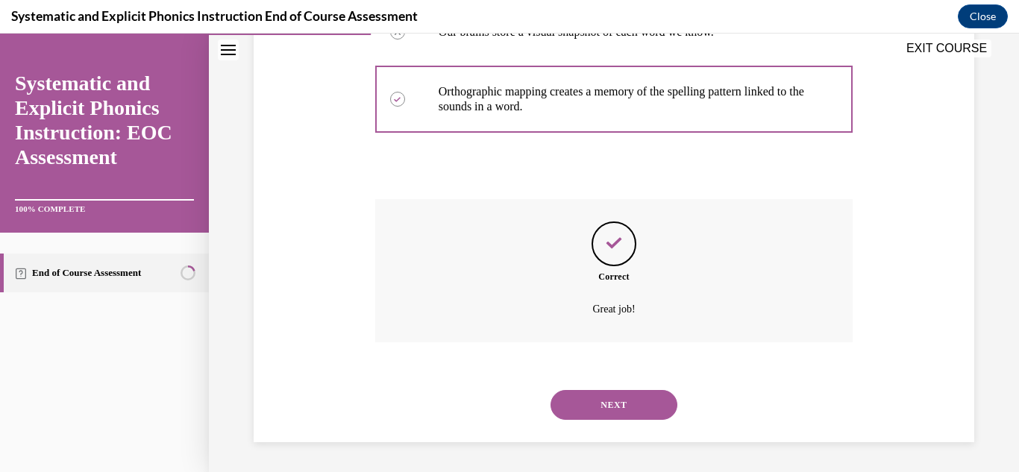
click at [601, 413] on button "NEXT" at bounding box center [614, 405] width 127 height 30
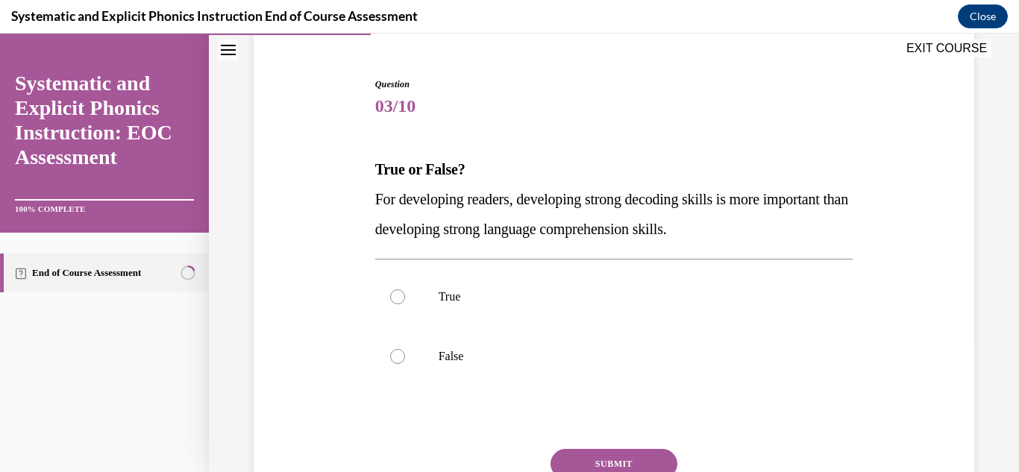
scroll to position [153, 0]
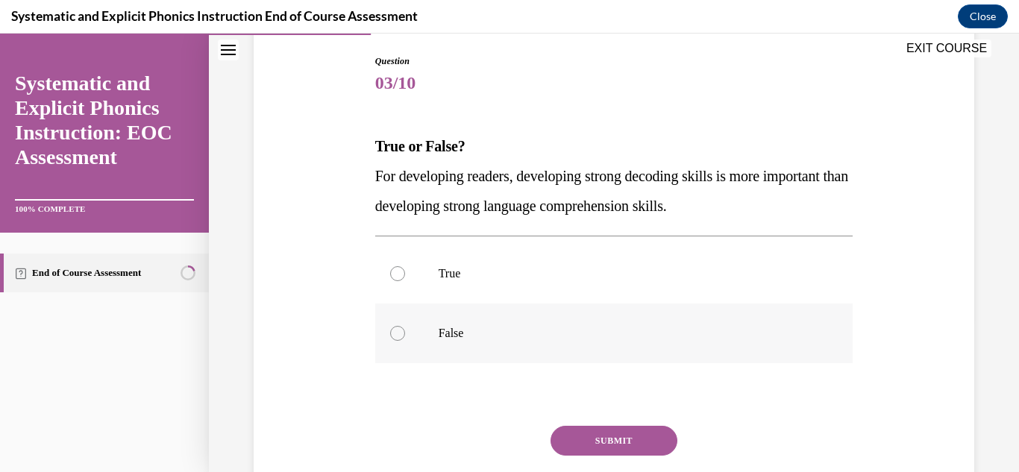
click at [565, 306] on div at bounding box center [614, 334] width 478 height 60
drag, startPoint x: 610, startPoint y: 425, endPoint x: 608, endPoint y: 438, distance: 13.5
click at [608, 438] on div "Question 03/10 True or False? For developing readers, developing strong decodin…" at bounding box center [614, 301] width 478 height 494
click at [608, 438] on button "SUBMIT" at bounding box center [614, 441] width 127 height 30
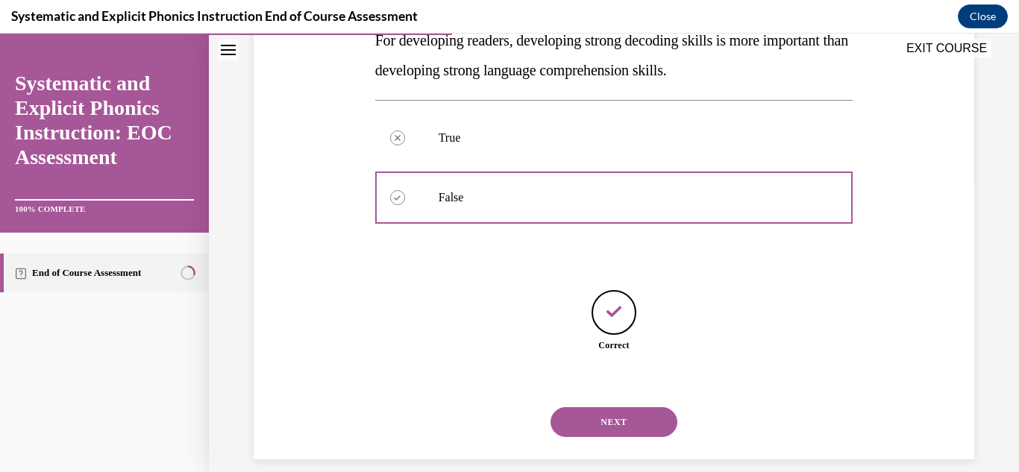
scroll to position [306, 0]
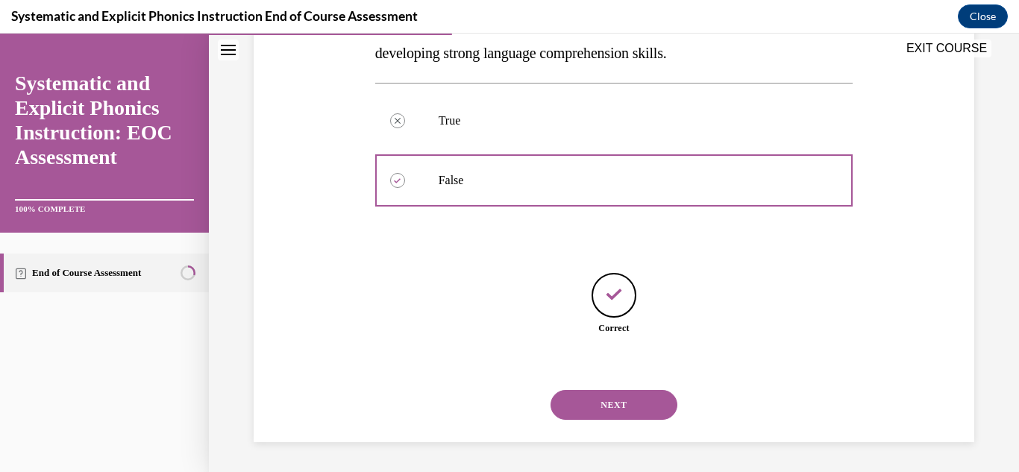
click at [643, 402] on button "NEXT" at bounding box center [614, 405] width 127 height 30
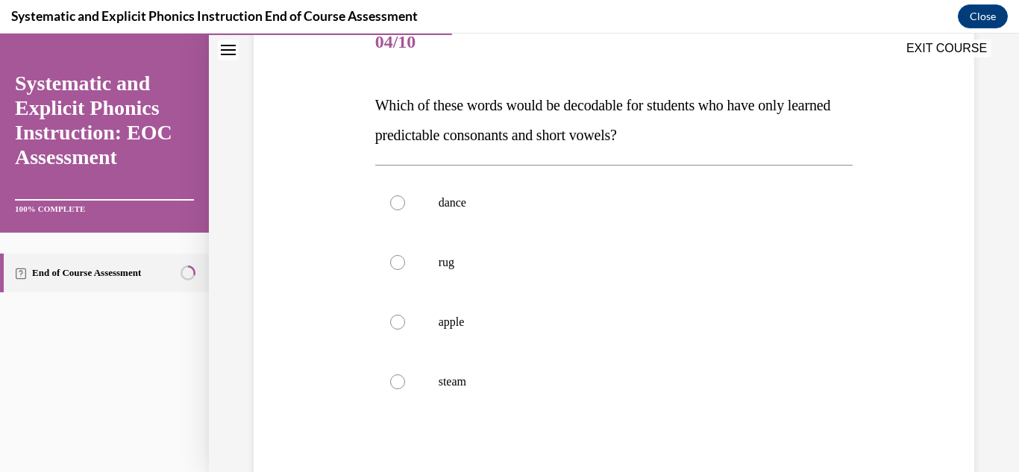
scroll to position [196, 0]
click at [563, 285] on div at bounding box center [614, 261] width 478 height 60
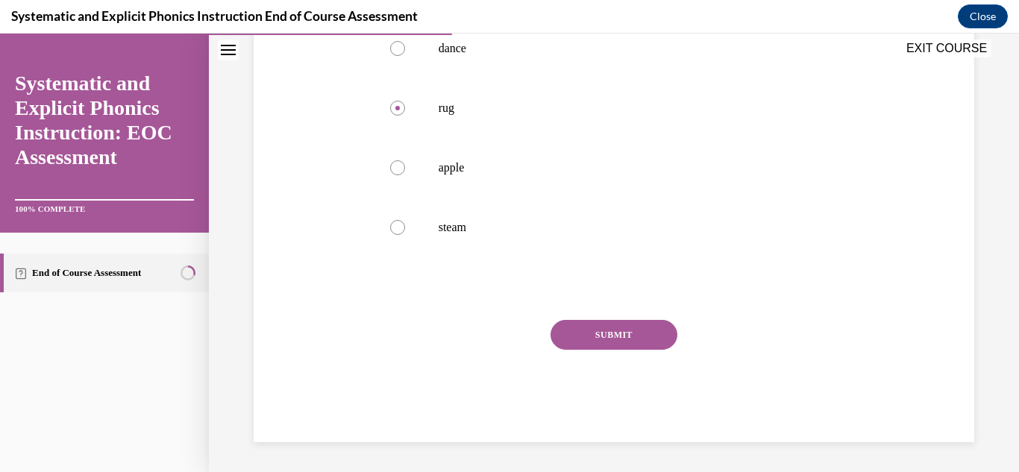
click at [620, 346] on button "SUBMIT" at bounding box center [614, 335] width 127 height 30
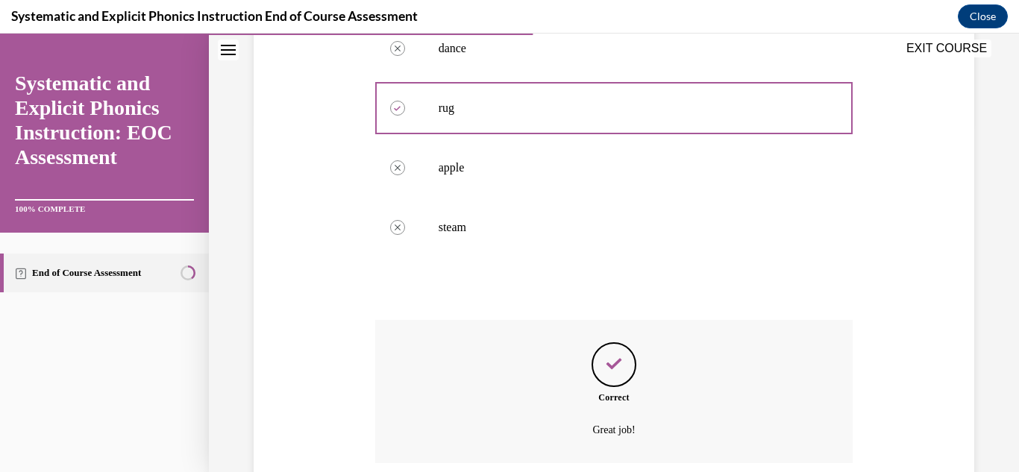
scroll to position [469, 0]
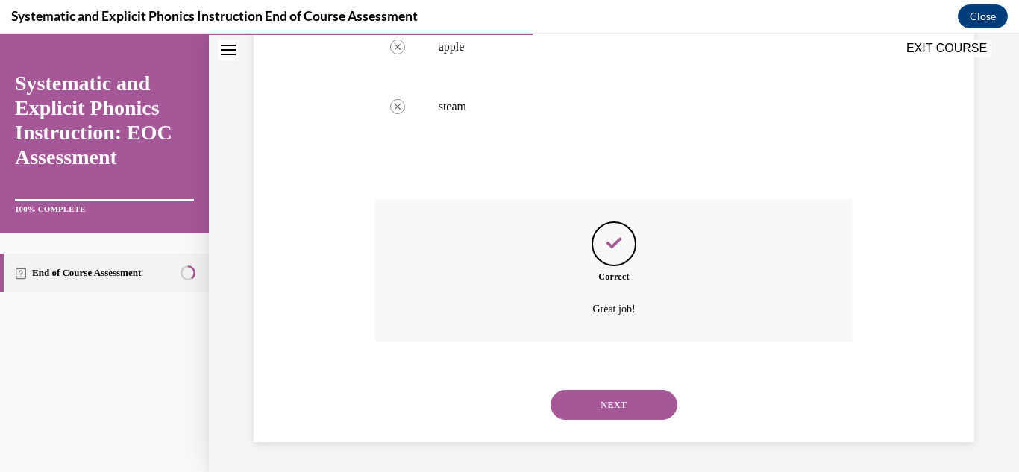
click at [626, 402] on button "NEXT" at bounding box center [614, 405] width 127 height 30
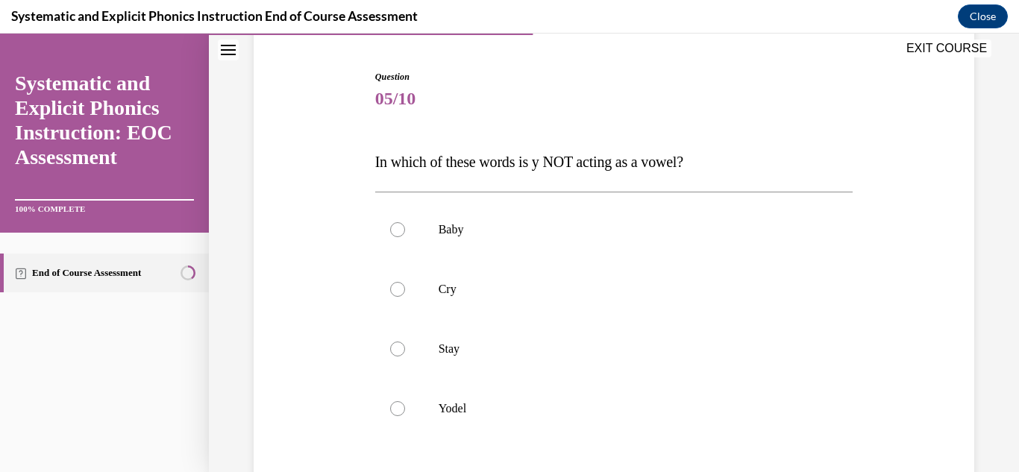
scroll to position [147, 0]
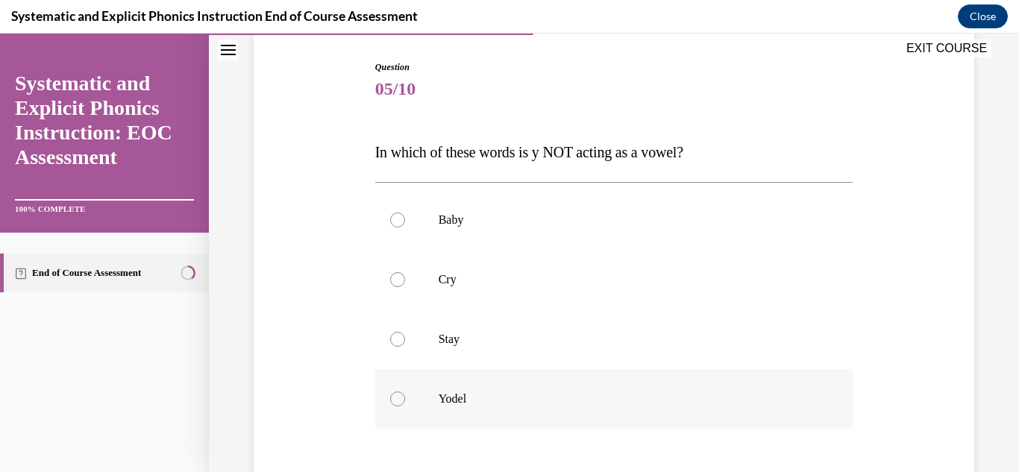
click at [437, 380] on div at bounding box center [614, 399] width 478 height 60
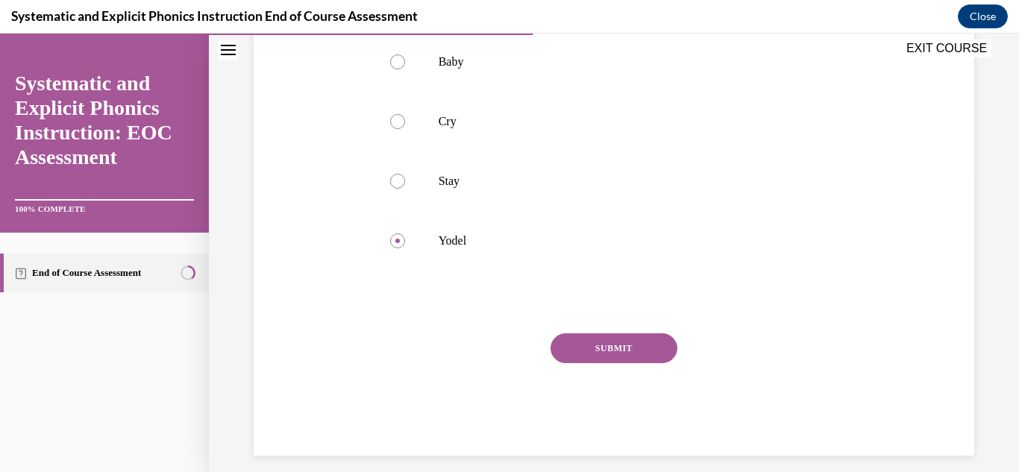
click at [628, 350] on button "SUBMIT" at bounding box center [614, 349] width 127 height 30
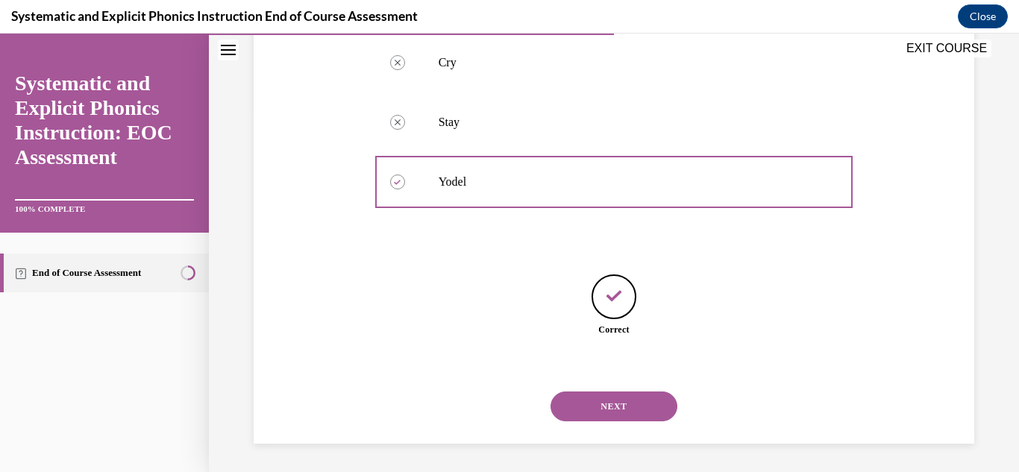
scroll to position [366, 0]
click at [610, 392] on button "NEXT" at bounding box center [614, 405] width 127 height 30
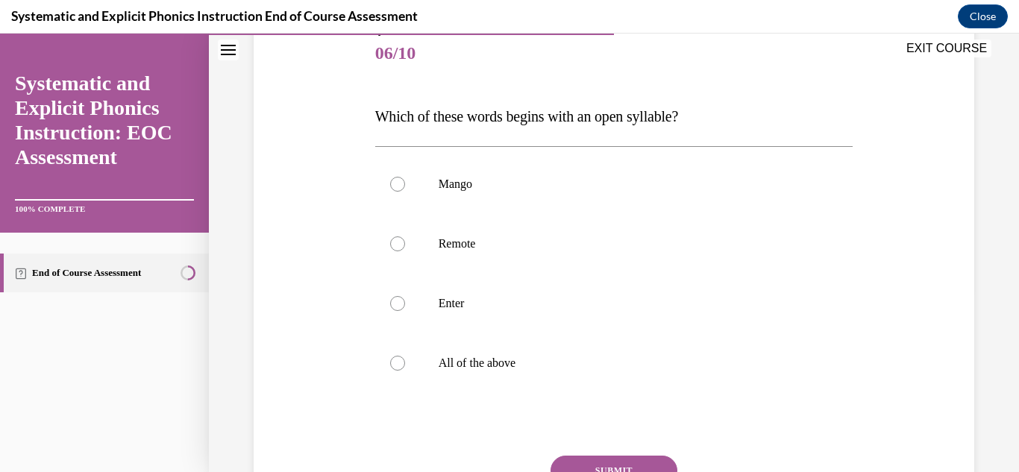
scroll to position [225, 0]
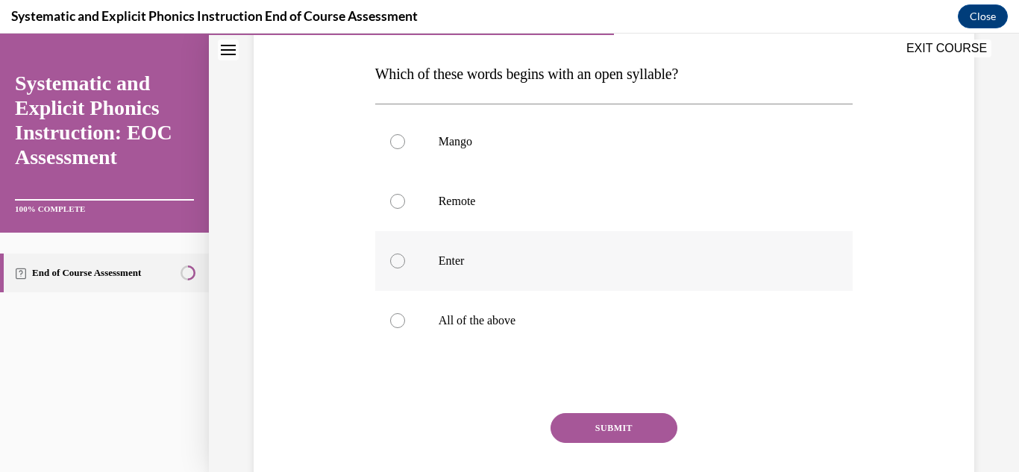
click at [433, 245] on div at bounding box center [614, 261] width 478 height 60
click at [598, 441] on button "SUBMIT" at bounding box center [614, 428] width 127 height 30
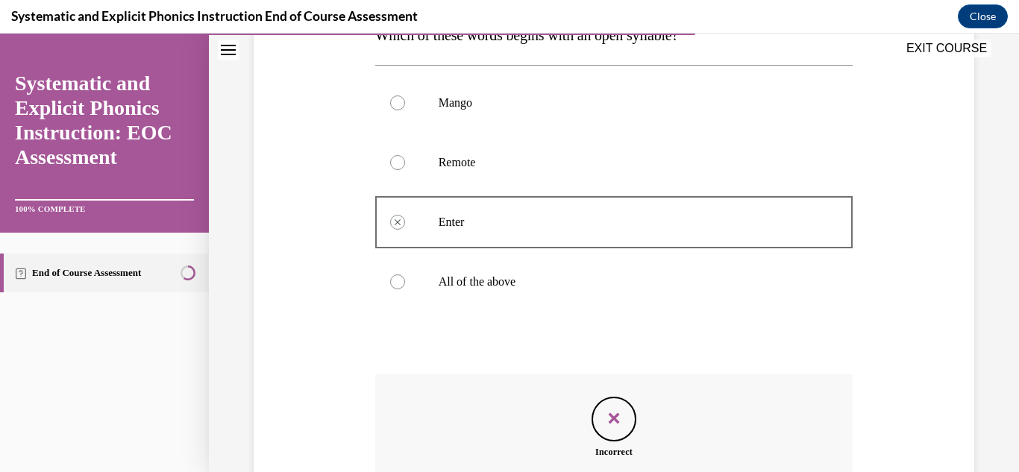
scroll to position [440, 0]
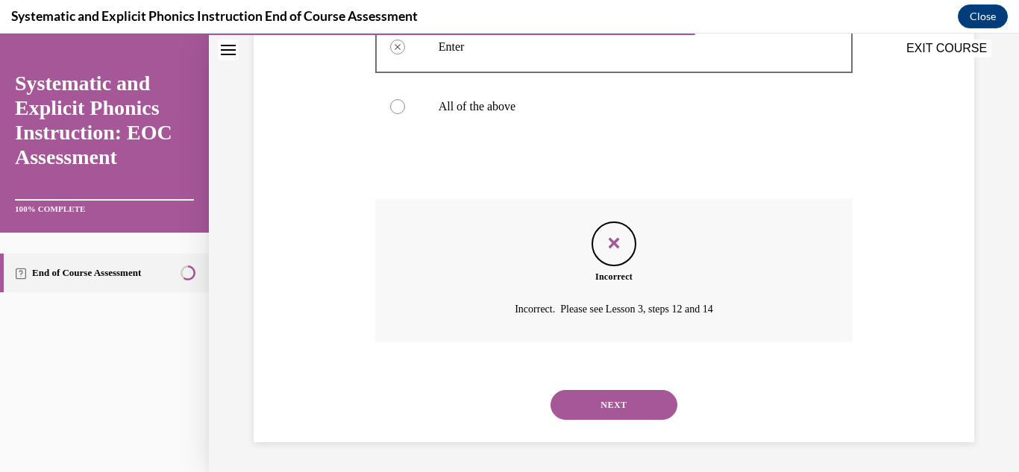
click at [648, 418] on button "NEXT" at bounding box center [614, 405] width 127 height 30
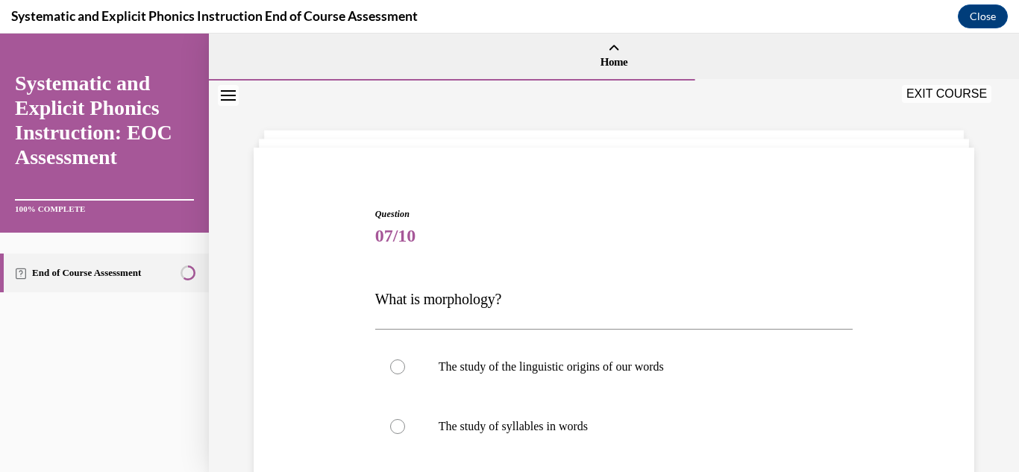
scroll to position [219, 0]
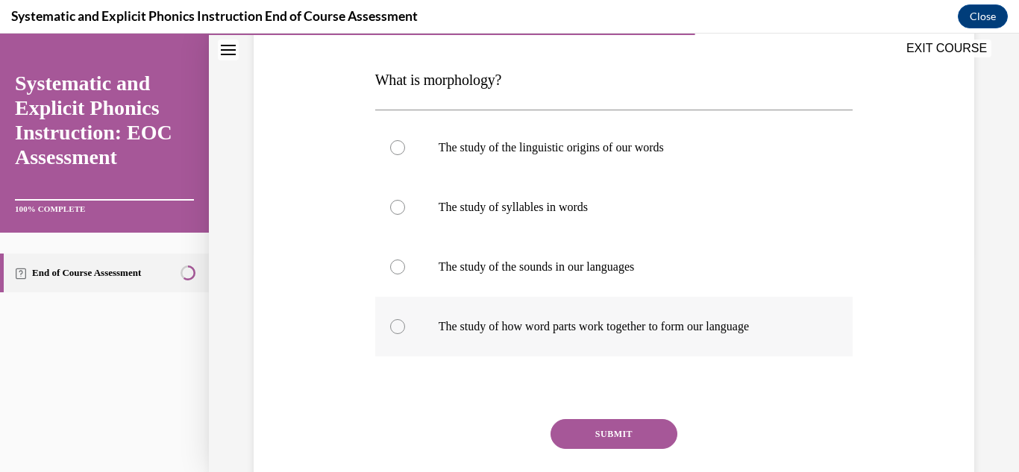
click at [686, 352] on div at bounding box center [614, 327] width 478 height 60
click at [651, 422] on button "SUBMIT" at bounding box center [614, 434] width 127 height 30
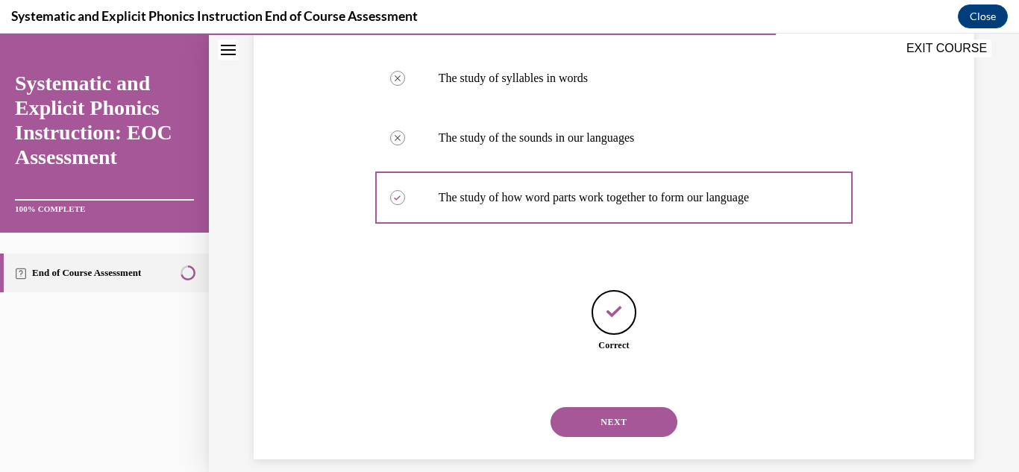
scroll to position [366, 0]
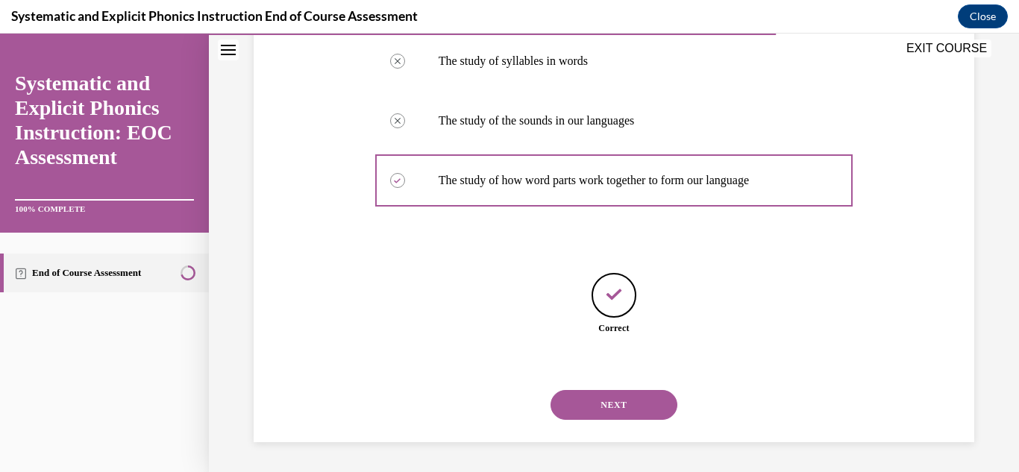
click at [619, 395] on button "NEXT" at bounding box center [614, 405] width 127 height 30
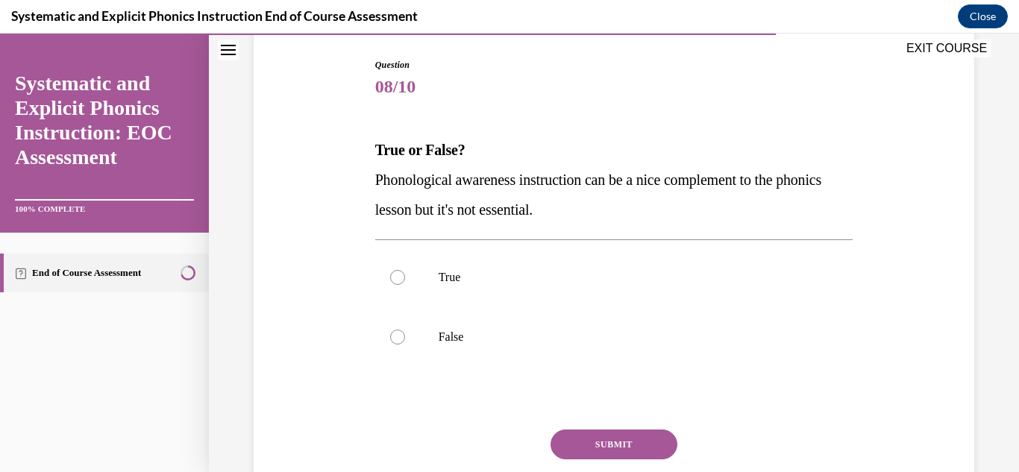
scroll to position [153, 0]
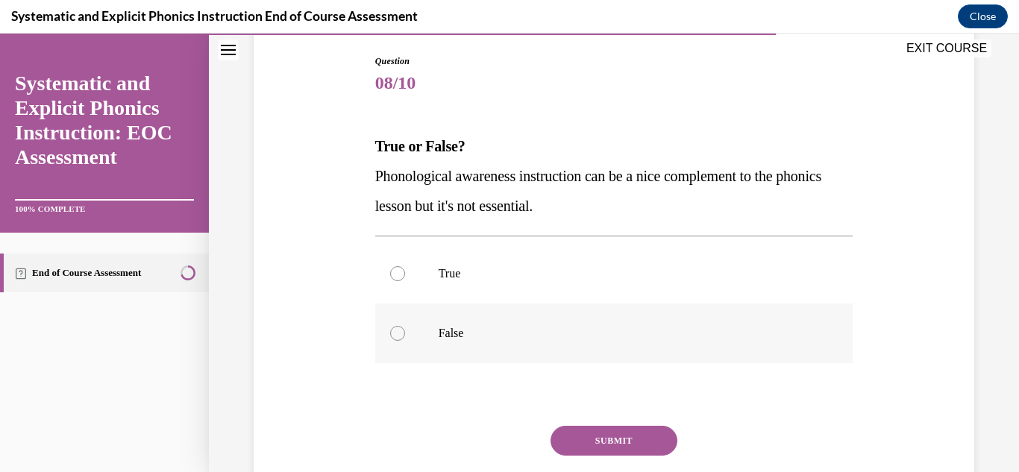
click at [597, 335] on p "False" at bounding box center [628, 333] width 378 height 15
click at [578, 434] on button "SUBMIT" at bounding box center [614, 441] width 127 height 30
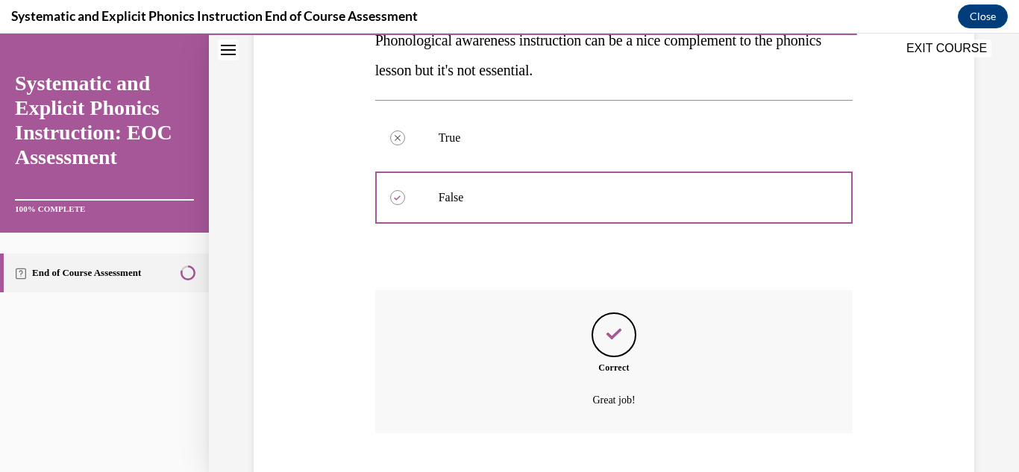
scroll to position [380, 0]
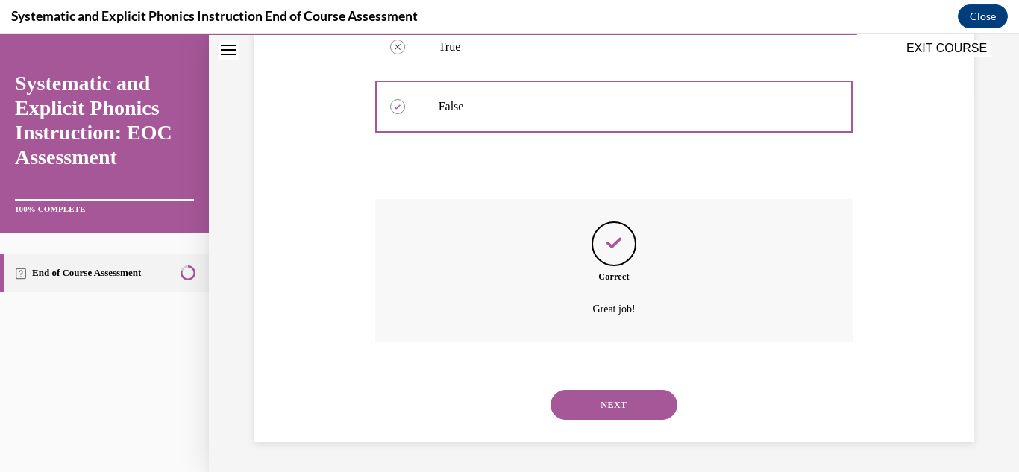
click at [643, 407] on button "NEXT" at bounding box center [614, 405] width 127 height 30
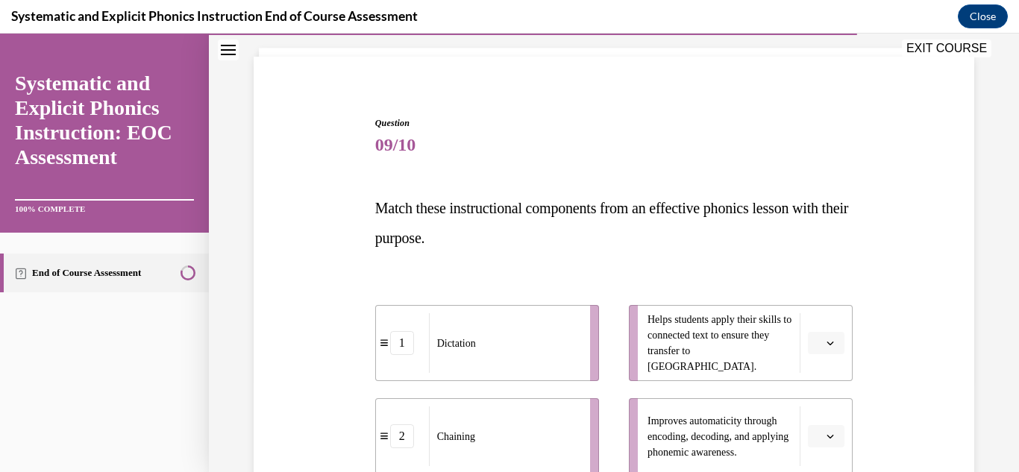
scroll to position [142, 0]
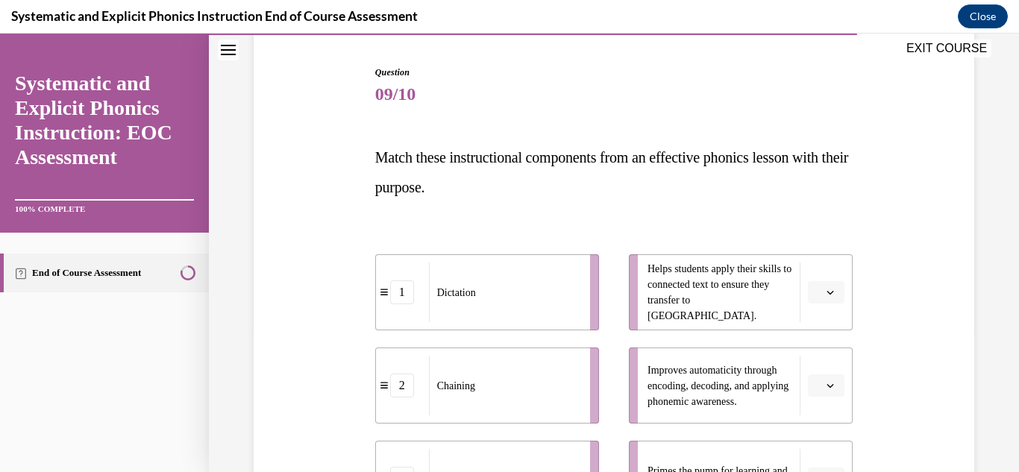
click at [833, 289] on button "button" at bounding box center [826, 292] width 37 height 22
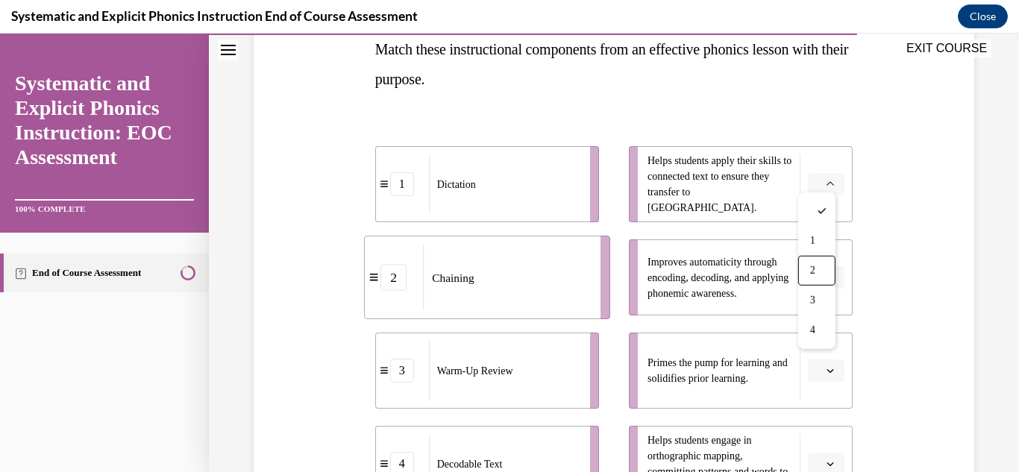
scroll to position [267, 0]
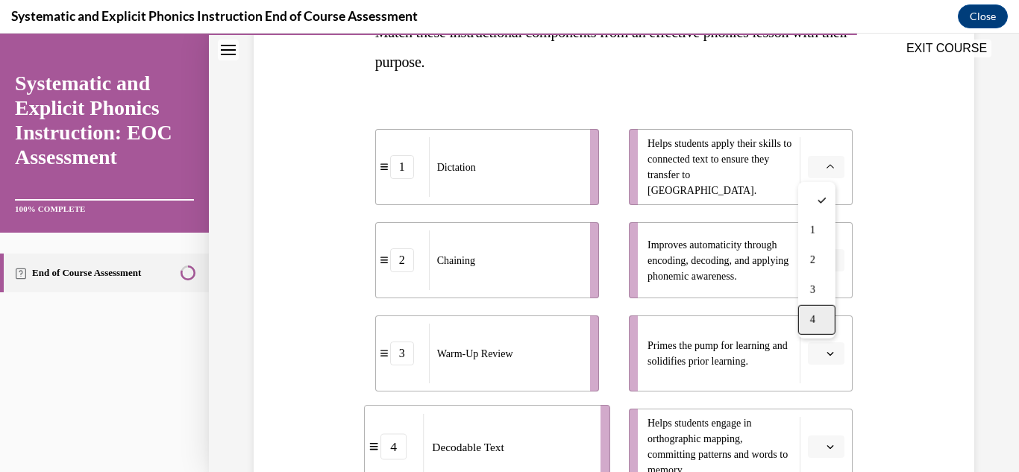
click at [820, 305] on div "4" at bounding box center [816, 320] width 37 height 30
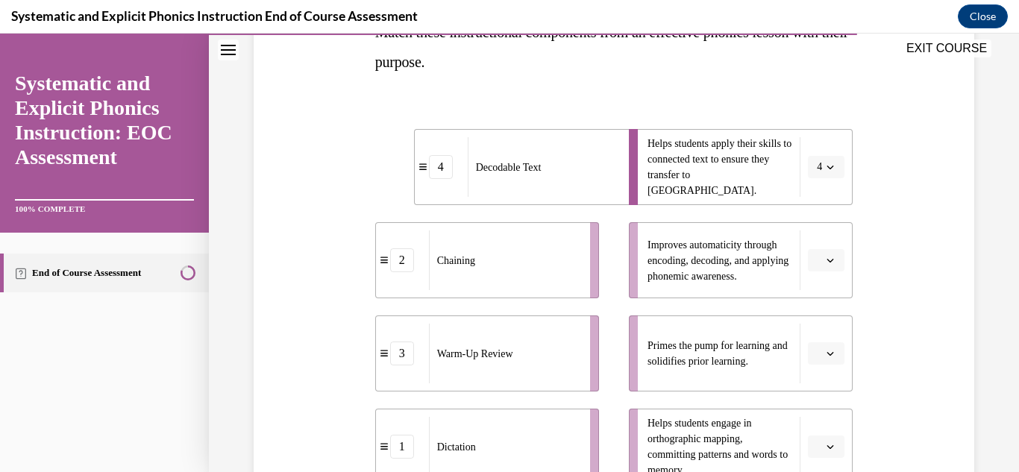
click at [828, 265] on button "button" at bounding box center [826, 260] width 37 height 22
click at [813, 309] on div "1" at bounding box center [815, 324] width 37 height 30
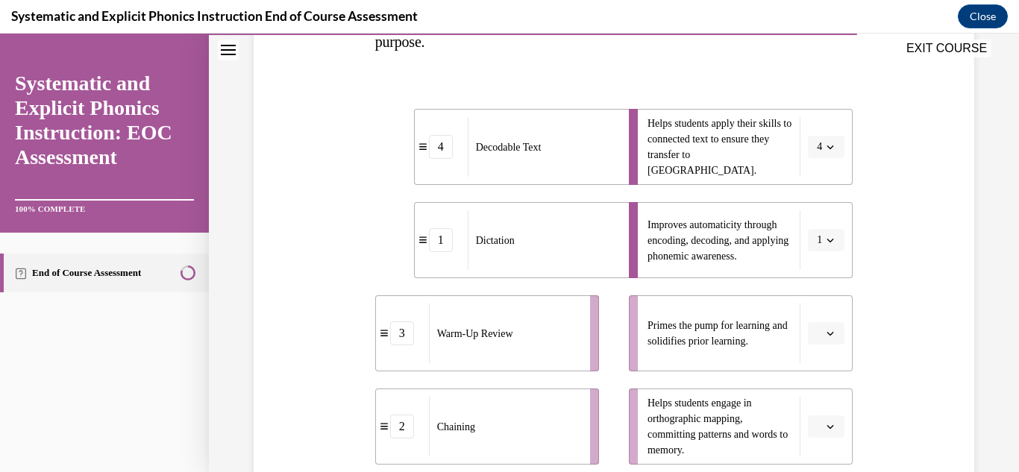
scroll to position [290, 0]
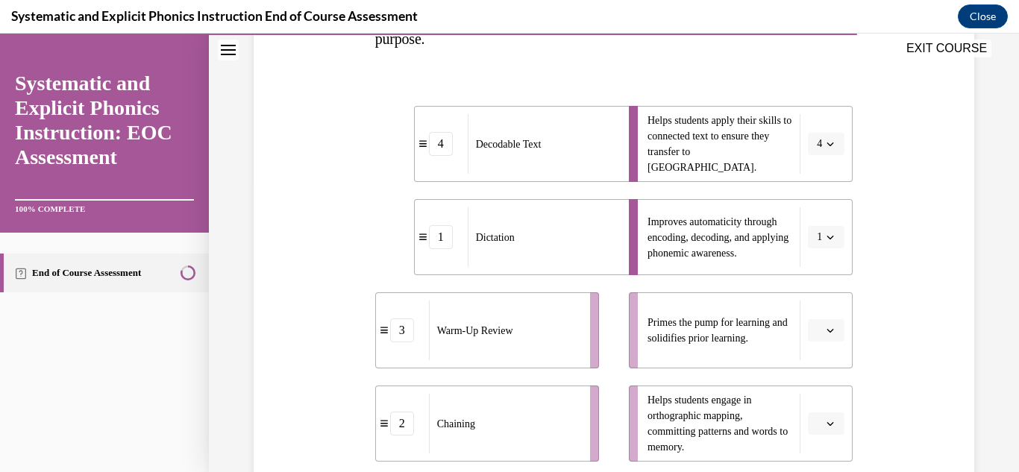
click at [808, 235] on button "1" at bounding box center [826, 237] width 37 height 22
click at [803, 332] on div "2" at bounding box center [812, 331] width 37 height 30
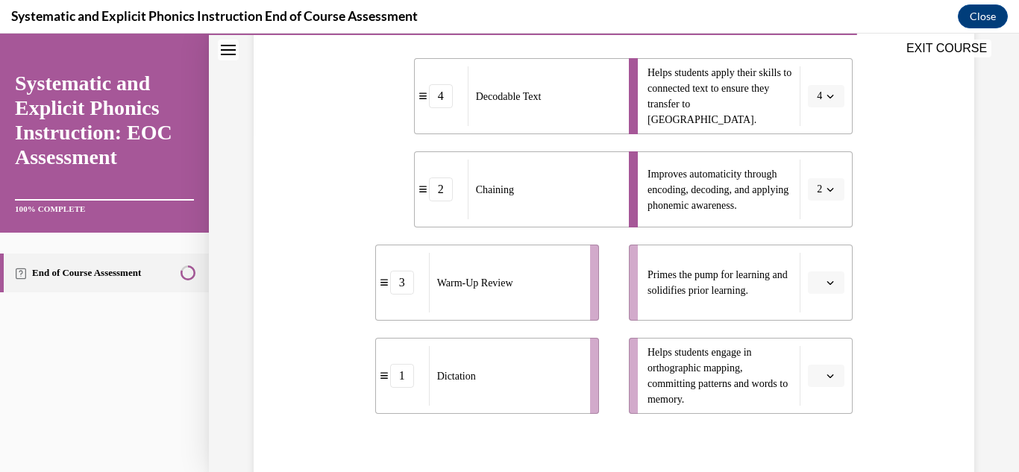
scroll to position [346, 0]
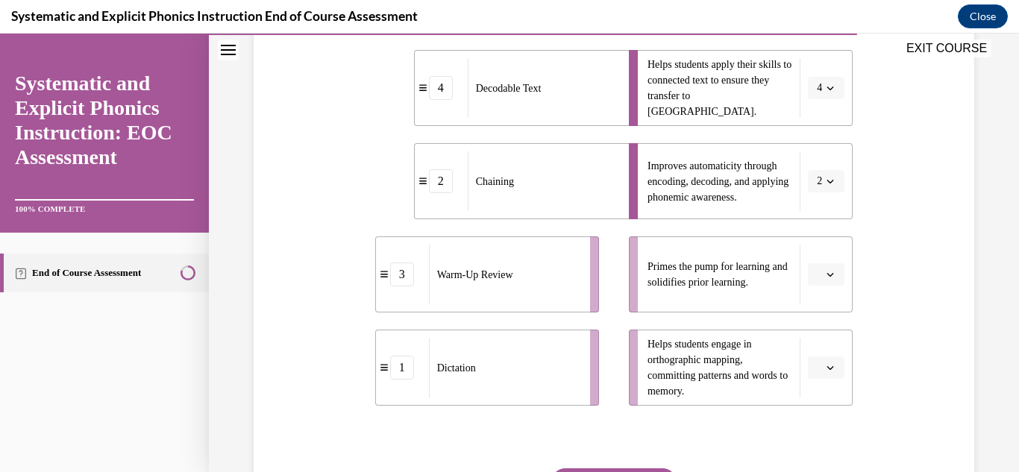
click at [816, 265] on button "button" at bounding box center [826, 274] width 37 height 22
click at [806, 400] on div "3" at bounding box center [815, 398] width 37 height 30
click at [825, 365] on span "button" at bounding box center [830, 368] width 10 height 10
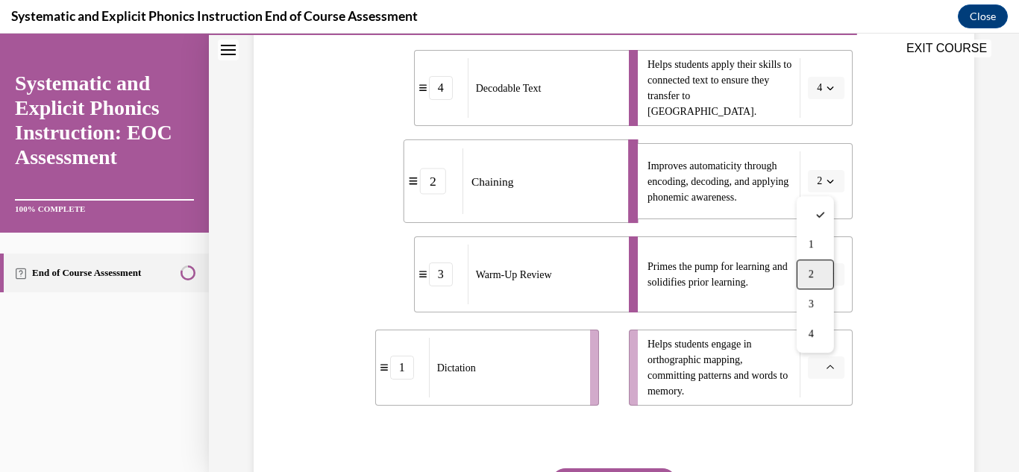
click at [807, 279] on div "2" at bounding box center [815, 275] width 37 height 30
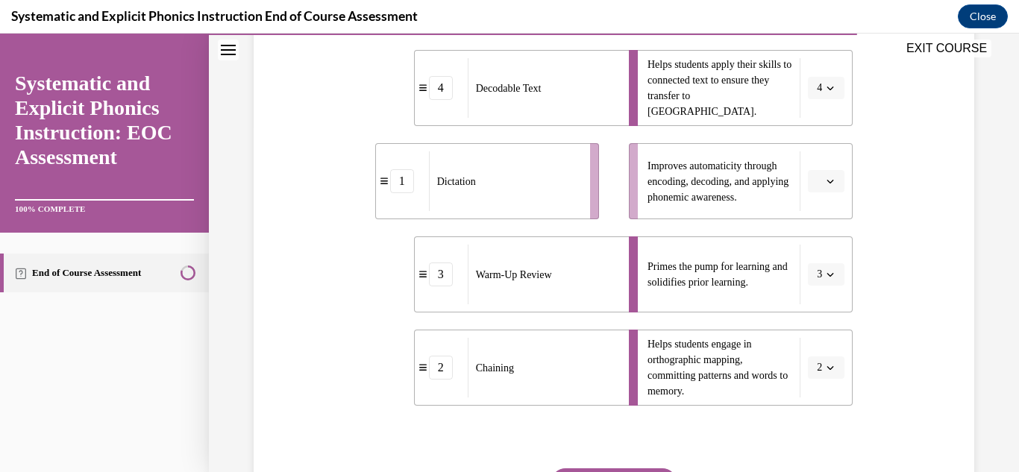
click at [813, 190] on button "button" at bounding box center [826, 181] width 37 height 22
click at [809, 263] on div "2" at bounding box center [815, 275] width 37 height 30
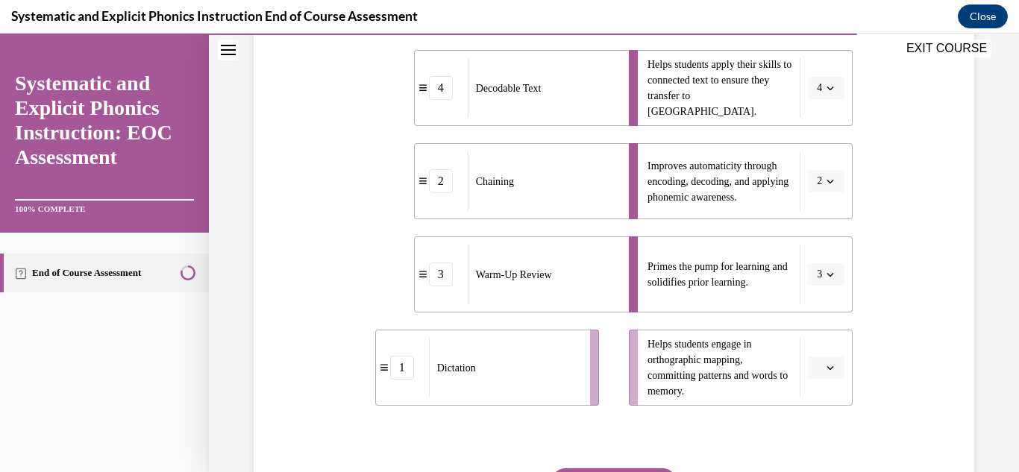
click at [827, 369] on icon "button" at bounding box center [830, 367] width 7 height 7
click at [807, 252] on div "1" at bounding box center [815, 245] width 37 height 30
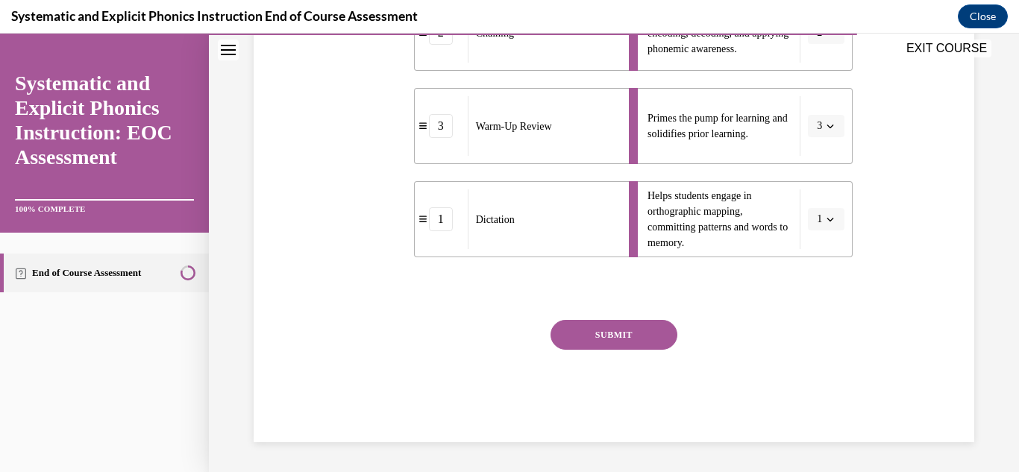
click at [634, 330] on button "SUBMIT" at bounding box center [614, 335] width 127 height 30
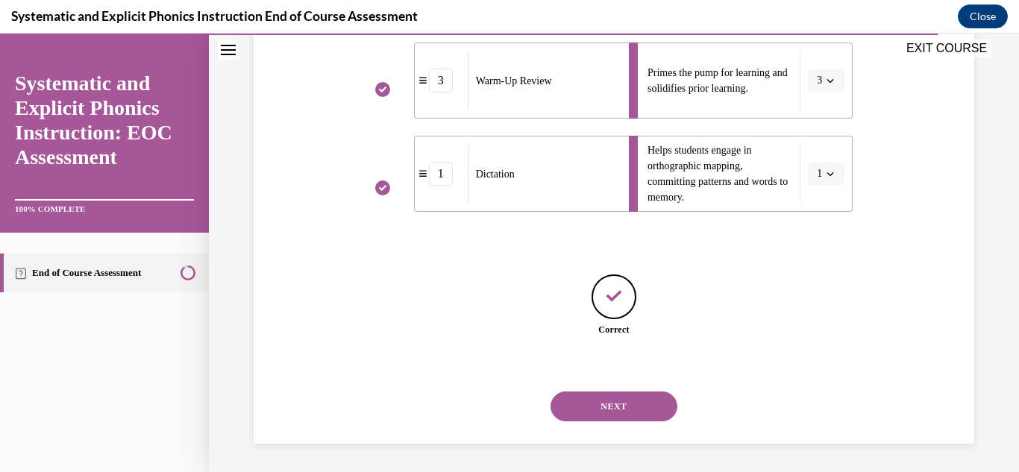
scroll to position [542, 0]
click at [604, 404] on button "NEXT" at bounding box center [614, 405] width 127 height 30
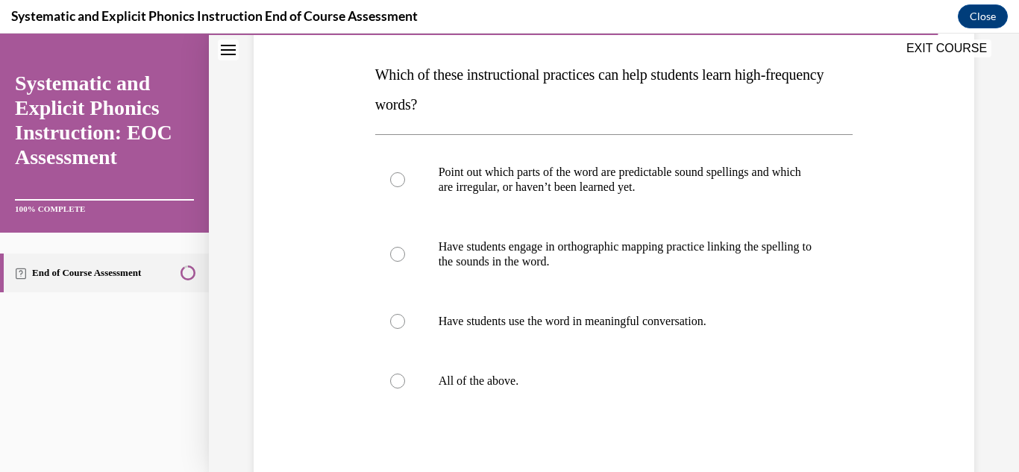
scroll to position [251, 0]
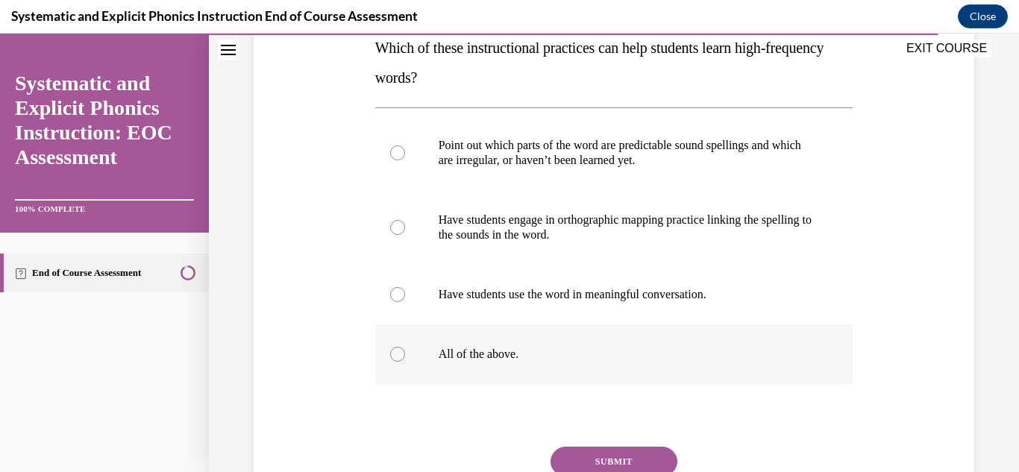
click at [512, 348] on p "All of the above." at bounding box center [628, 354] width 378 height 15
click at [642, 457] on button "SUBMIT" at bounding box center [614, 462] width 127 height 30
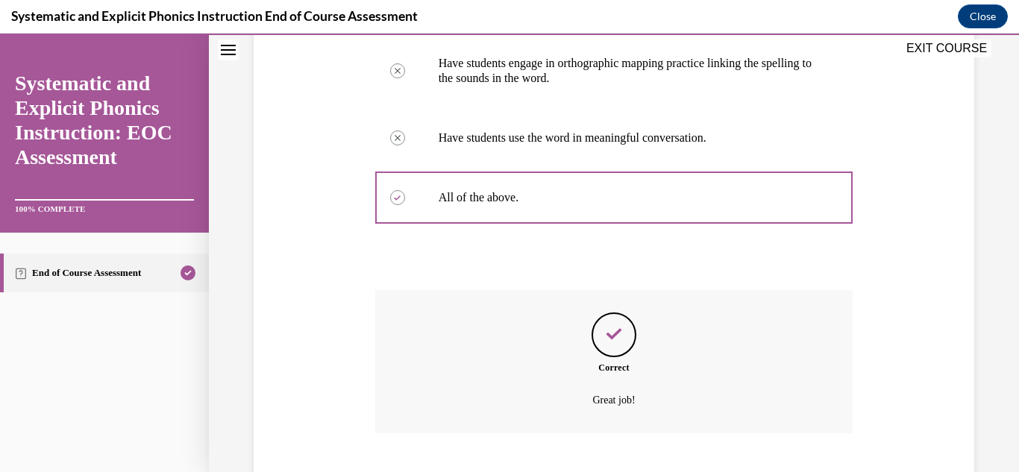
scroll to position [499, 0]
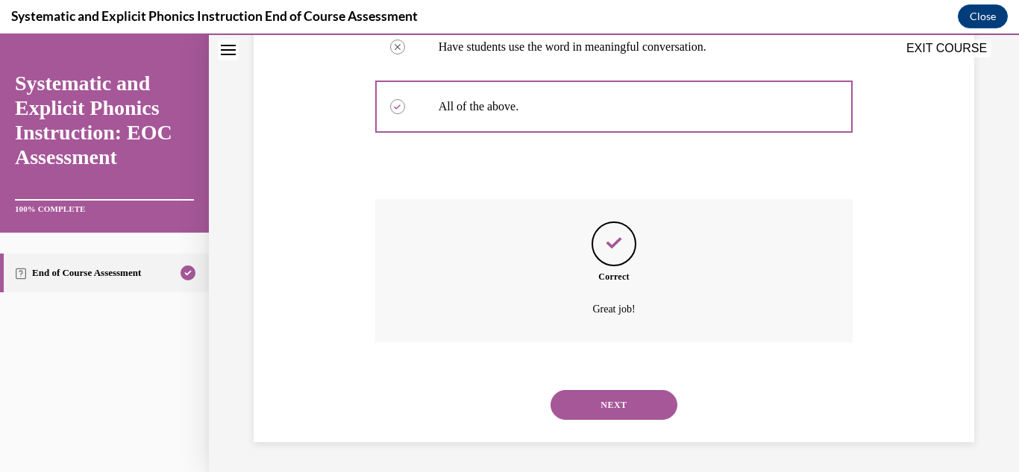
click at [618, 401] on button "NEXT" at bounding box center [614, 405] width 127 height 30
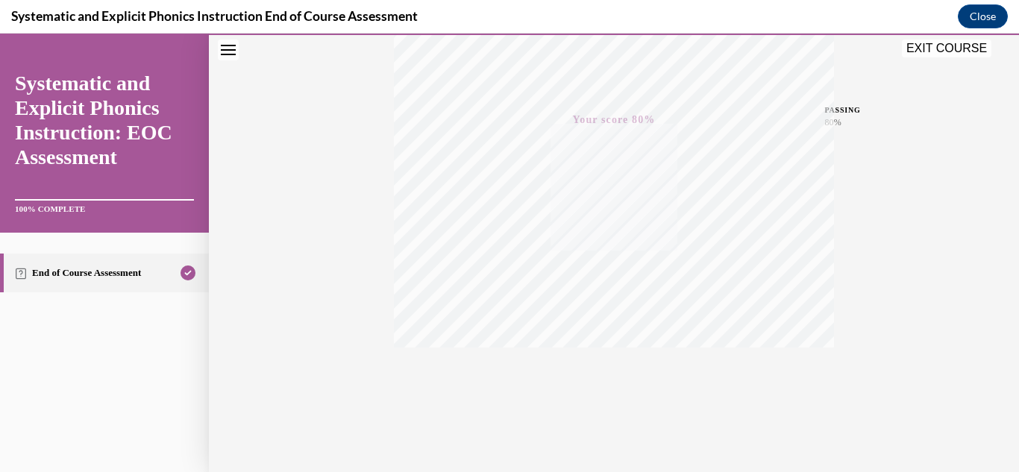
scroll to position [326, 0]
click at [942, 51] on button "EXIT COURSE" at bounding box center [947, 49] width 90 height 18
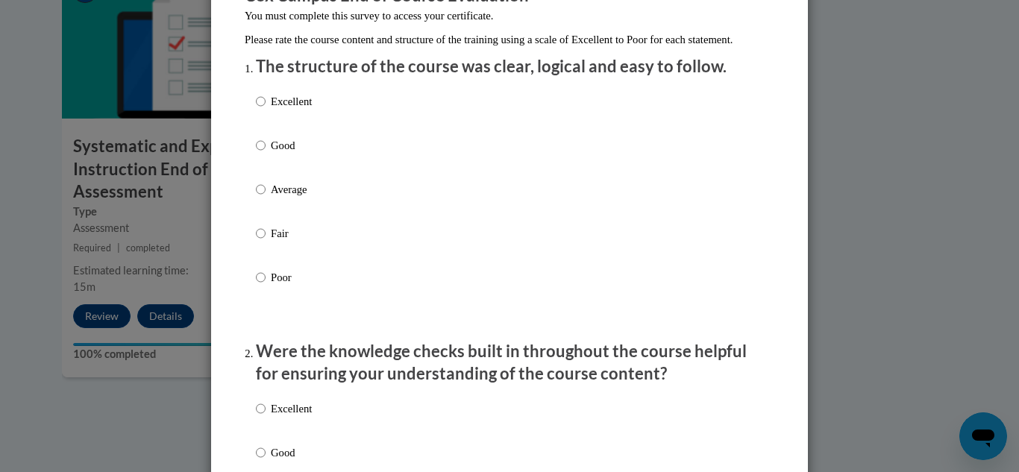
scroll to position [148, 0]
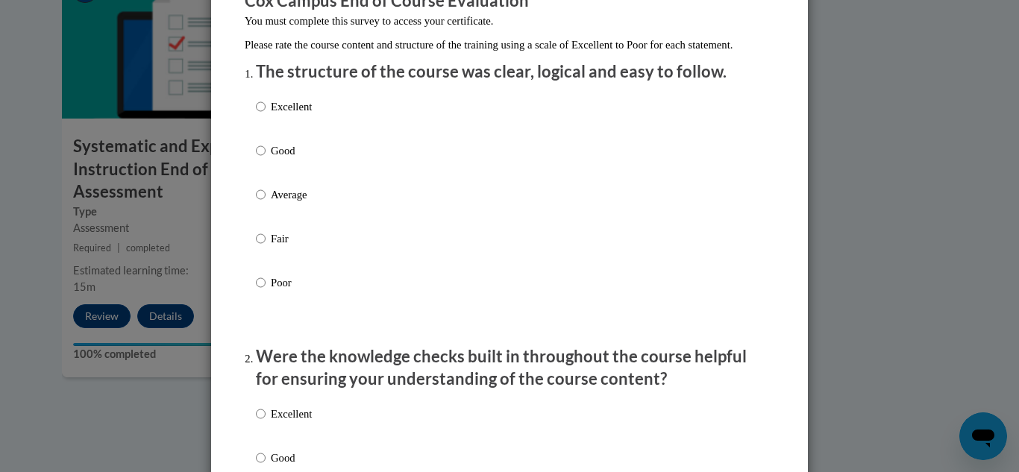
click at [275, 115] on p "Excellent" at bounding box center [291, 106] width 41 height 16
click at [266, 115] on input "Excellent" at bounding box center [261, 106] width 10 height 16
radio input "true"
click at [271, 422] on p "Excellent" at bounding box center [291, 414] width 41 height 16
click at [266, 422] on input "Excellent" at bounding box center [261, 414] width 10 height 16
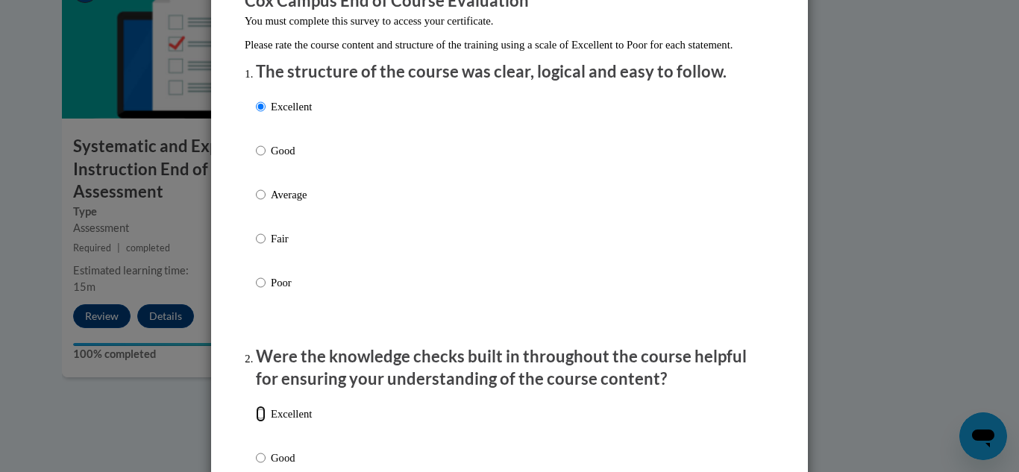
radio input "true"
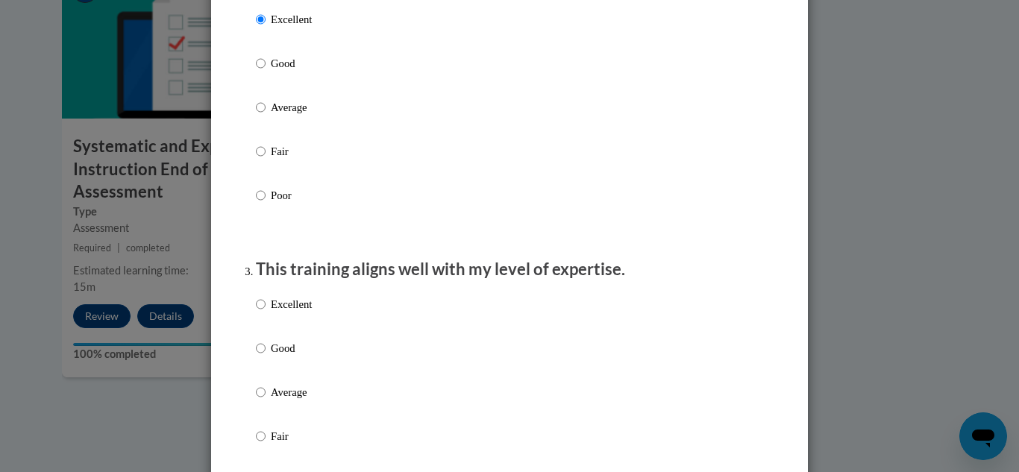
scroll to position [605, 0]
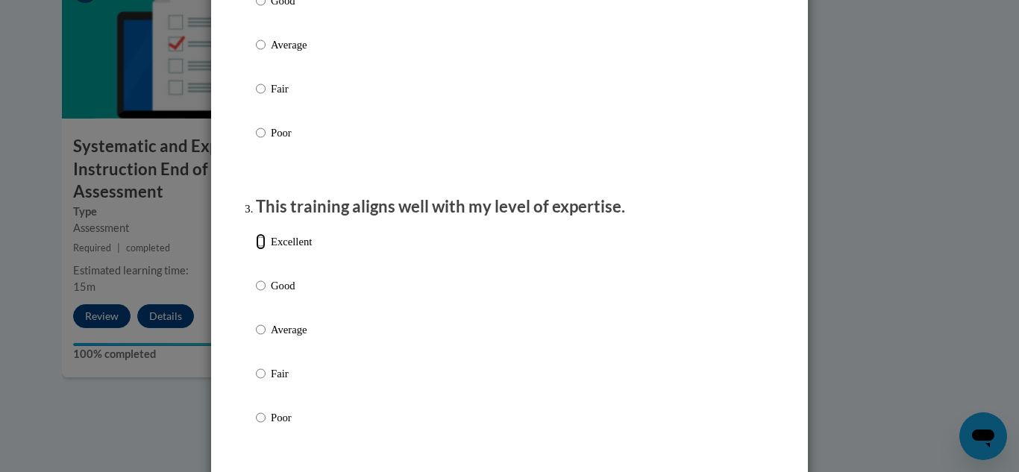
click at [258, 250] on input "Excellent" at bounding box center [261, 242] width 10 height 16
radio input "true"
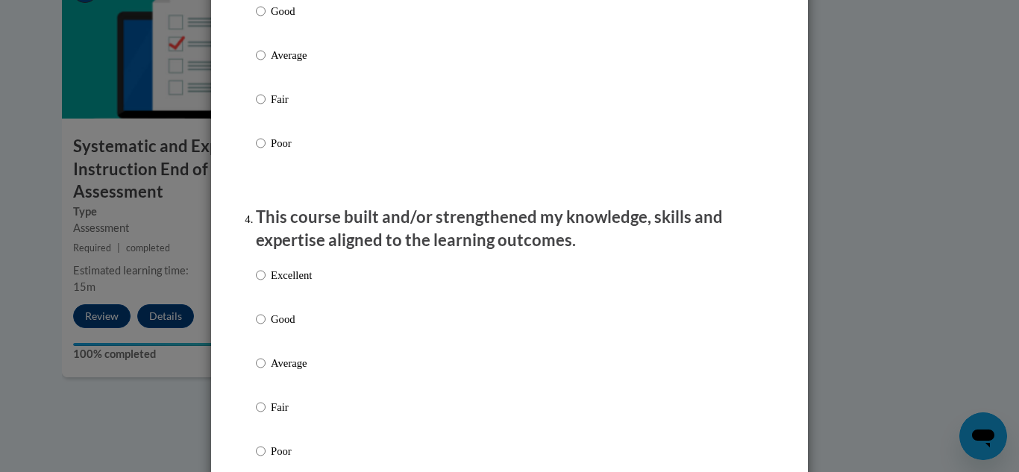
scroll to position [890, 0]
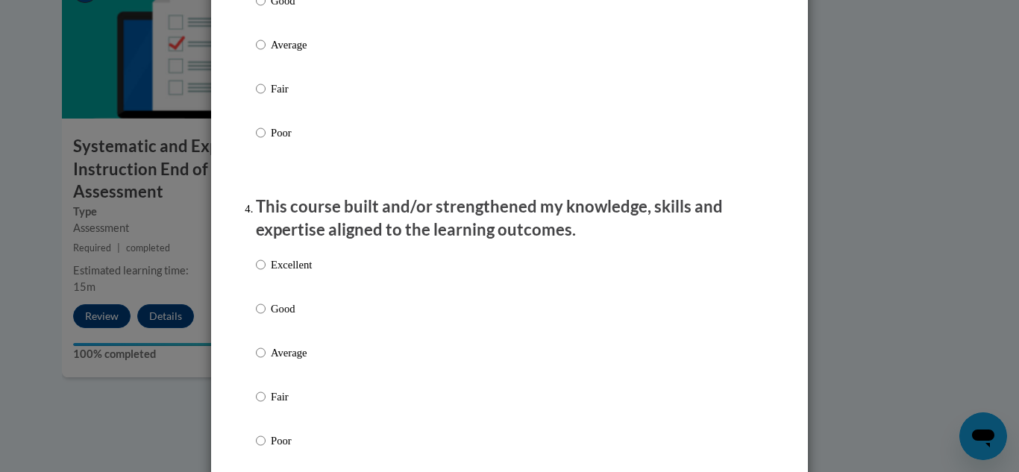
click at [271, 273] on p "Excellent" at bounding box center [291, 265] width 41 height 16
click at [266, 273] on input "Excellent" at bounding box center [261, 265] width 10 height 16
radio input "true"
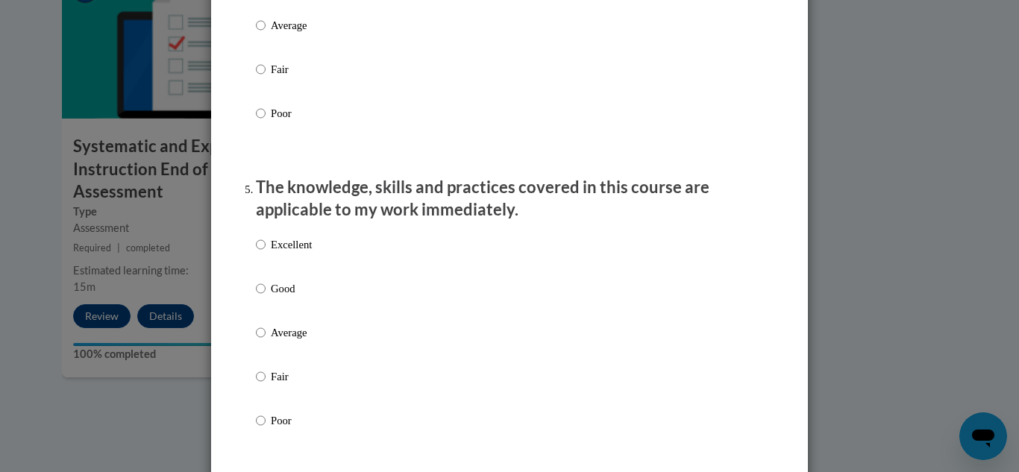
scroll to position [1316, 0]
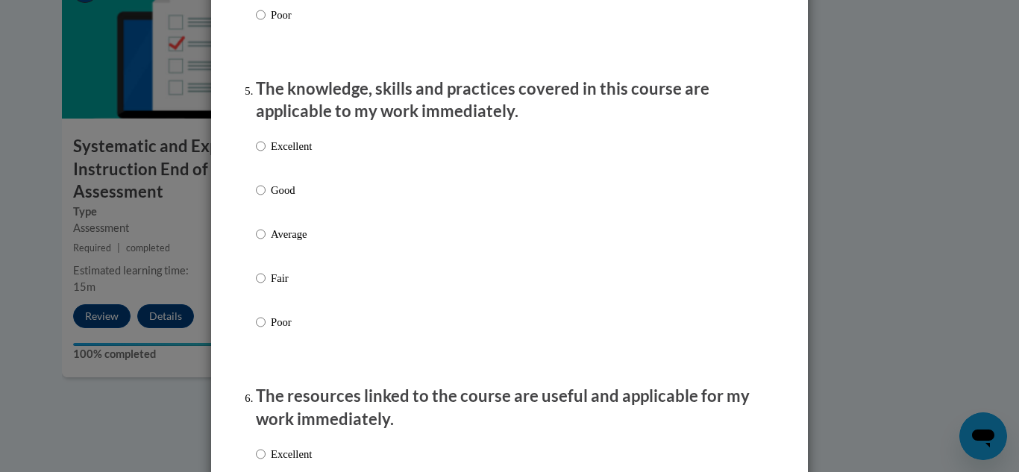
click at [260, 163] on label "Excellent" at bounding box center [284, 158] width 56 height 40
click at [260, 154] on input "Excellent" at bounding box center [261, 146] width 10 height 16
radio input "true"
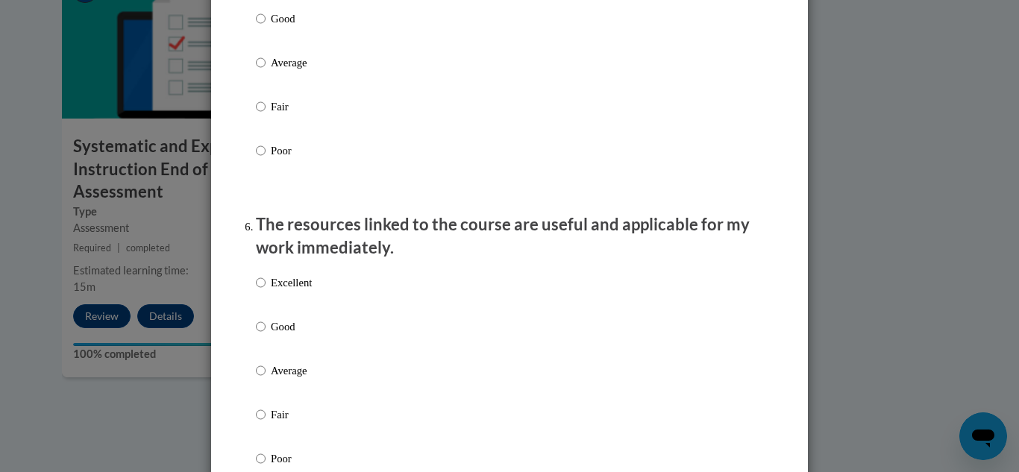
scroll to position [1566, 0]
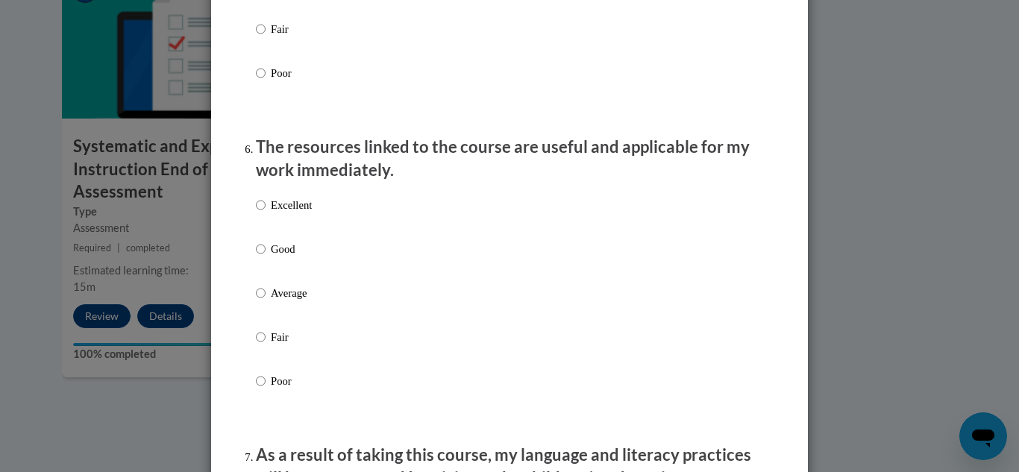
click at [271, 213] on p "Excellent" at bounding box center [291, 205] width 41 height 16
click at [266, 213] on input "Excellent" at bounding box center [261, 205] width 10 height 16
radio input "true"
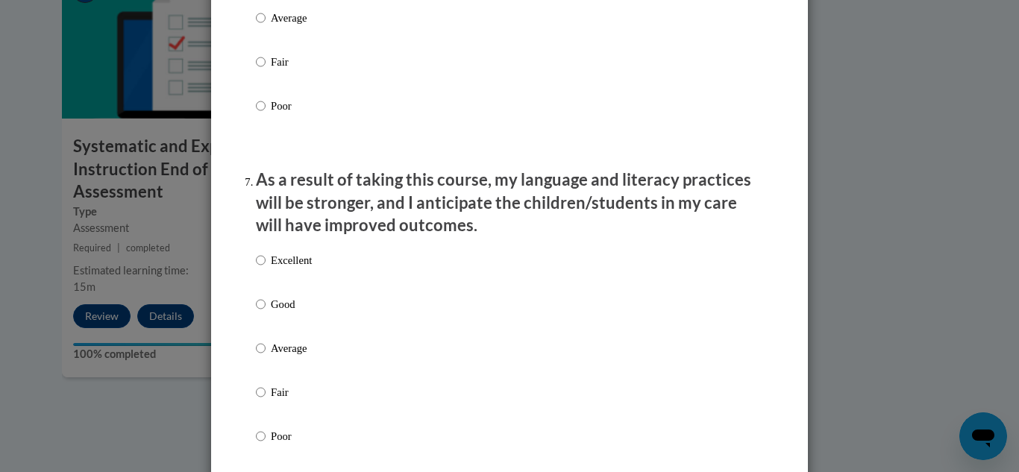
scroll to position [1919, 0]
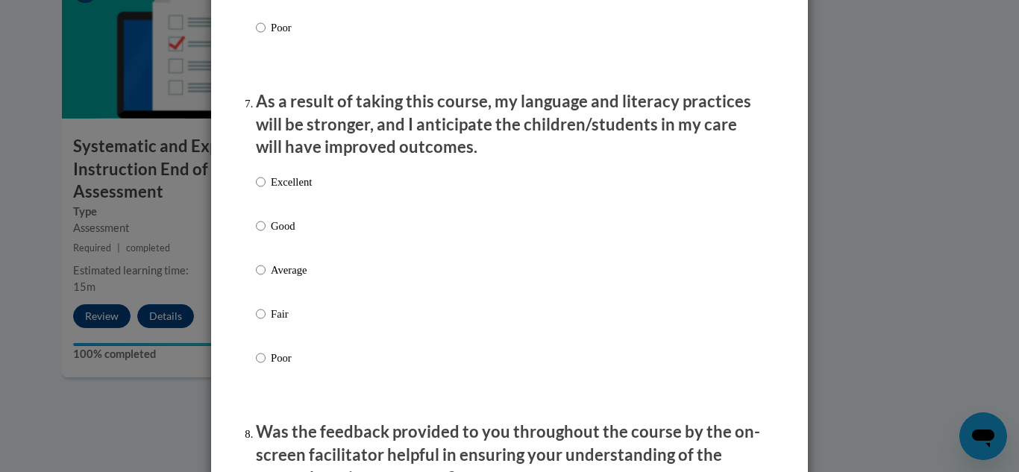
click at [274, 190] on p "Excellent" at bounding box center [291, 182] width 41 height 16
click at [266, 190] on input "Excellent" at bounding box center [261, 182] width 10 height 16
radio input "true"
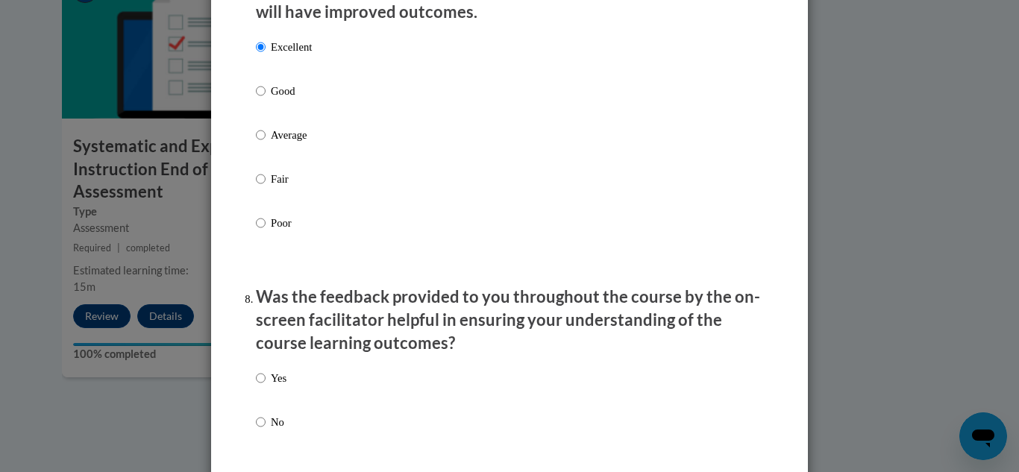
scroll to position [2106, 0]
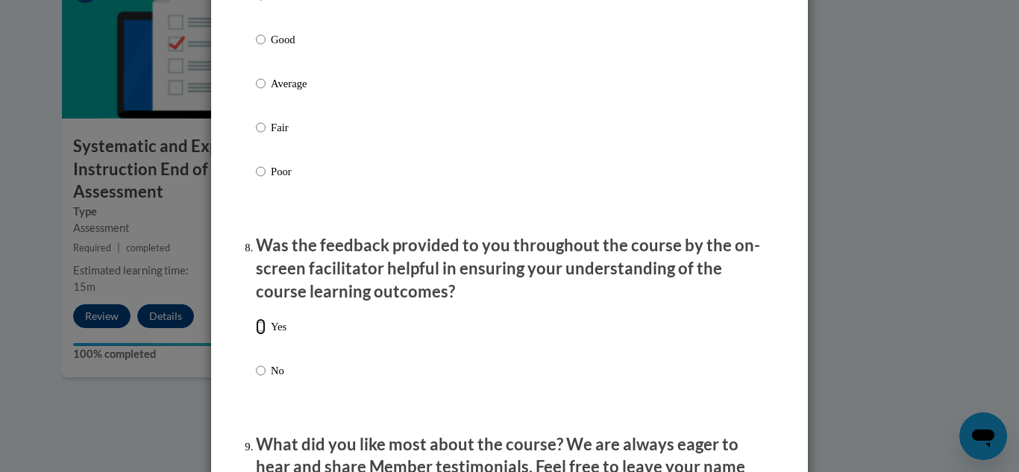
click at [256, 335] on input "Yes" at bounding box center [261, 327] width 10 height 16
radio input "true"
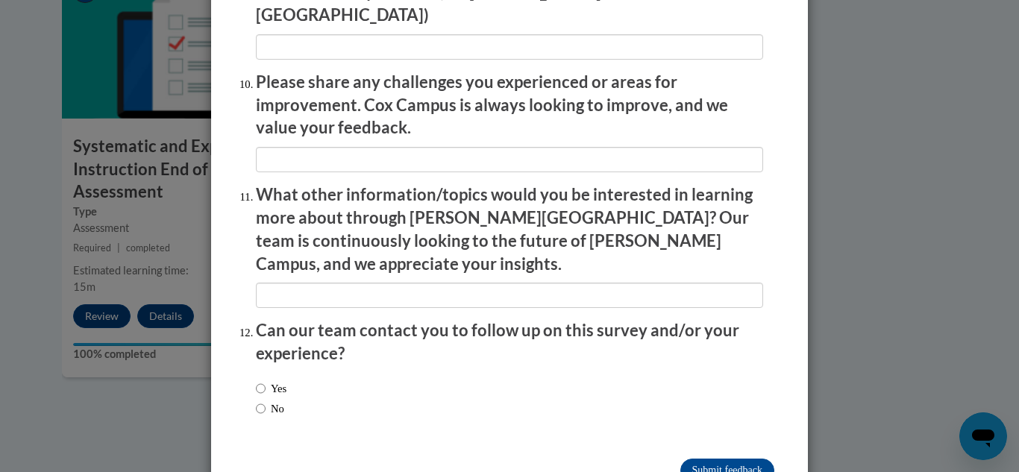
scroll to position [2628, 0]
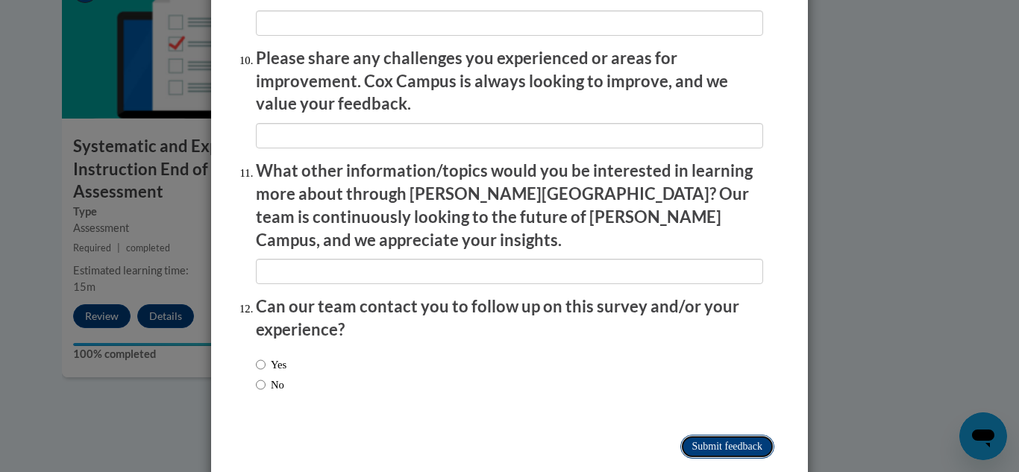
click at [719, 435] on input "Submit feedback" at bounding box center [728, 447] width 94 height 24
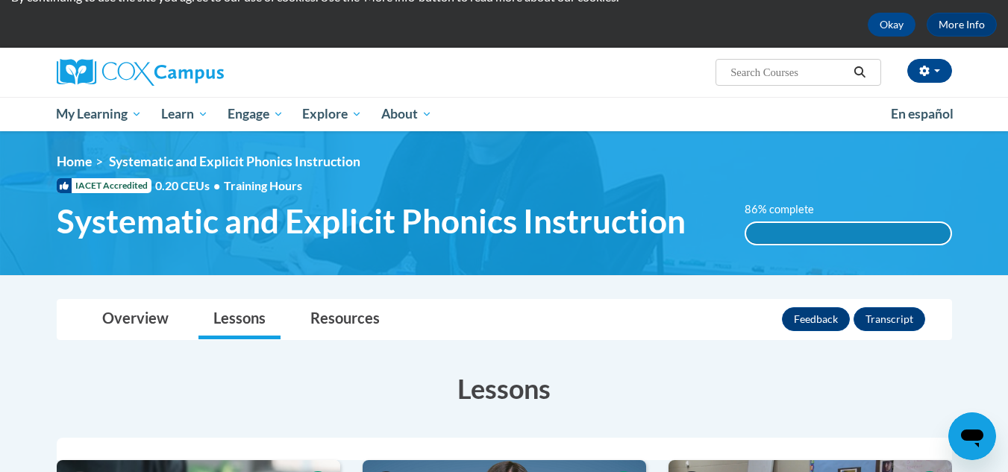
scroll to position [56, 0]
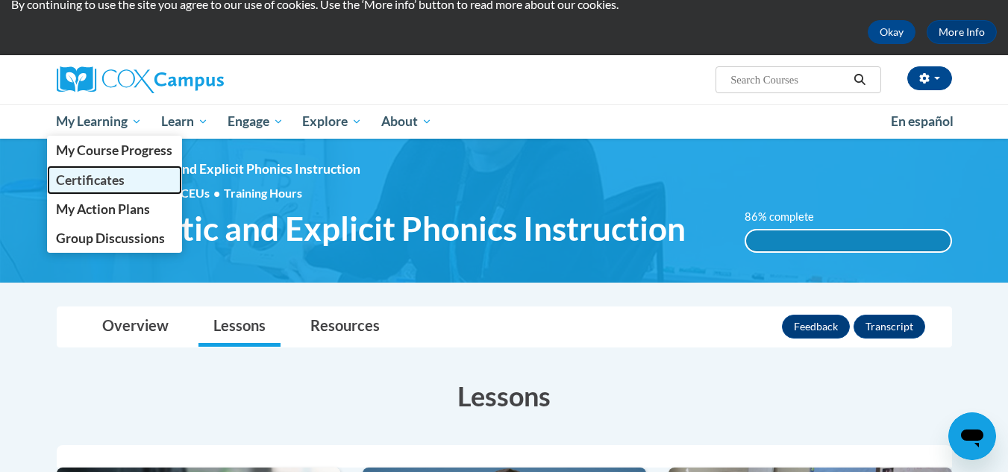
click at [117, 172] on span "Certificates" at bounding box center [90, 180] width 69 height 16
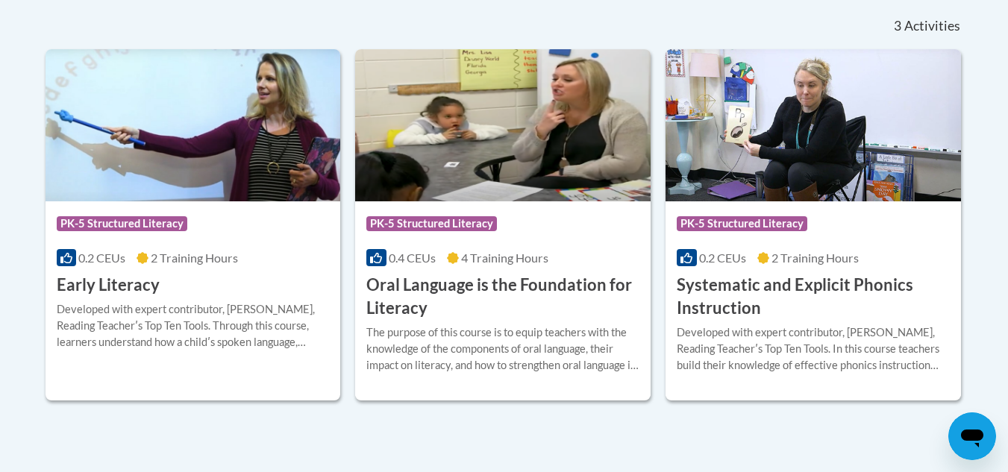
scroll to position [450, 0]
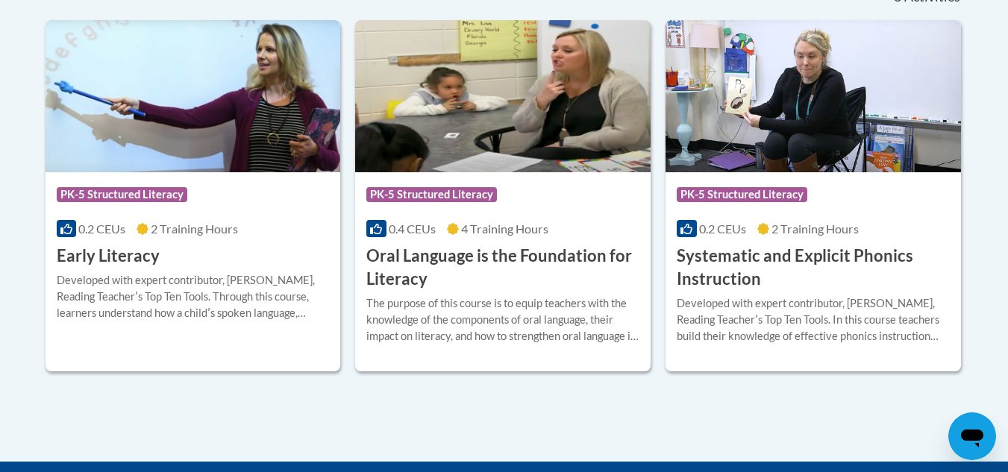
click at [1007, 287] on body "This site uses cookies to help improve your learning experience. By continuing …" at bounding box center [504, 137] width 1008 height 1175
drag, startPoint x: 1007, startPoint y: 287, endPoint x: 1019, endPoint y: 159, distance: 128.8
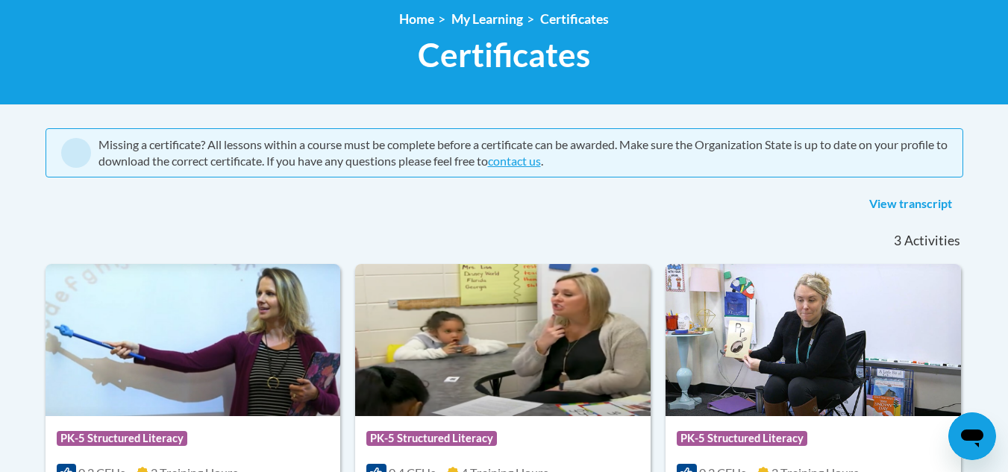
scroll to position [248, 0]
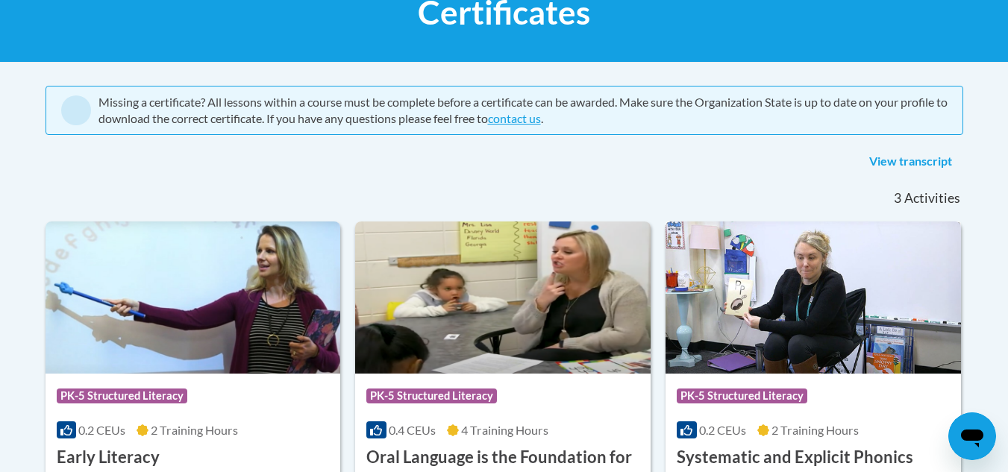
click at [899, 254] on img at bounding box center [813, 298] width 295 height 152
